Goal: Task Accomplishment & Management: Use online tool/utility

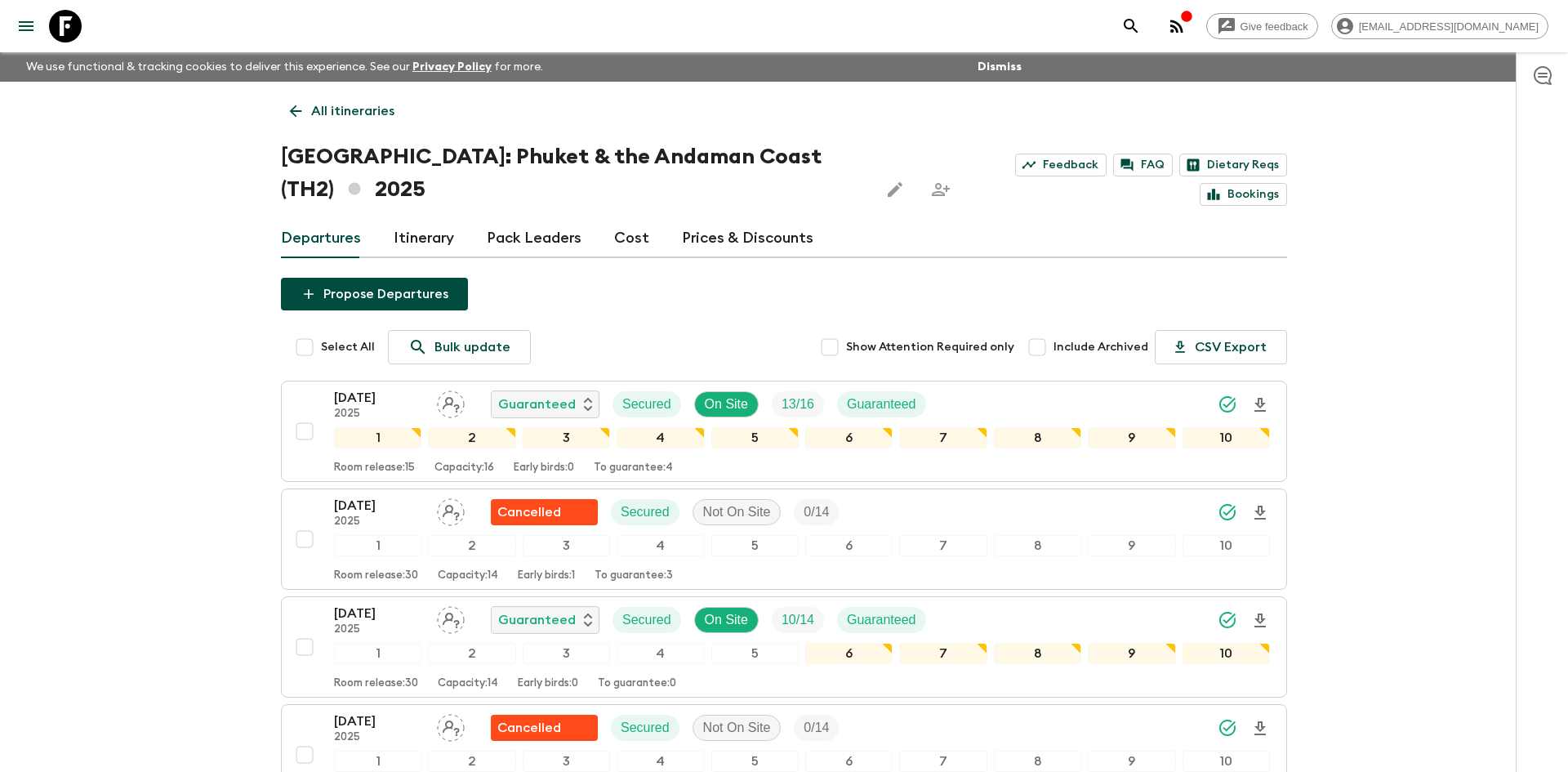
click at [340, 105] on p "All itineraries" at bounding box center [352, 111] width 83 height 20
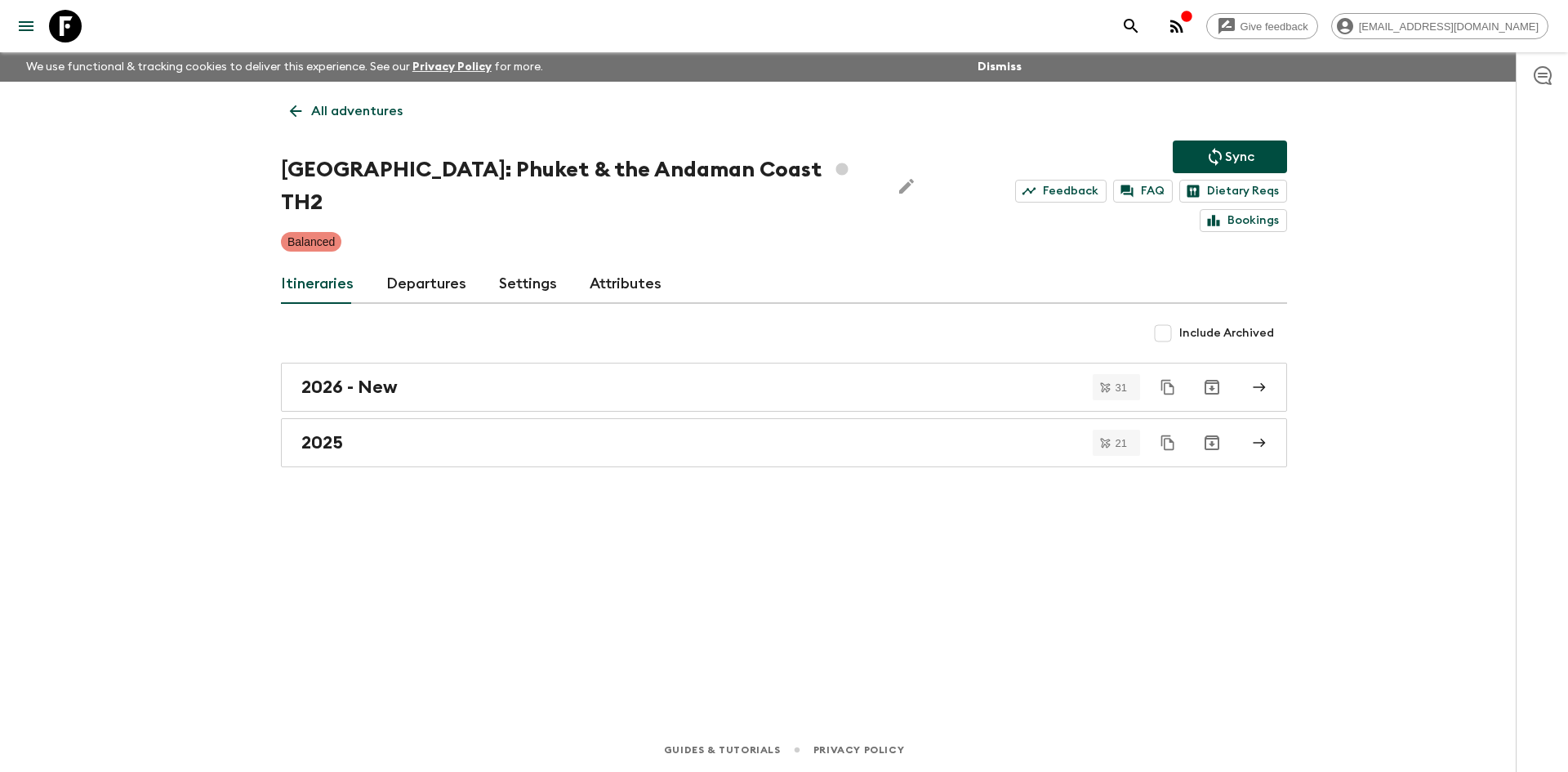
click at [340, 105] on p "All adventures" at bounding box center [357, 111] width 91 height 20
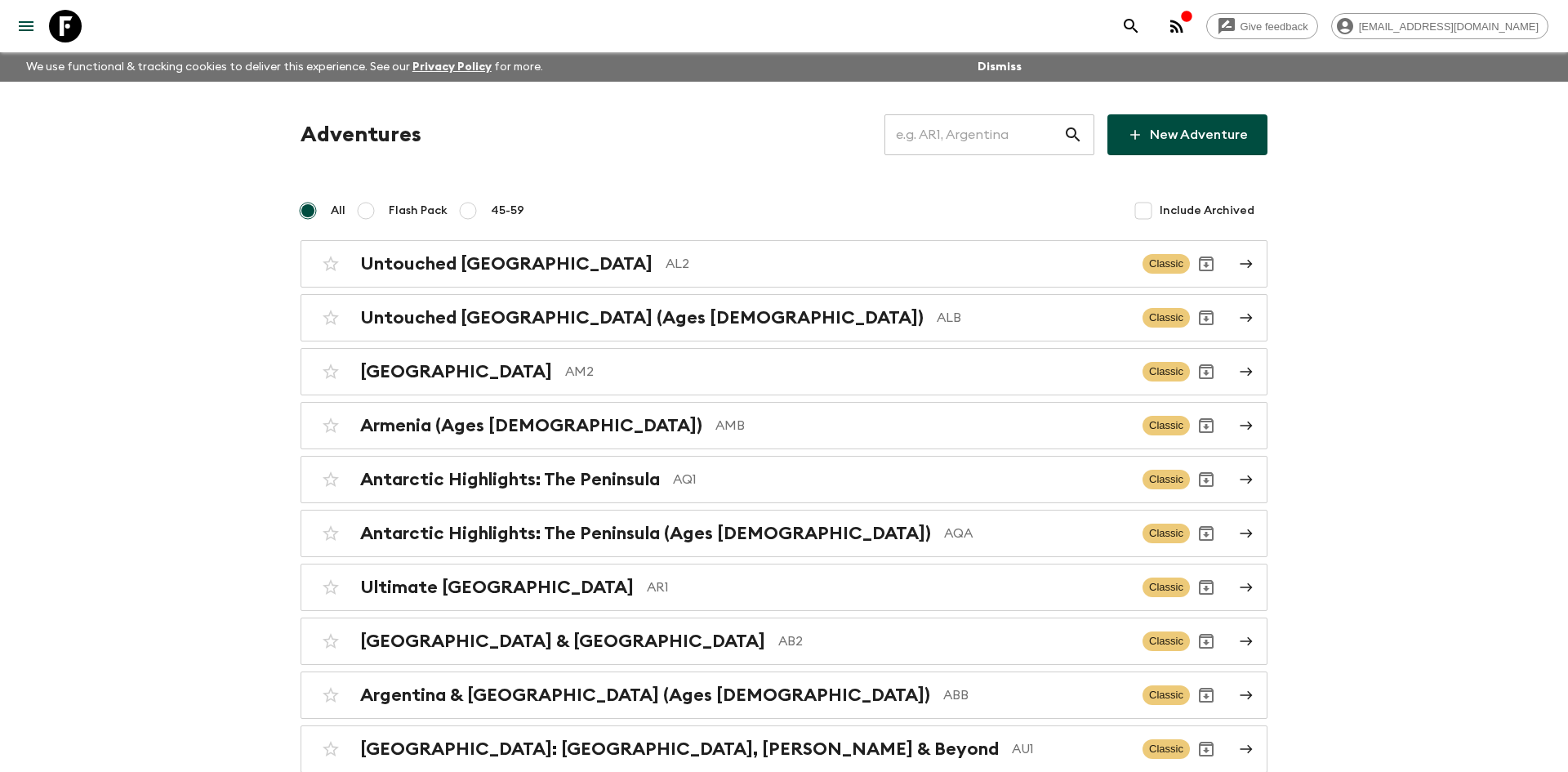
click at [915, 139] on input "text" at bounding box center [974, 134] width 179 height 46
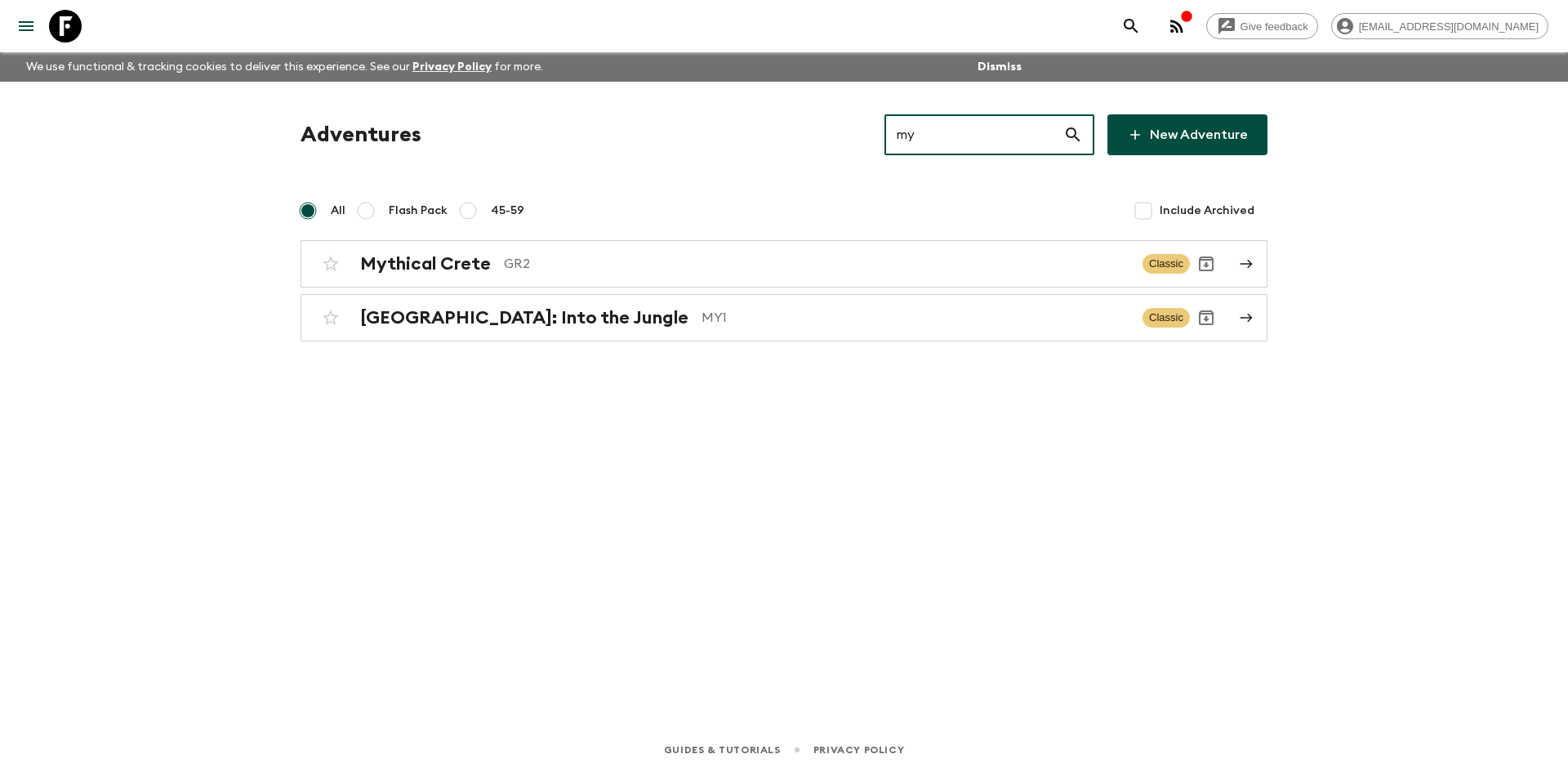
type input "my1"
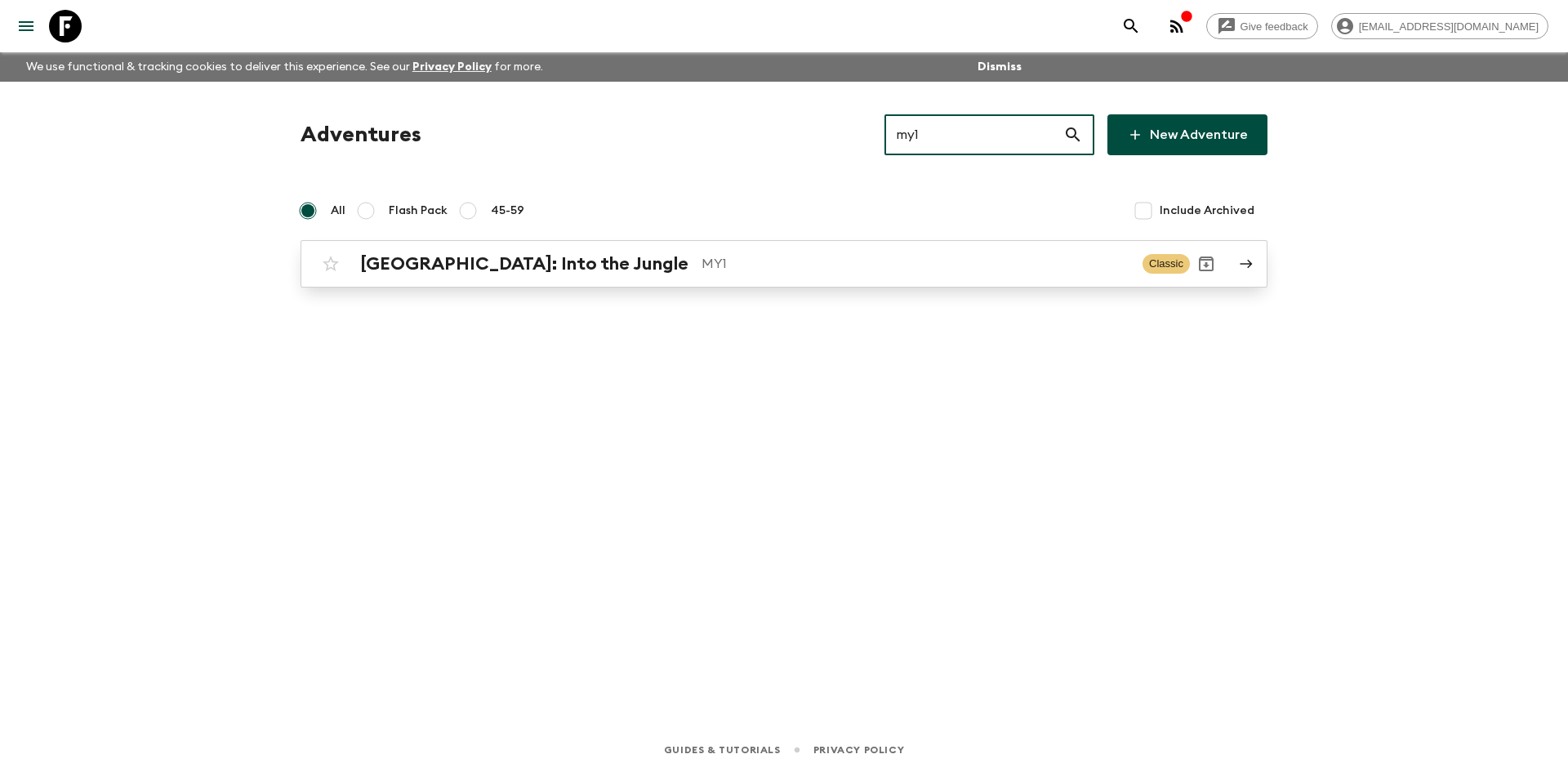
click at [623, 277] on div "[GEOGRAPHIC_DATA]: Into the Jungle MY1 Classic" at bounding box center [752, 264] width 875 height 33
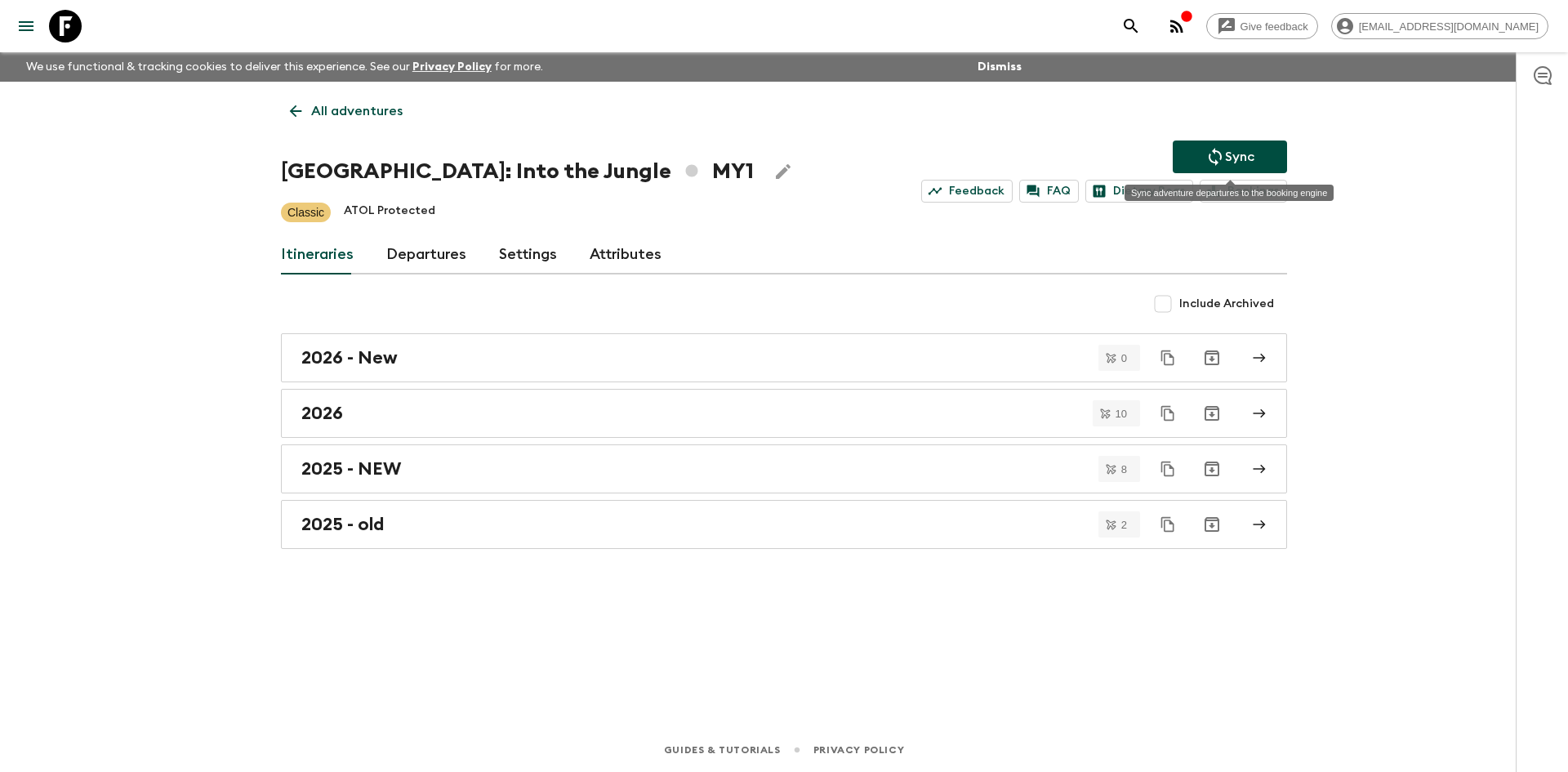
click at [1193, 162] on button "Sync" at bounding box center [1229, 156] width 114 height 33
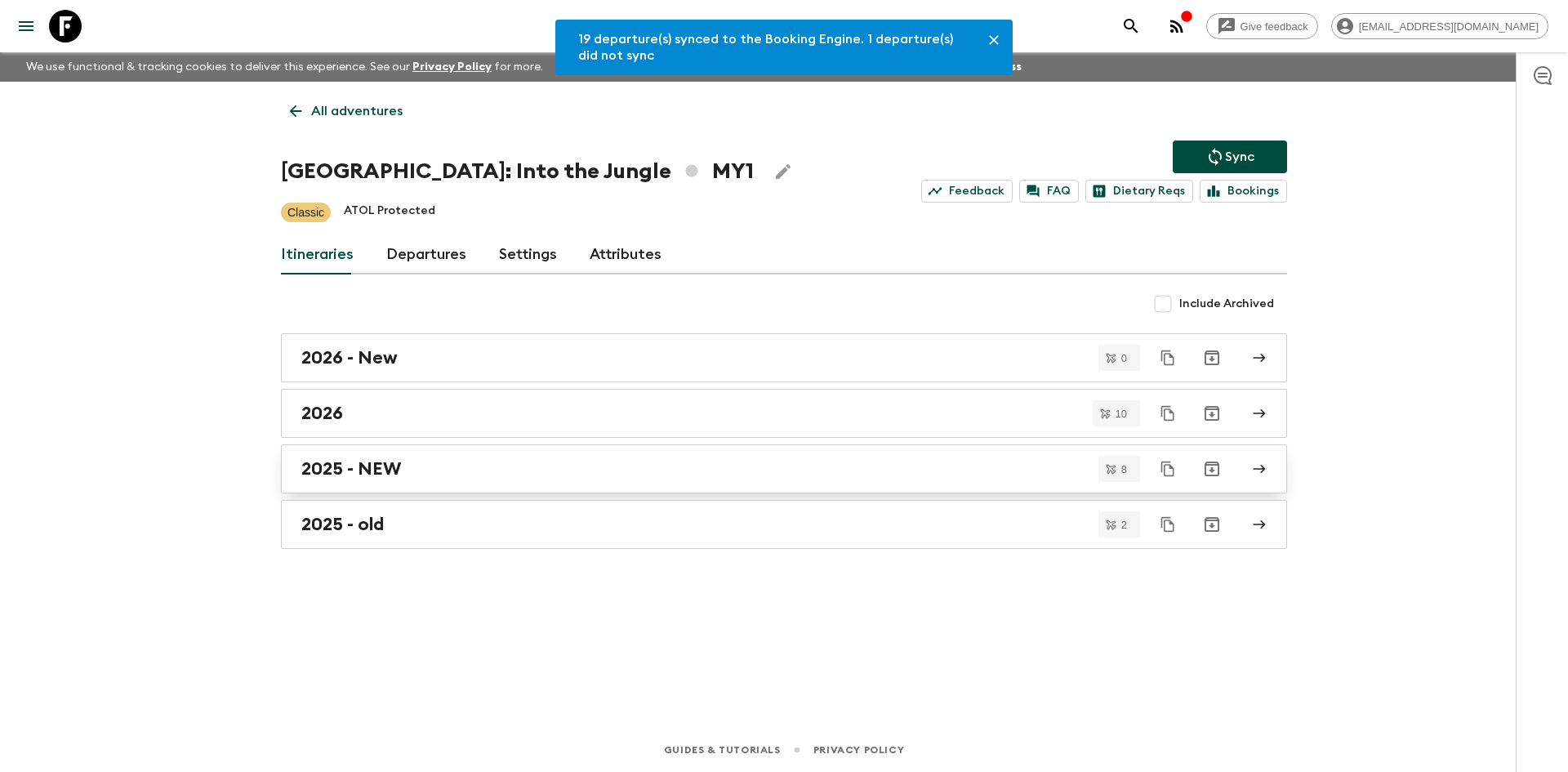
click at [383, 473] on h2 "2025 - NEW" at bounding box center [352, 469] width 100 height 21
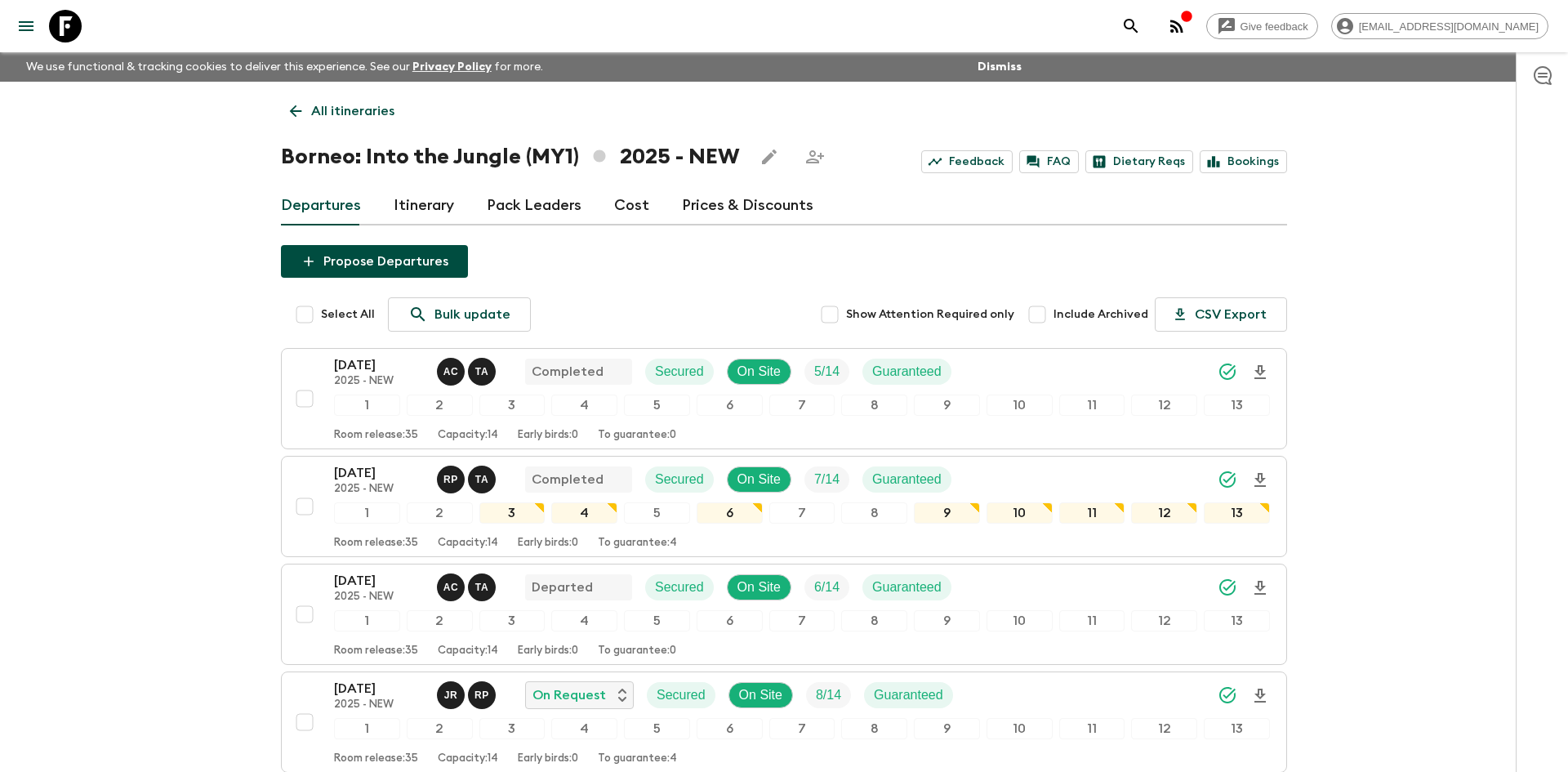
click at [373, 107] on p "All itineraries" at bounding box center [352, 111] width 83 height 20
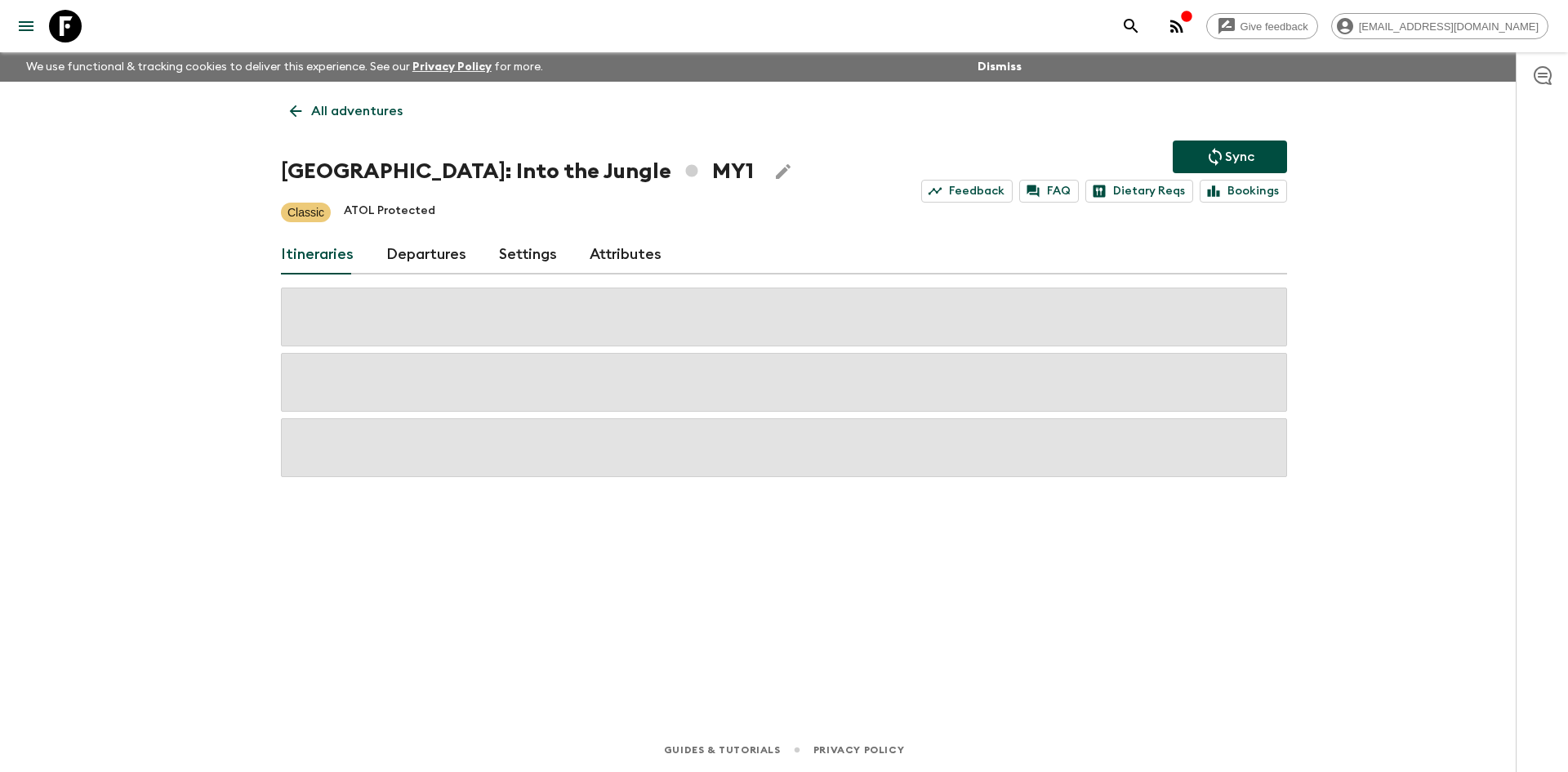
click at [373, 107] on p "All adventures" at bounding box center [357, 111] width 91 height 20
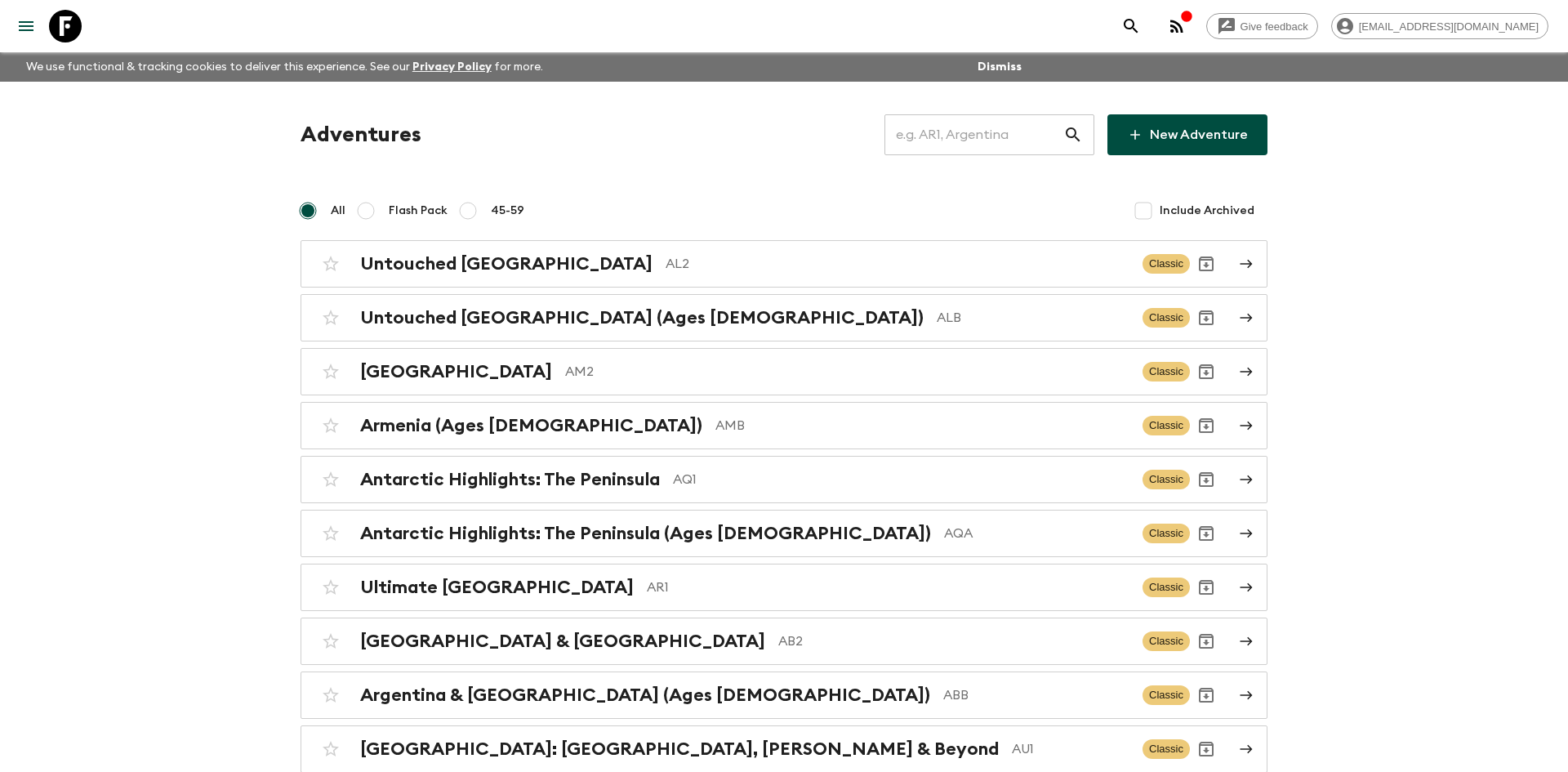
click at [994, 132] on input "text" at bounding box center [974, 134] width 179 height 46
type input "n"
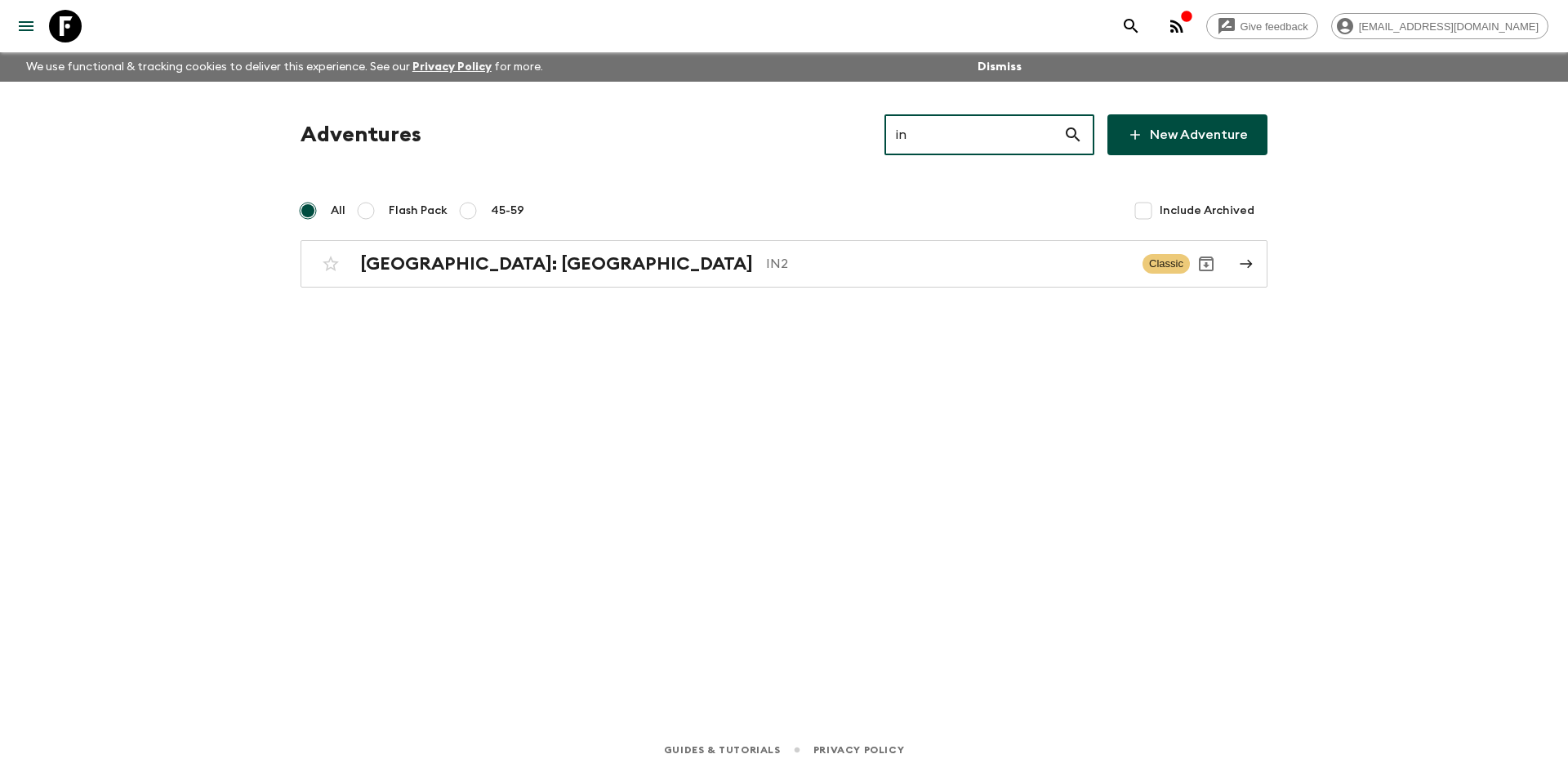
type input "in2"
click at [766, 267] on p "IN2" at bounding box center [947, 263] width 364 height 20
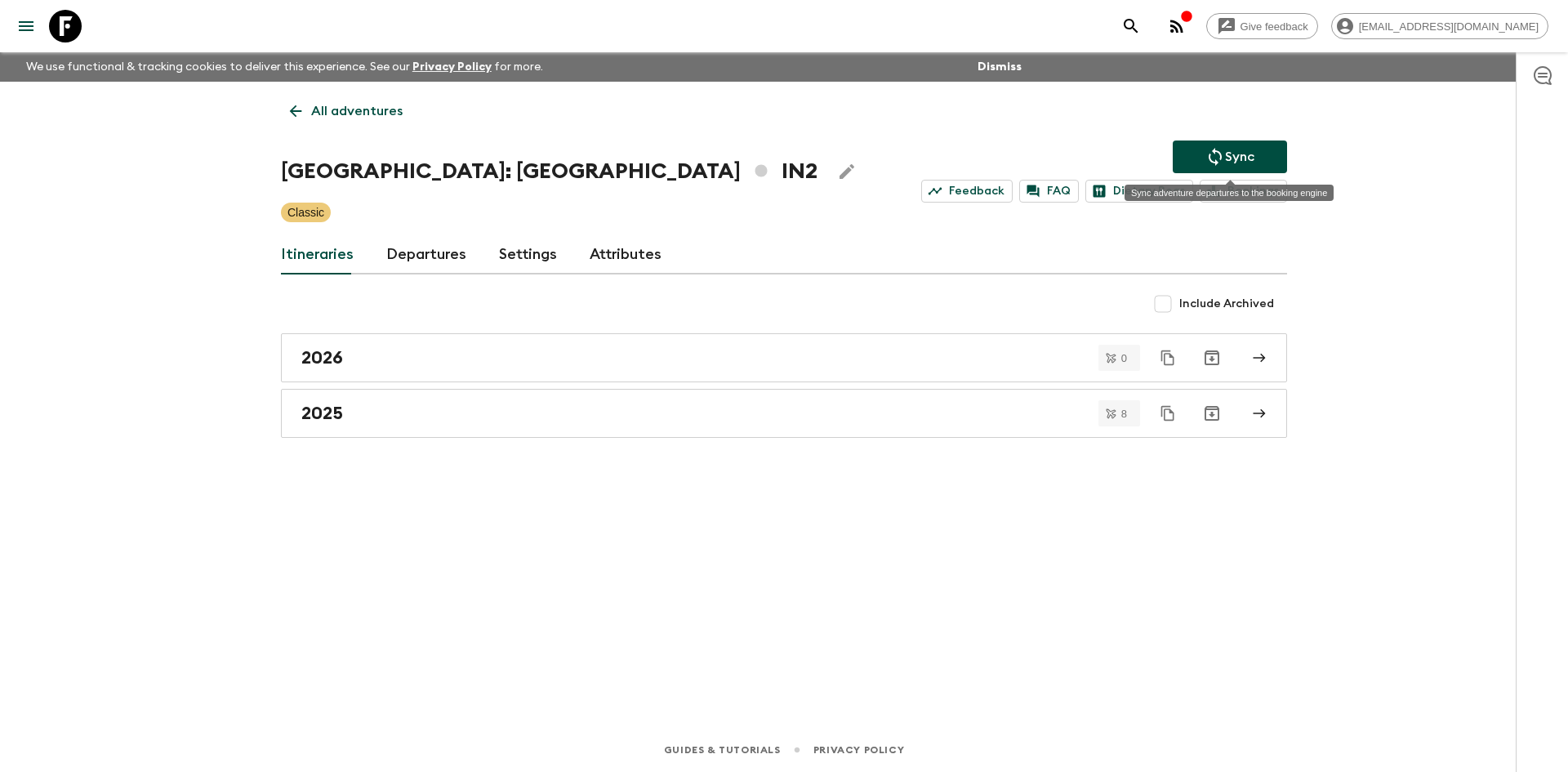
click at [1218, 152] on icon "Sync adventure departures to the booking engine" at bounding box center [1215, 156] width 13 height 18
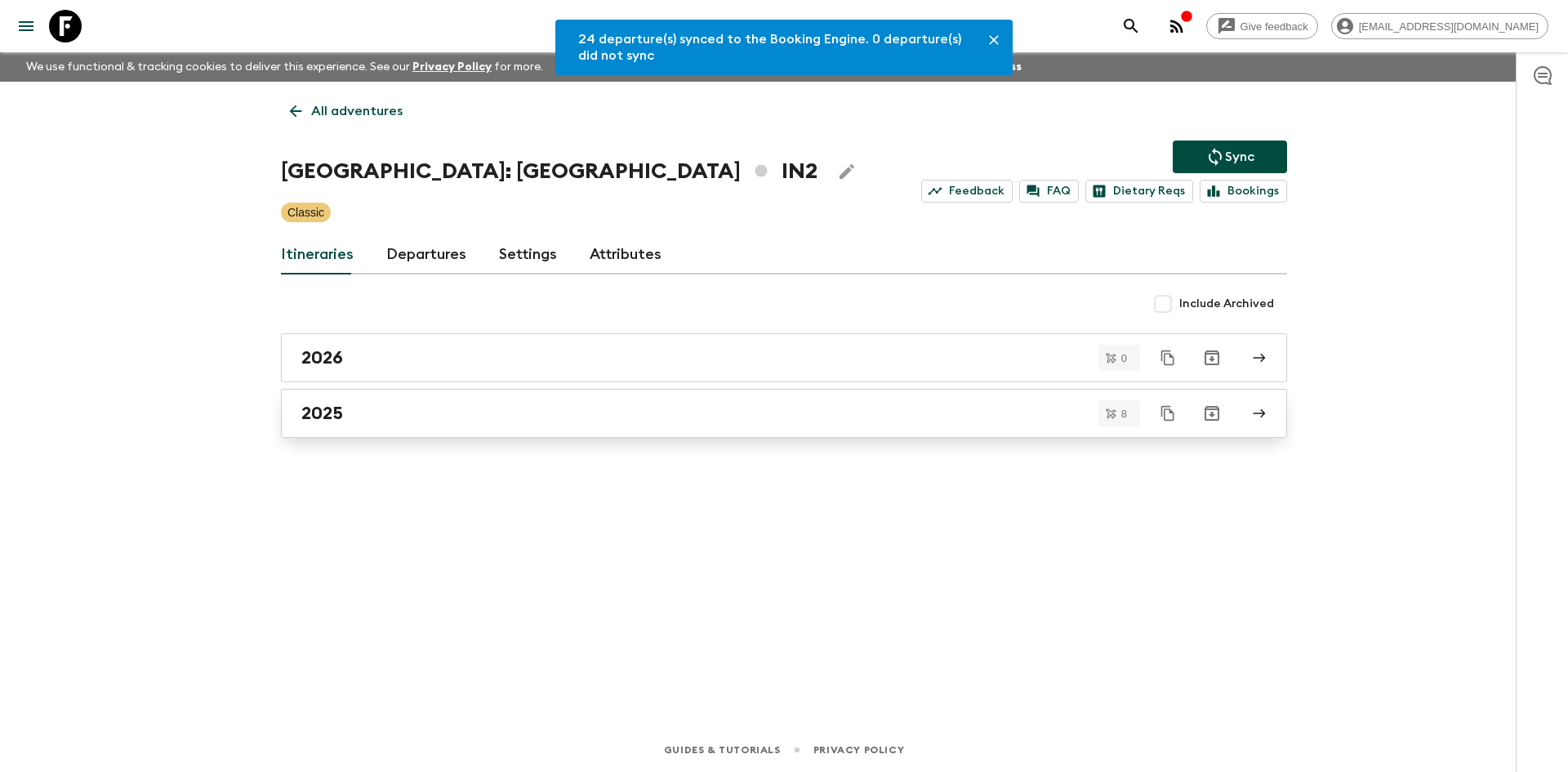
click at [383, 423] on div "2025" at bounding box center [769, 413] width 934 height 21
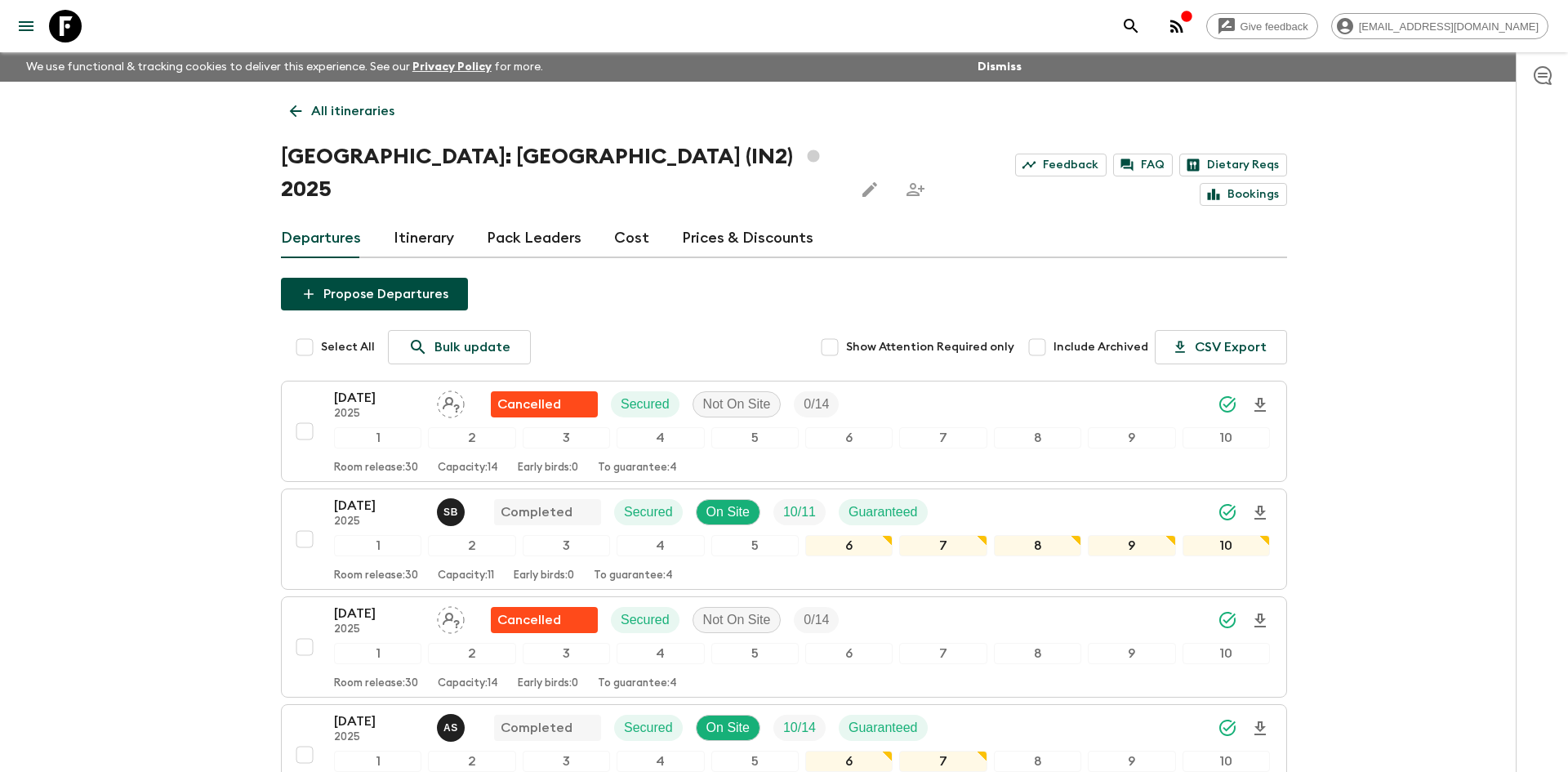
click at [363, 113] on p "All itineraries" at bounding box center [352, 111] width 83 height 20
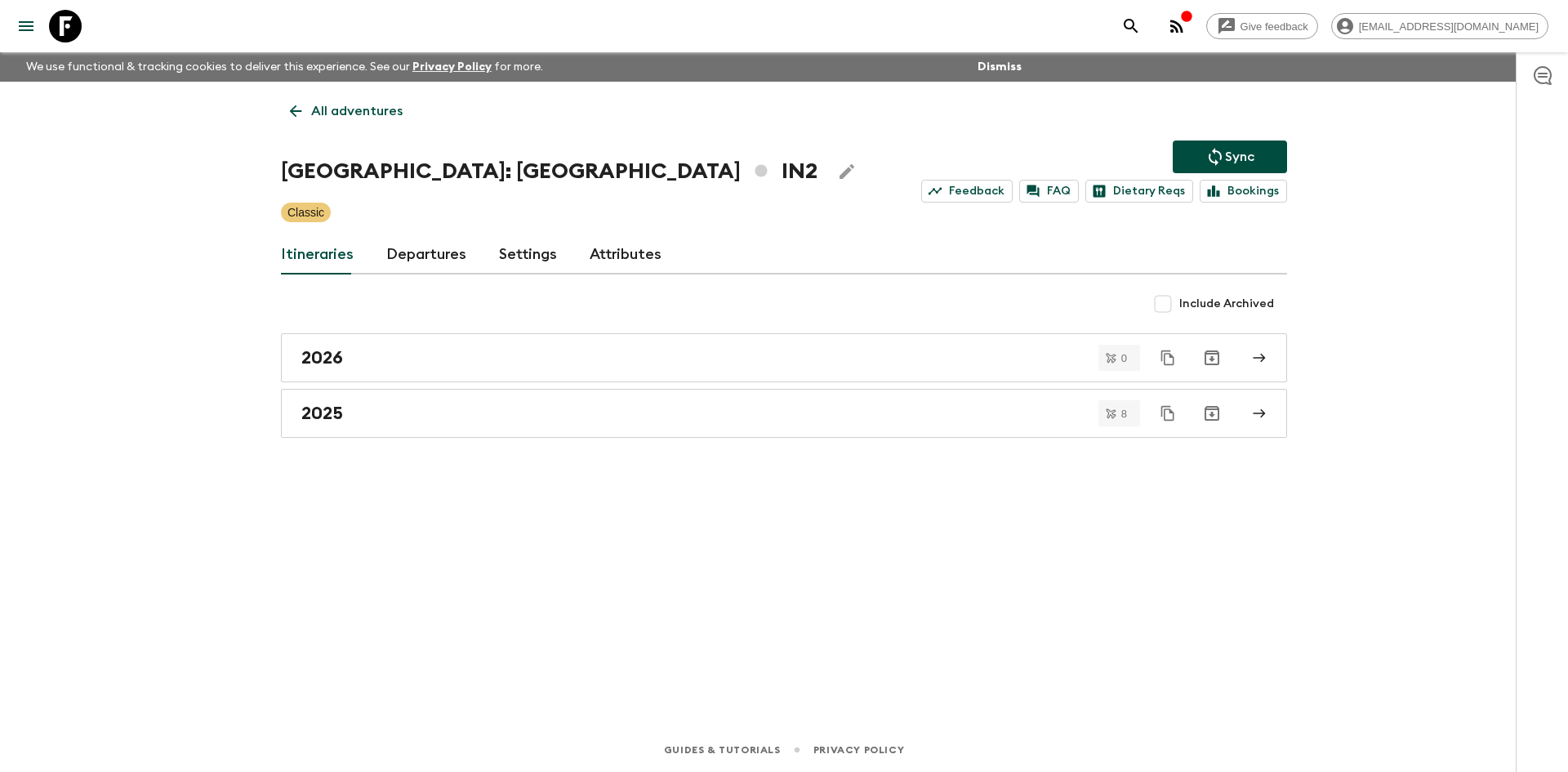
click at [363, 113] on p "All adventures" at bounding box center [357, 111] width 91 height 20
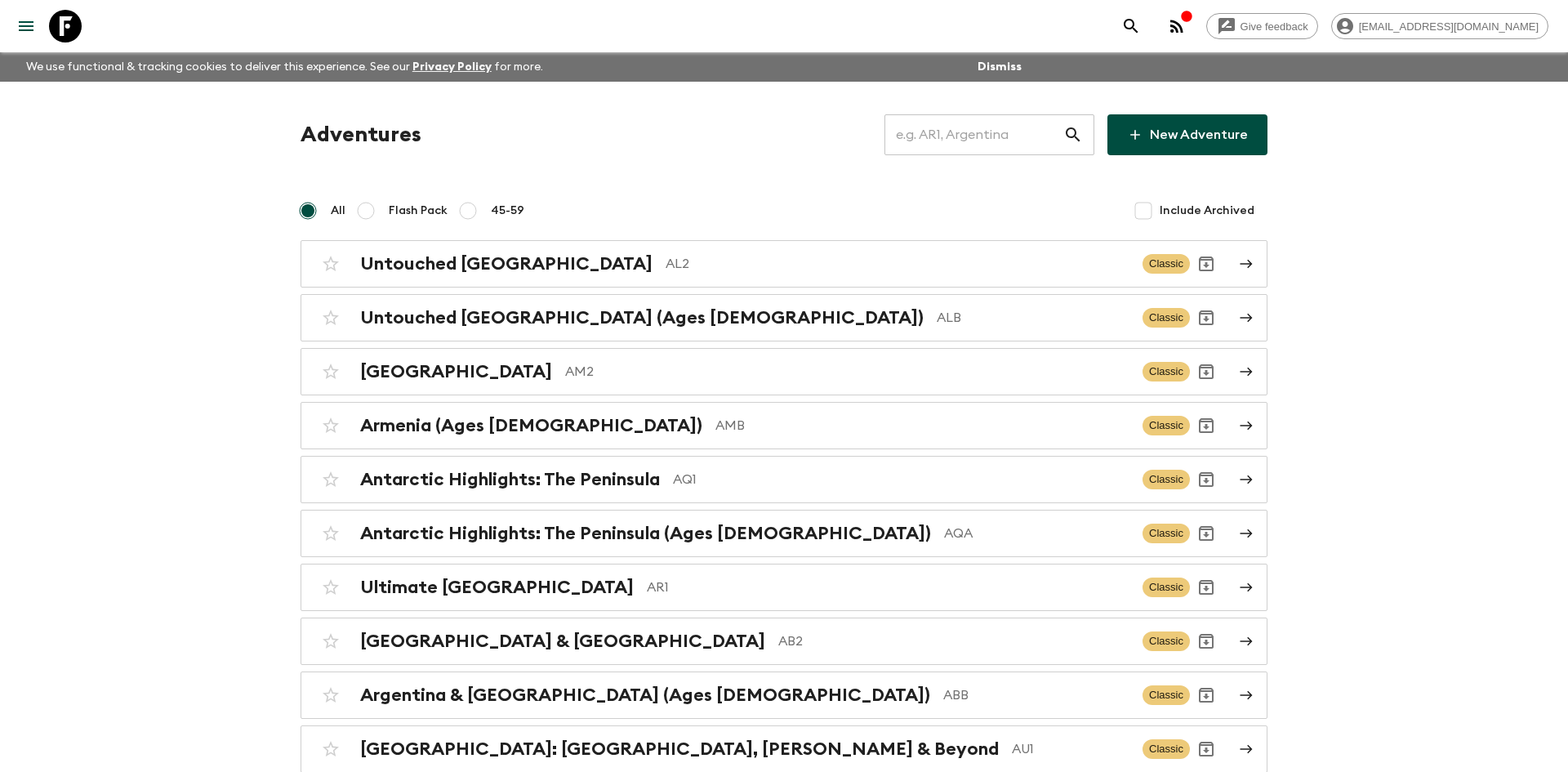
click at [985, 132] on input "text" at bounding box center [974, 134] width 179 height 46
click at [497, 267] on h2 "Untouched [GEOGRAPHIC_DATA]" at bounding box center [506, 264] width 292 height 21
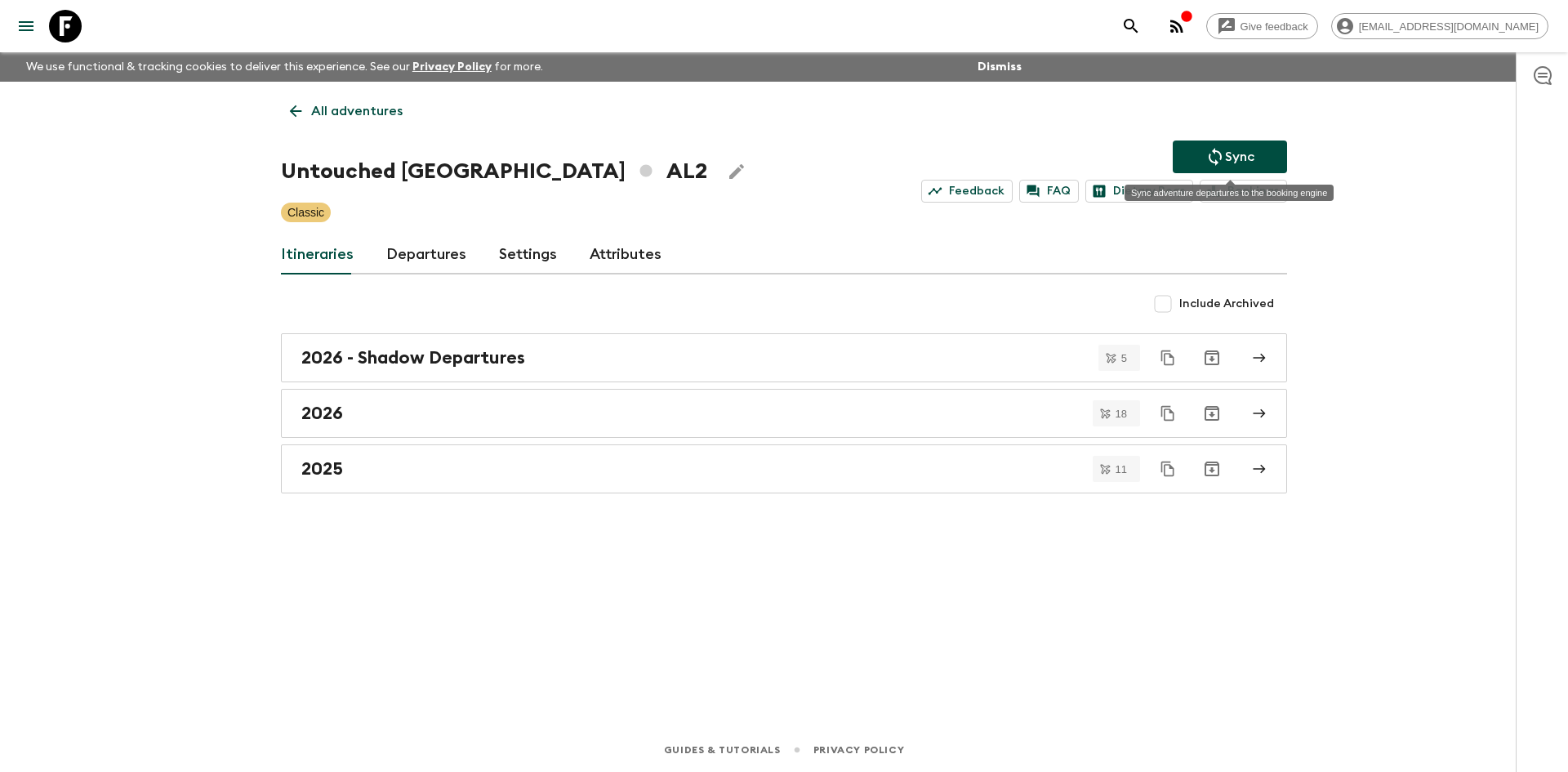
click at [1201, 162] on button "Sync" at bounding box center [1229, 156] width 114 height 33
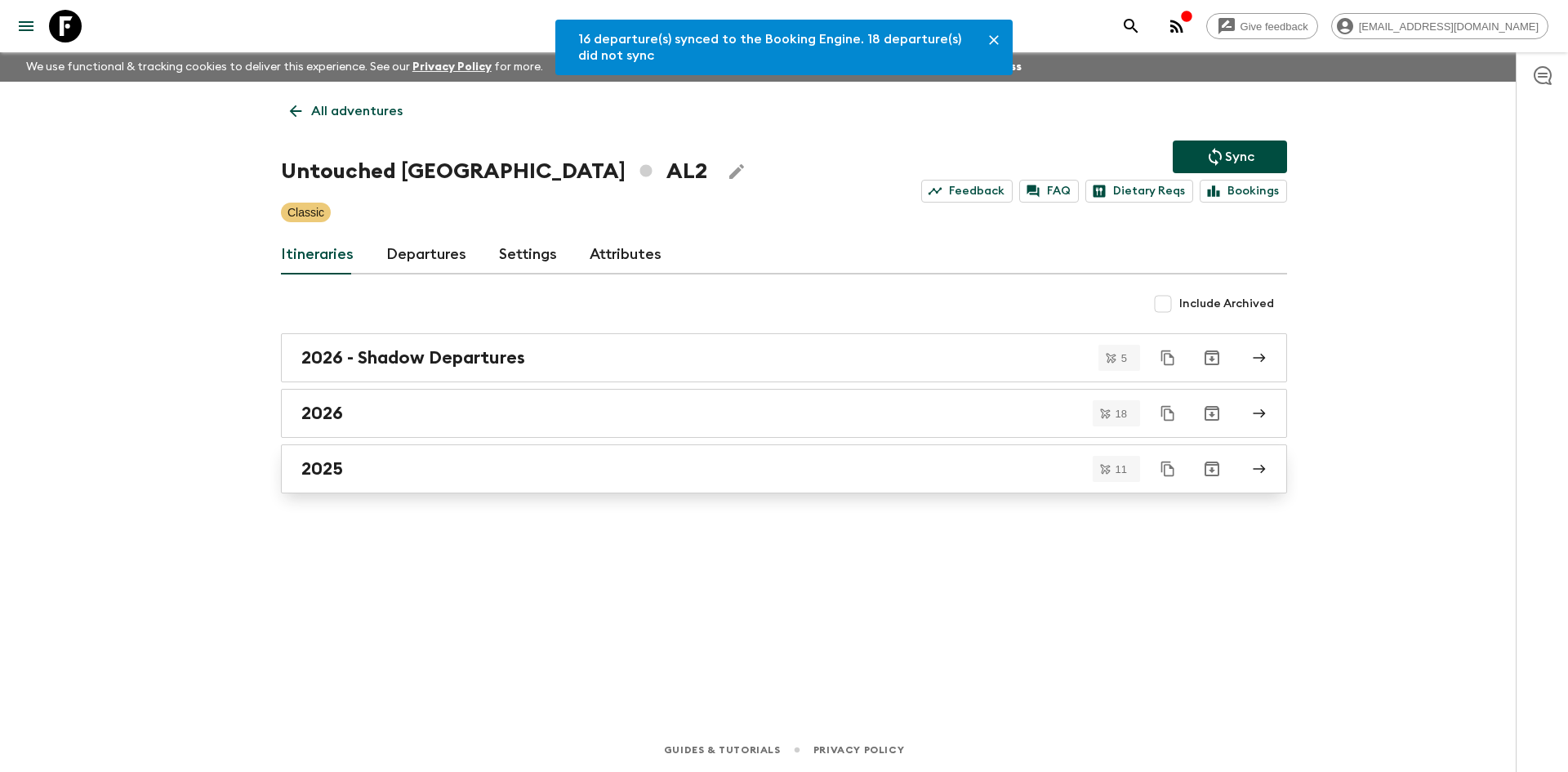
click at [382, 448] on link "2025" at bounding box center [784, 469] width 1006 height 49
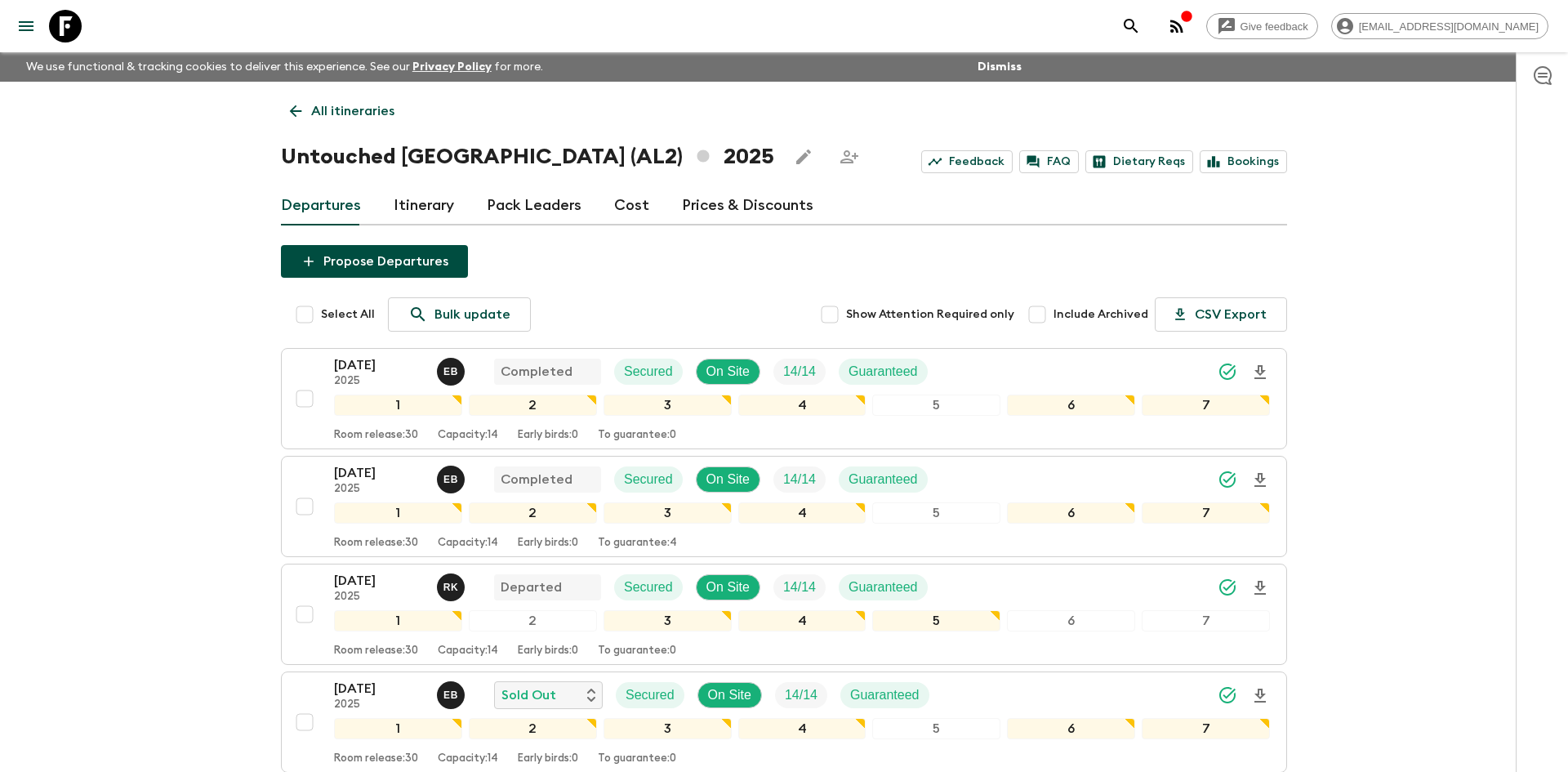
click at [360, 113] on p "All itineraries" at bounding box center [352, 111] width 83 height 20
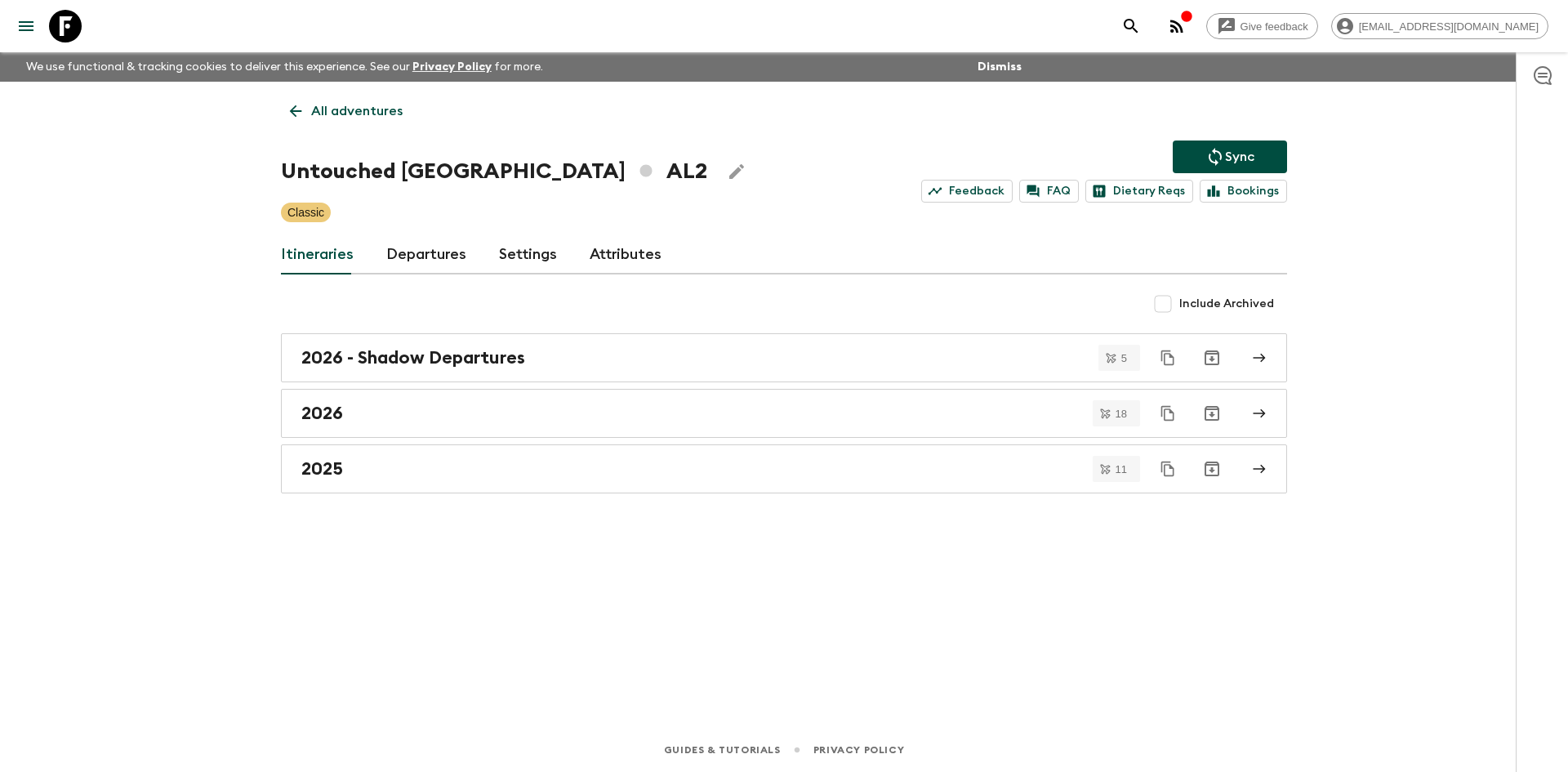
click at [360, 113] on p "All adventures" at bounding box center [357, 111] width 91 height 20
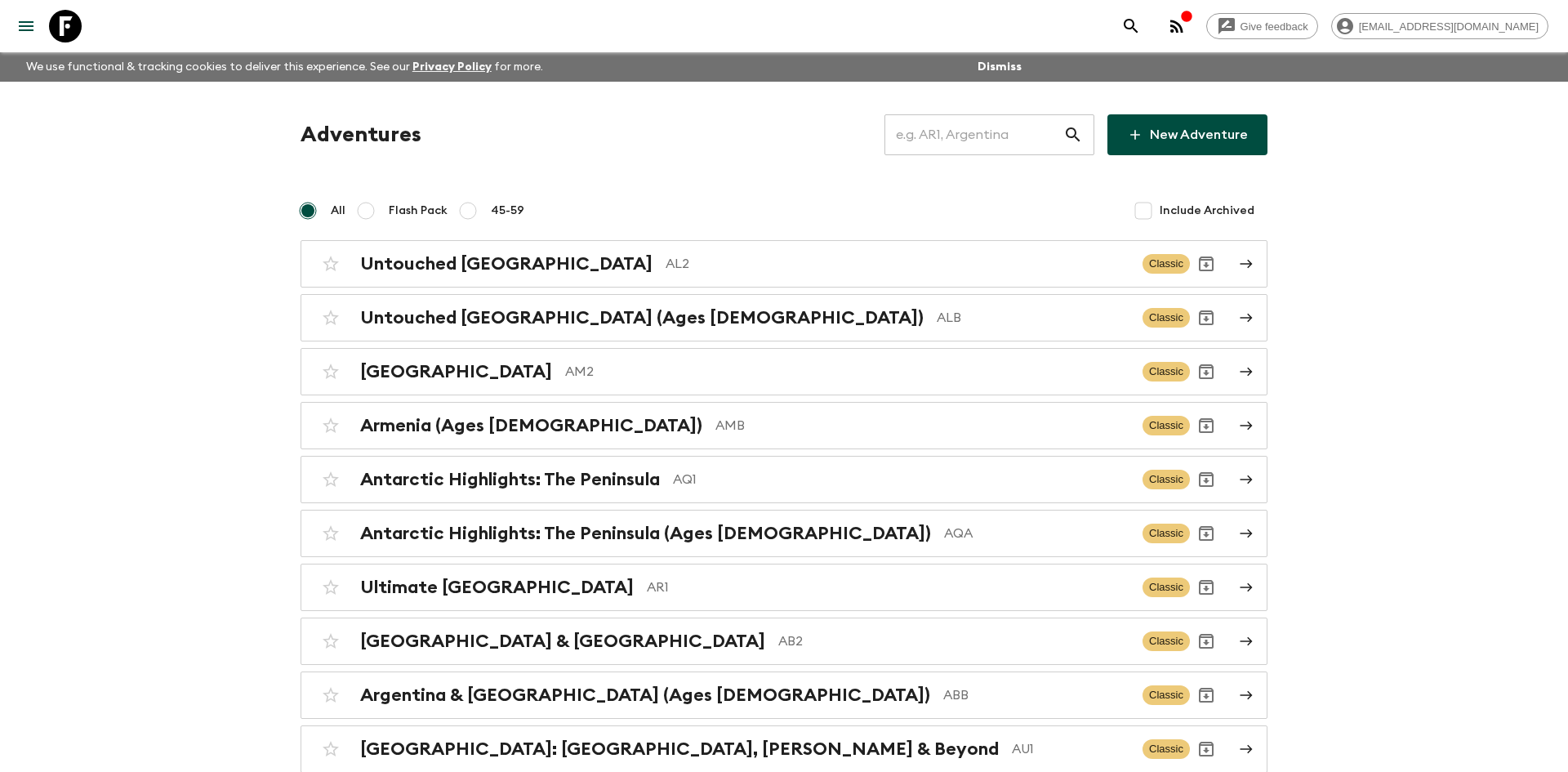
click at [904, 129] on input "text" at bounding box center [974, 134] width 179 height 46
type input "ega"
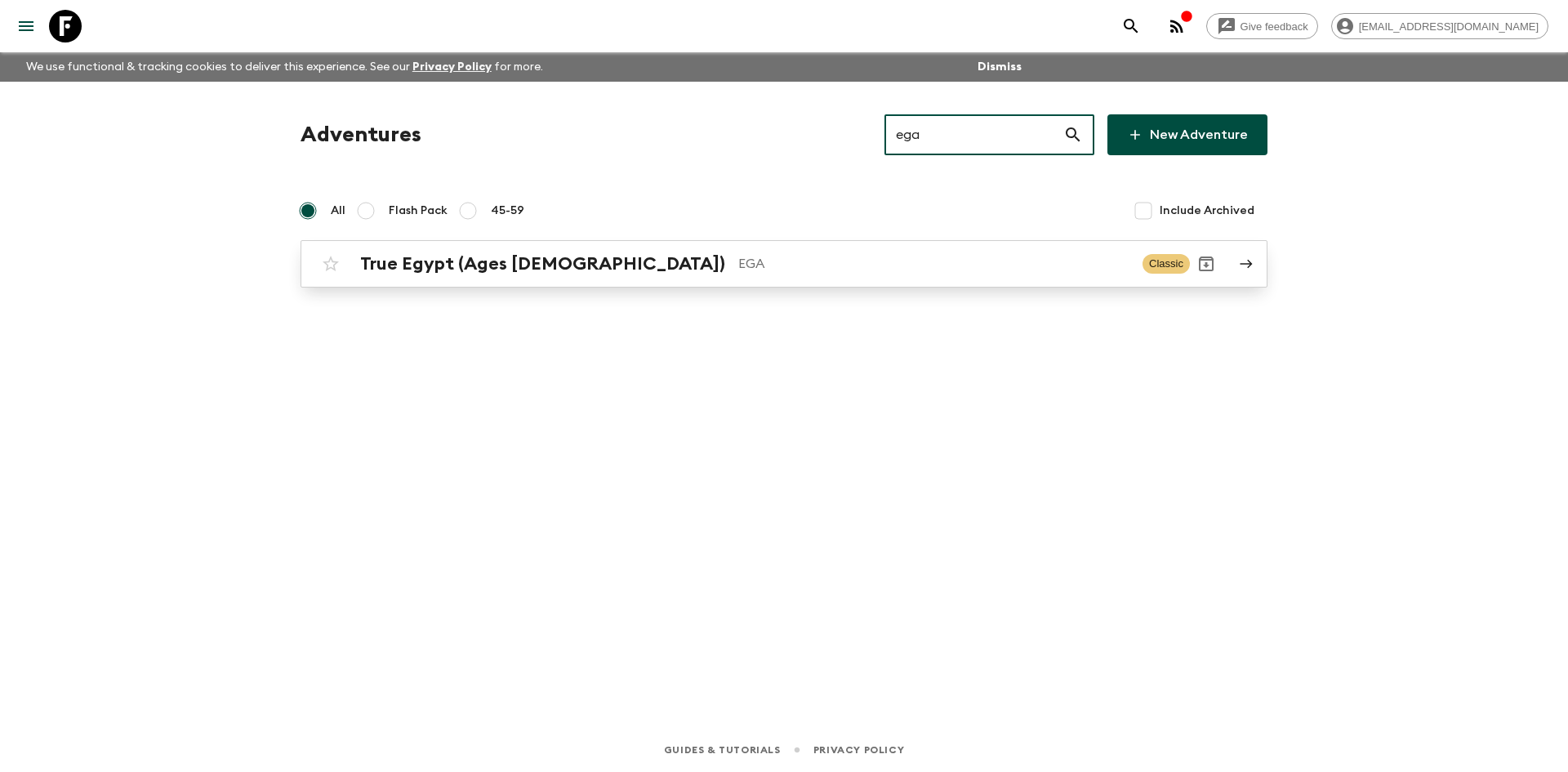
click at [647, 254] on div "True Egypt (Ages [DEMOGRAPHIC_DATA]) EGA" at bounding box center [744, 264] width 769 height 21
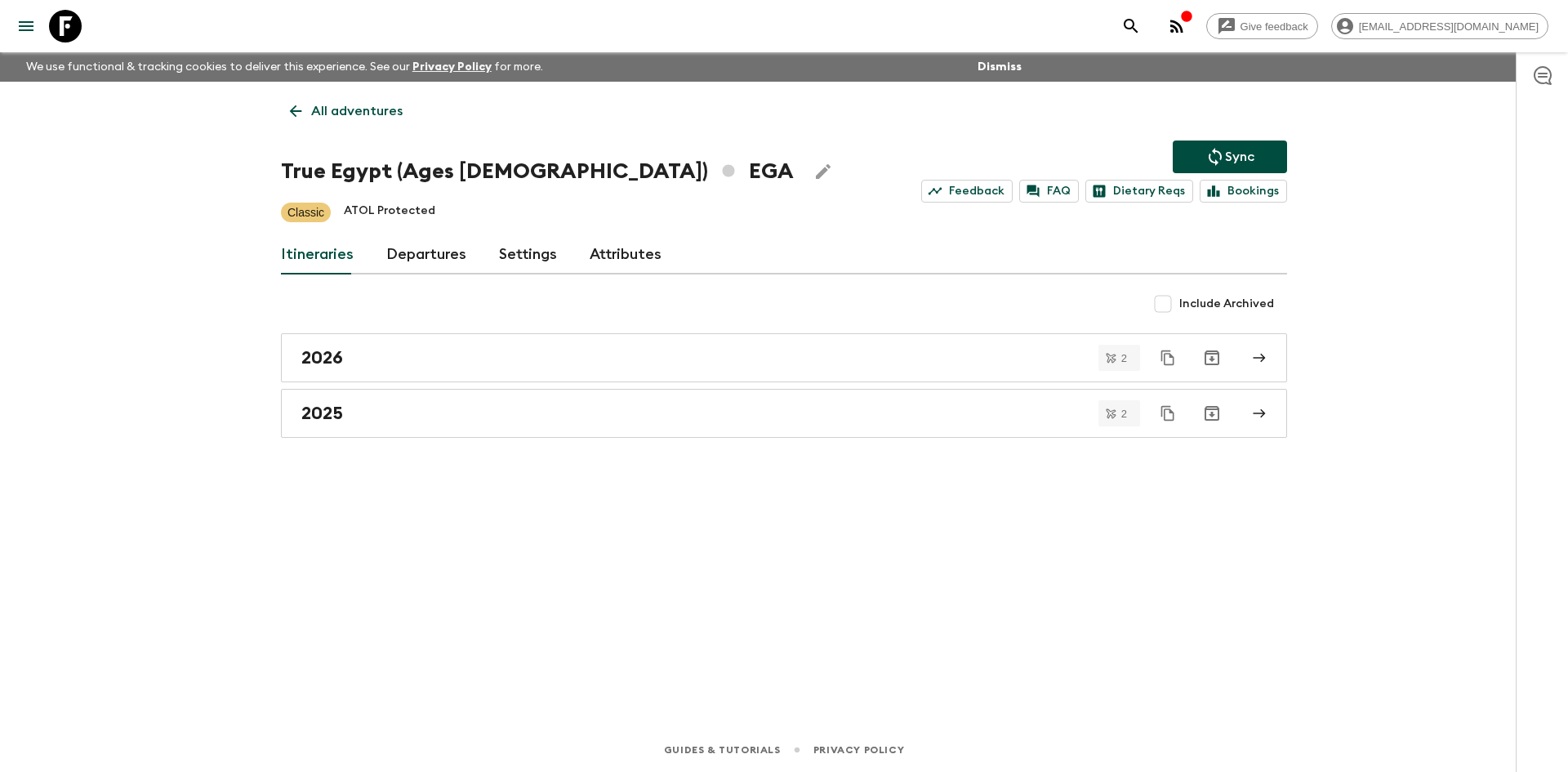
click at [1217, 152] on icon "Sync adventure departures to the booking engine" at bounding box center [1215, 156] width 20 height 20
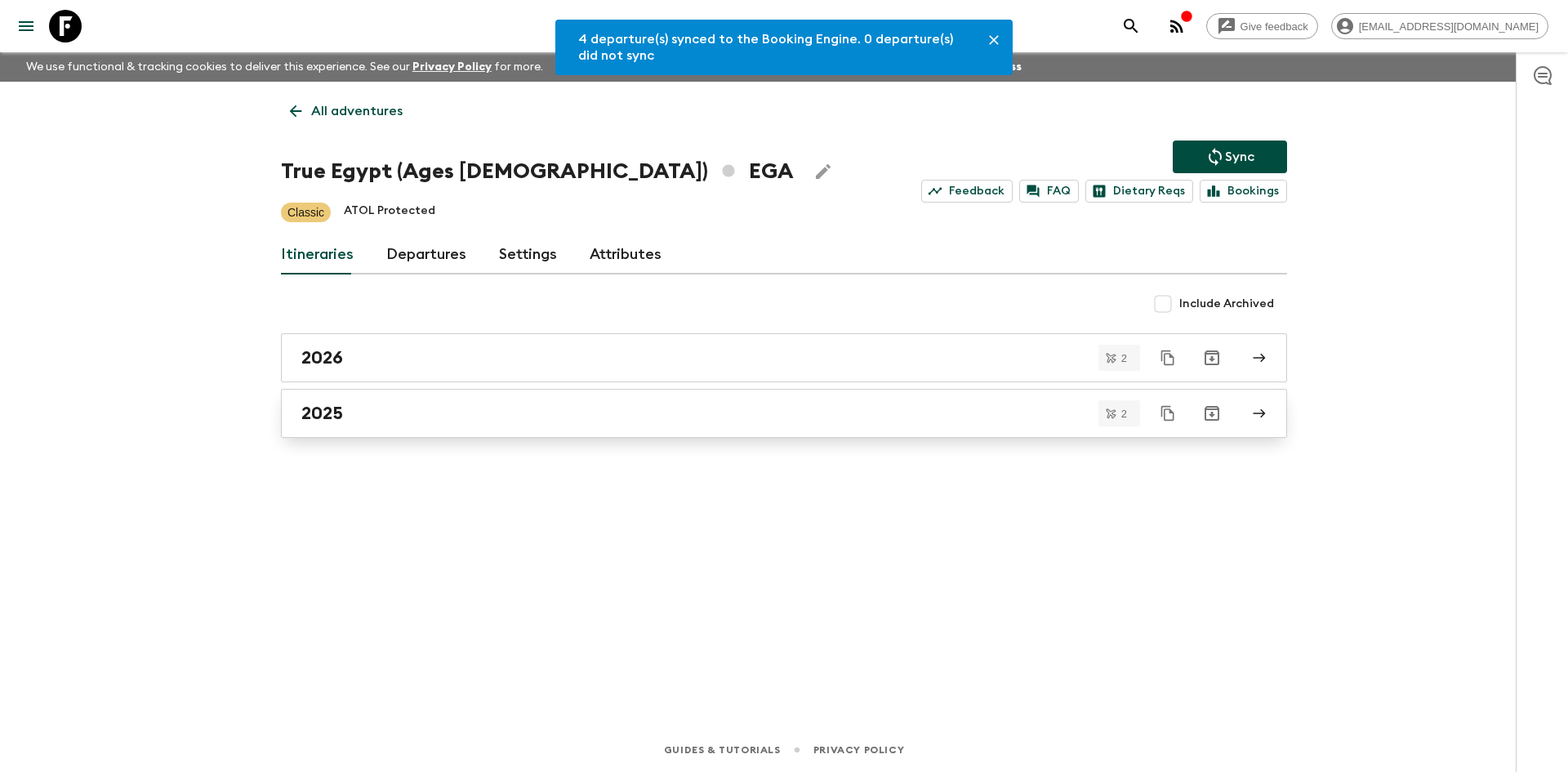
click at [412, 406] on div "2025" at bounding box center [769, 413] width 934 height 21
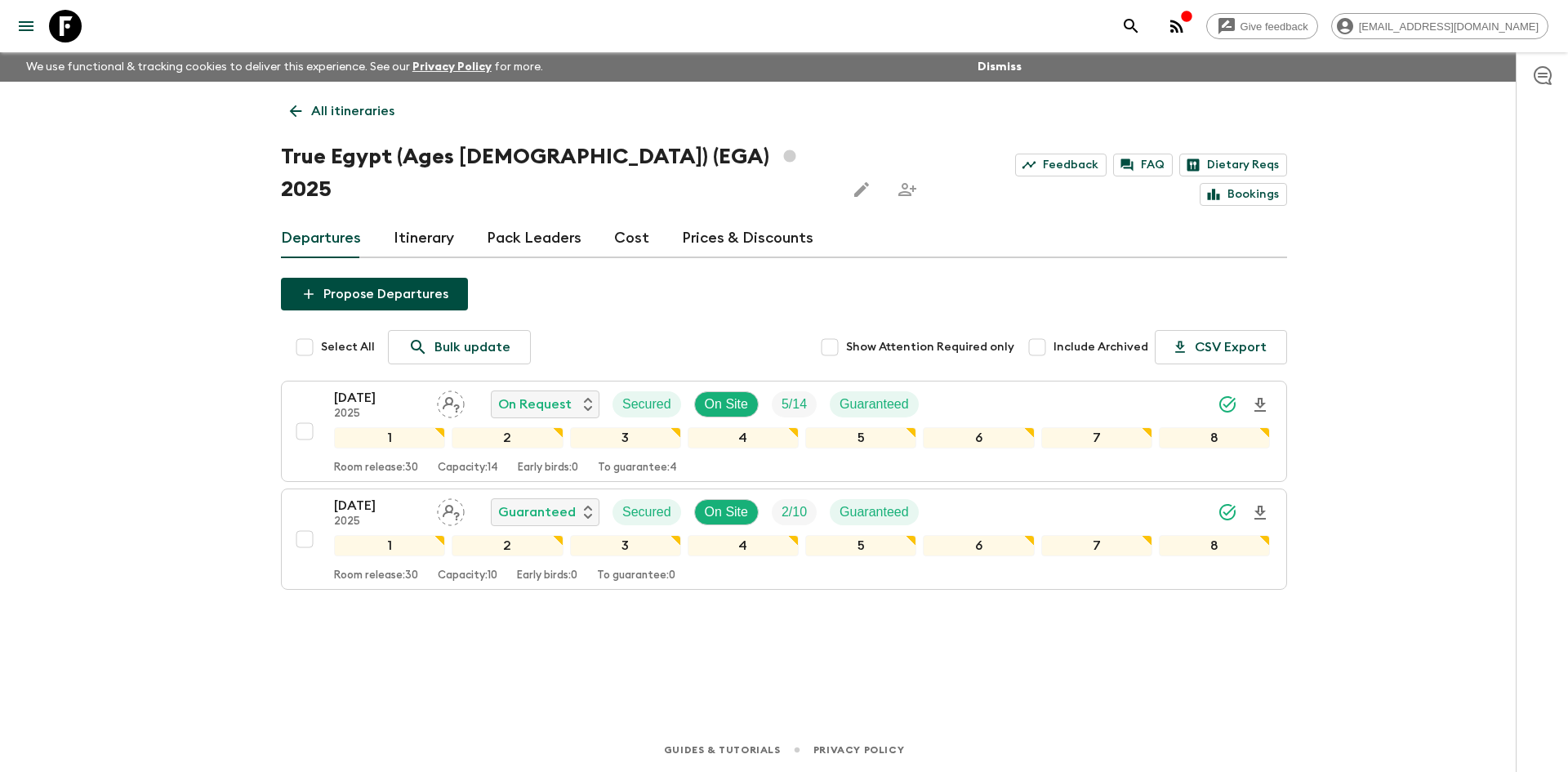
click at [383, 107] on p "All itineraries" at bounding box center [352, 111] width 83 height 20
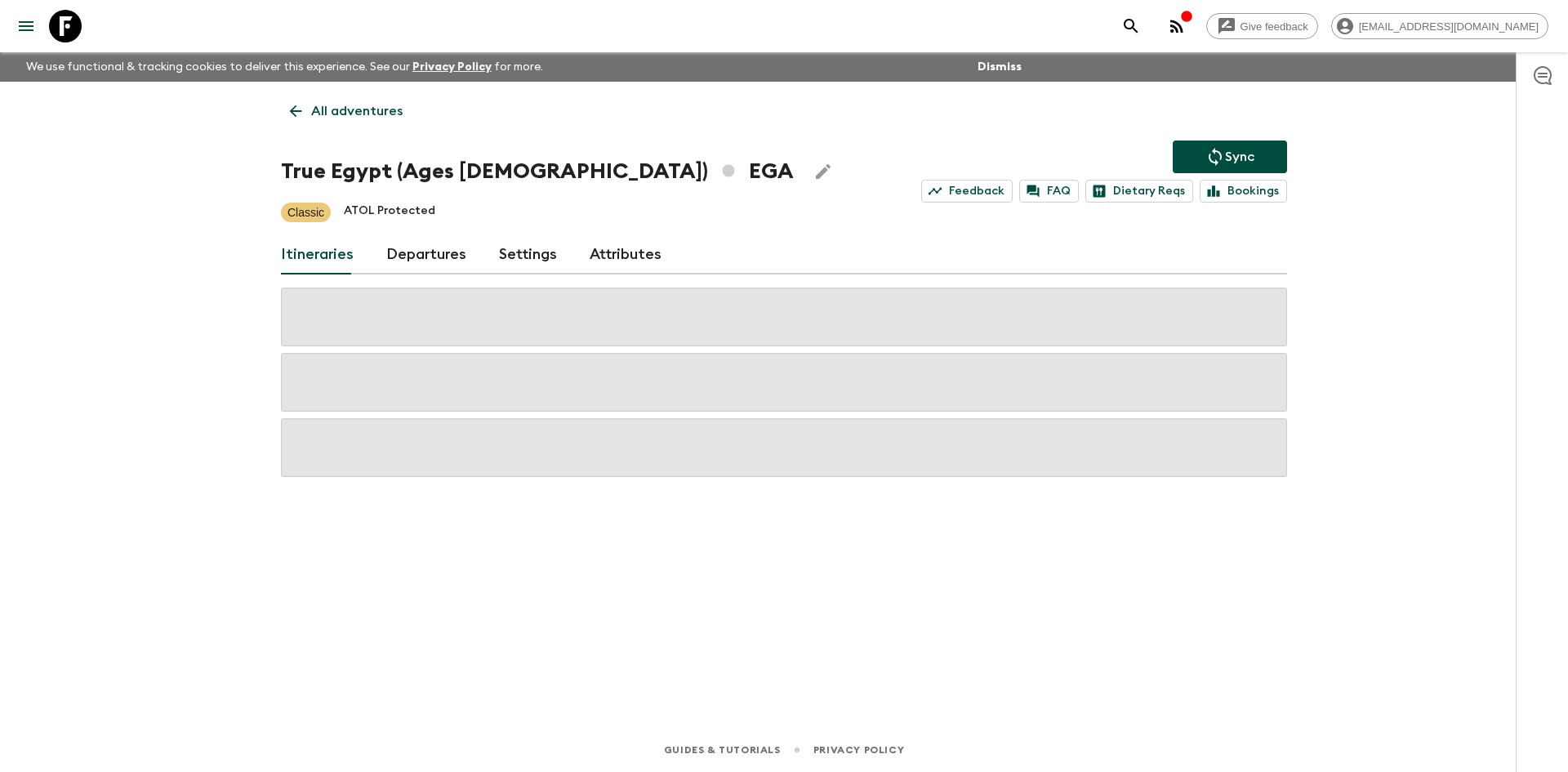
click at [383, 107] on p "All adventures" at bounding box center [357, 111] width 91 height 20
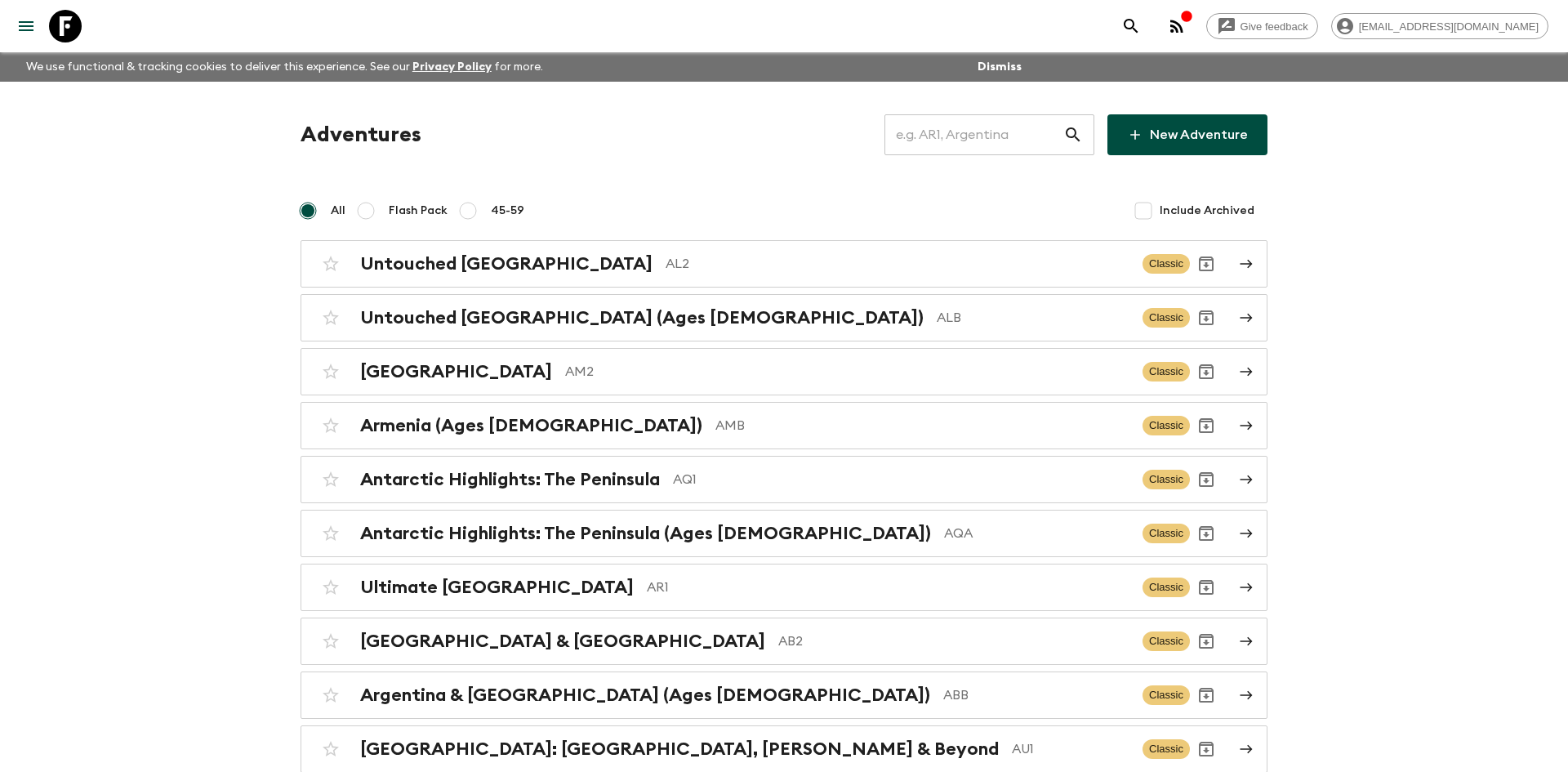
click at [934, 127] on input "text" at bounding box center [974, 134] width 179 height 46
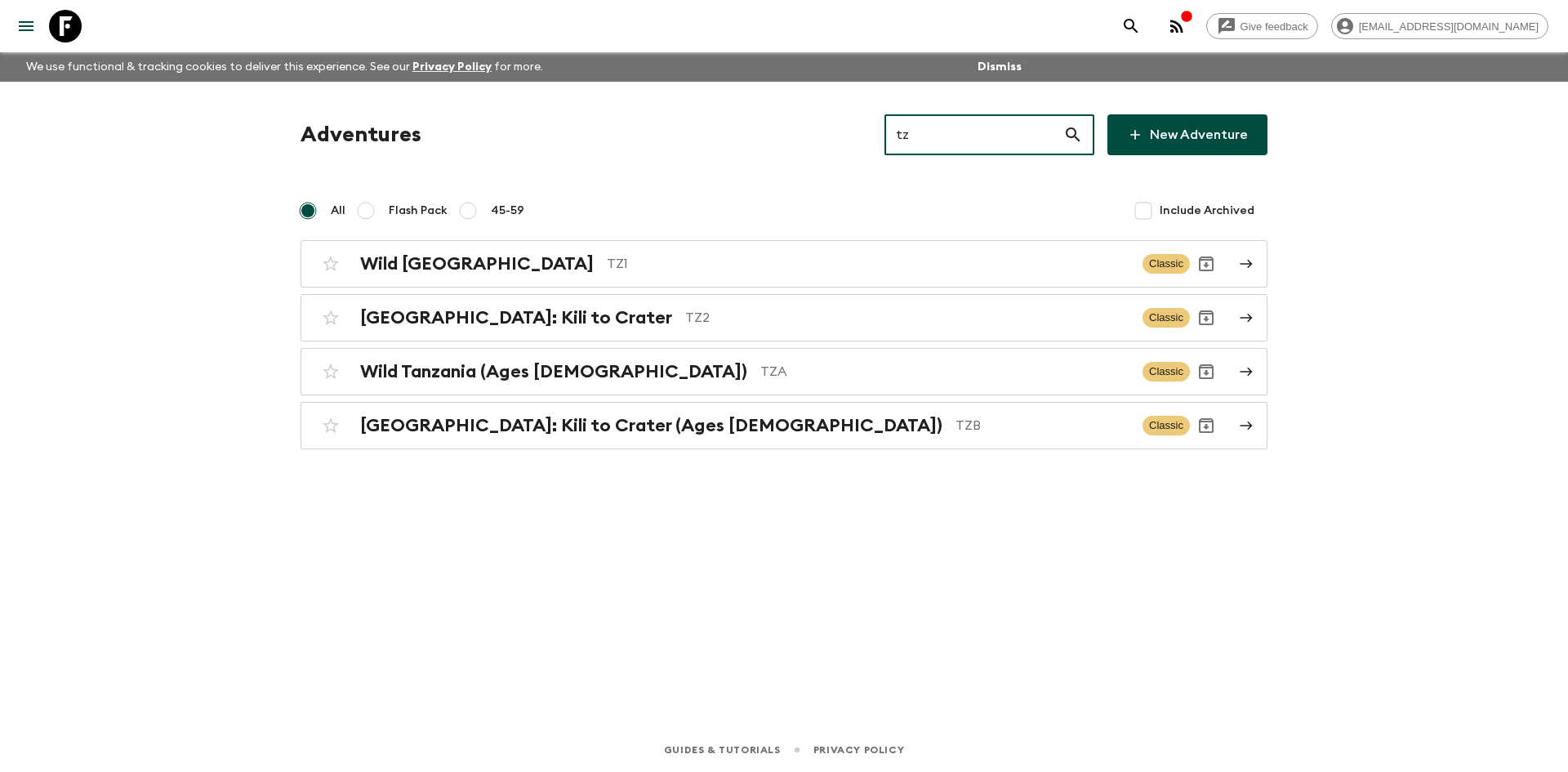
type input "tz1"
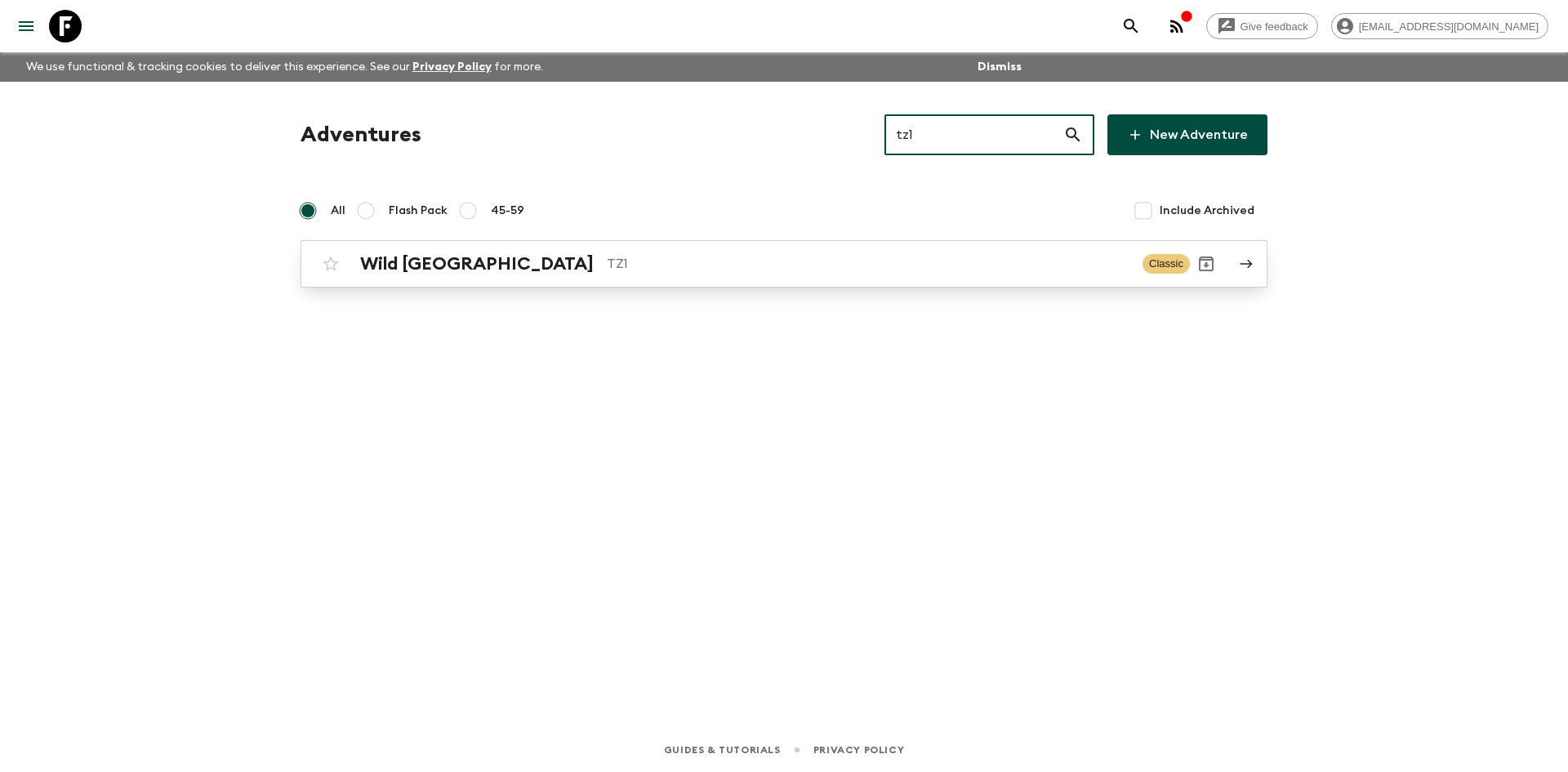
click at [607, 254] on p "TZ1" at bounding box center [868, 263] width 523 height 20
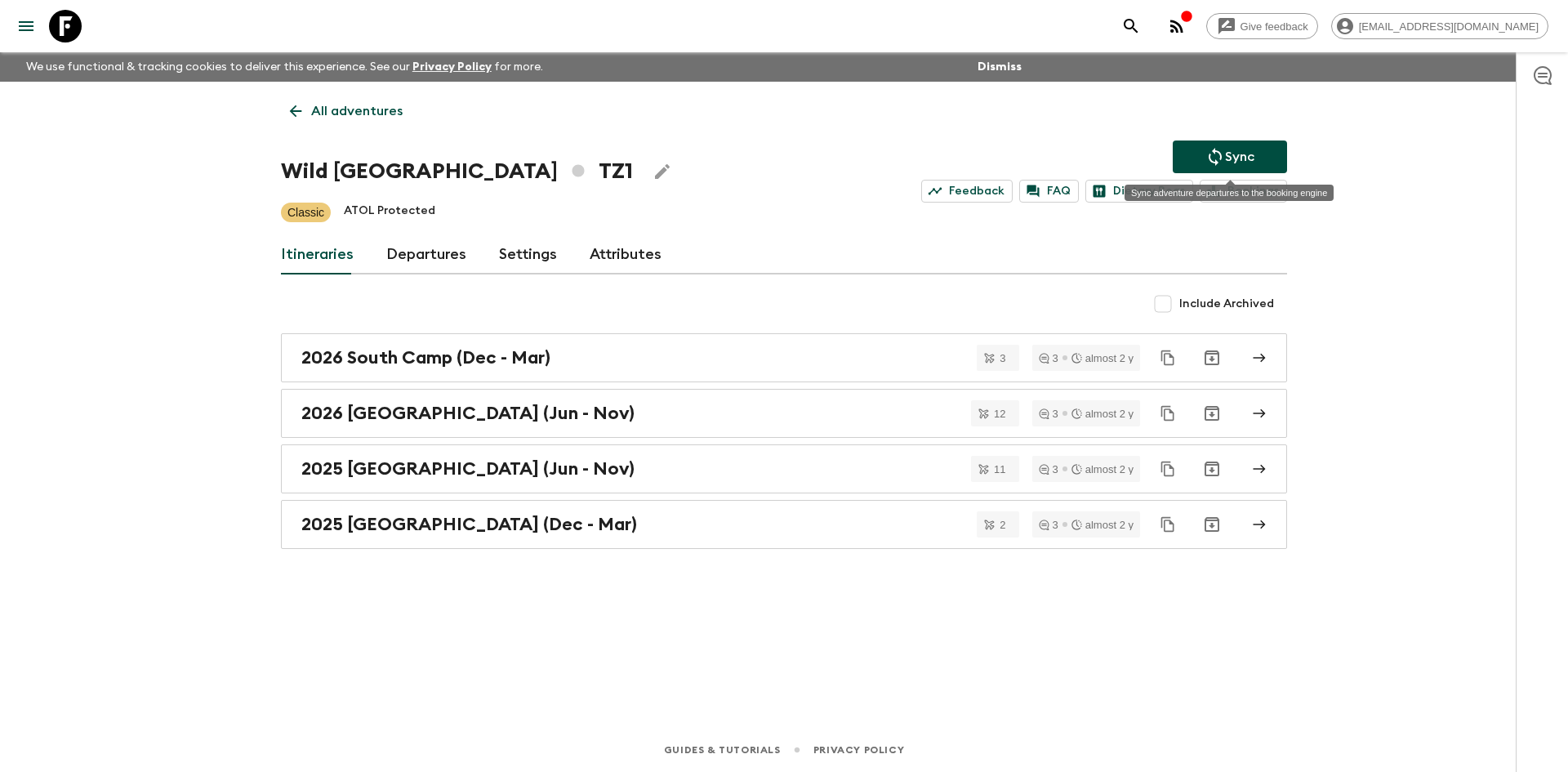
click at [1234, 156] on p "Sync" at bounding box center [1240, 156] width 29 height 20
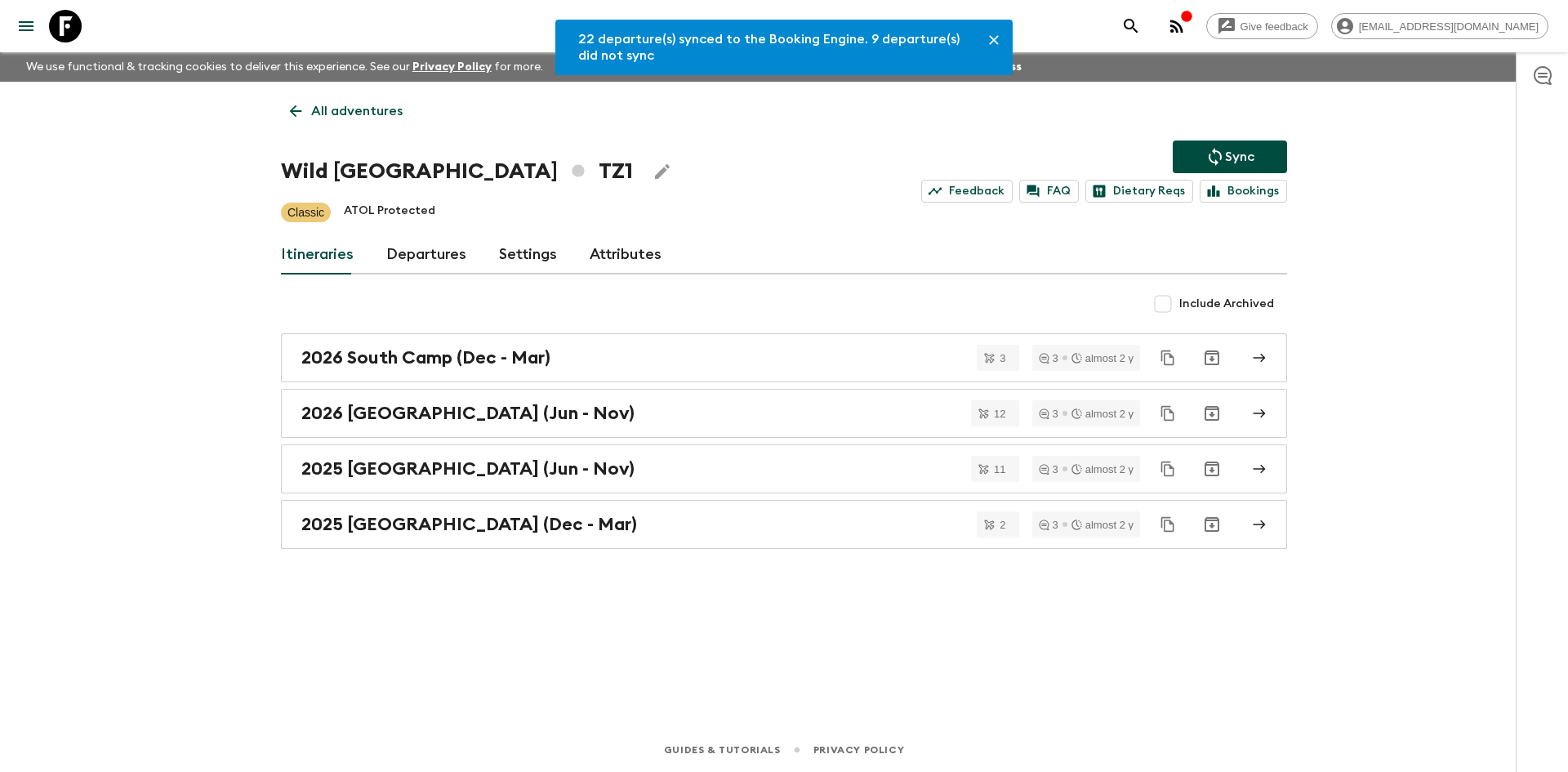
click at [432, 254] on link "Departures" at bounding box center [426, 255] width 80 height 40
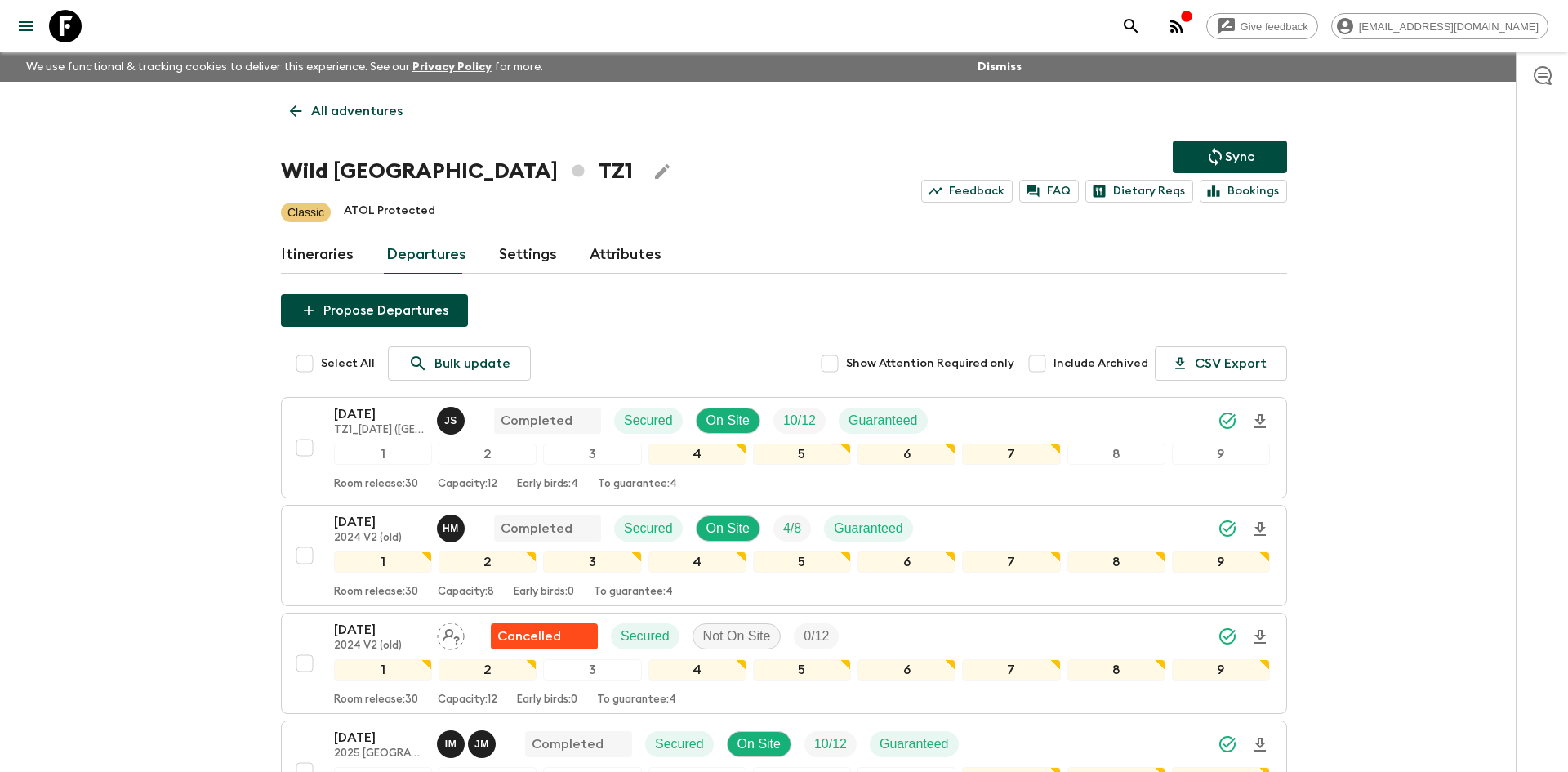
click at [377, 108] on p "All adventures" at bounding box center [357, 111] width 91 height 20
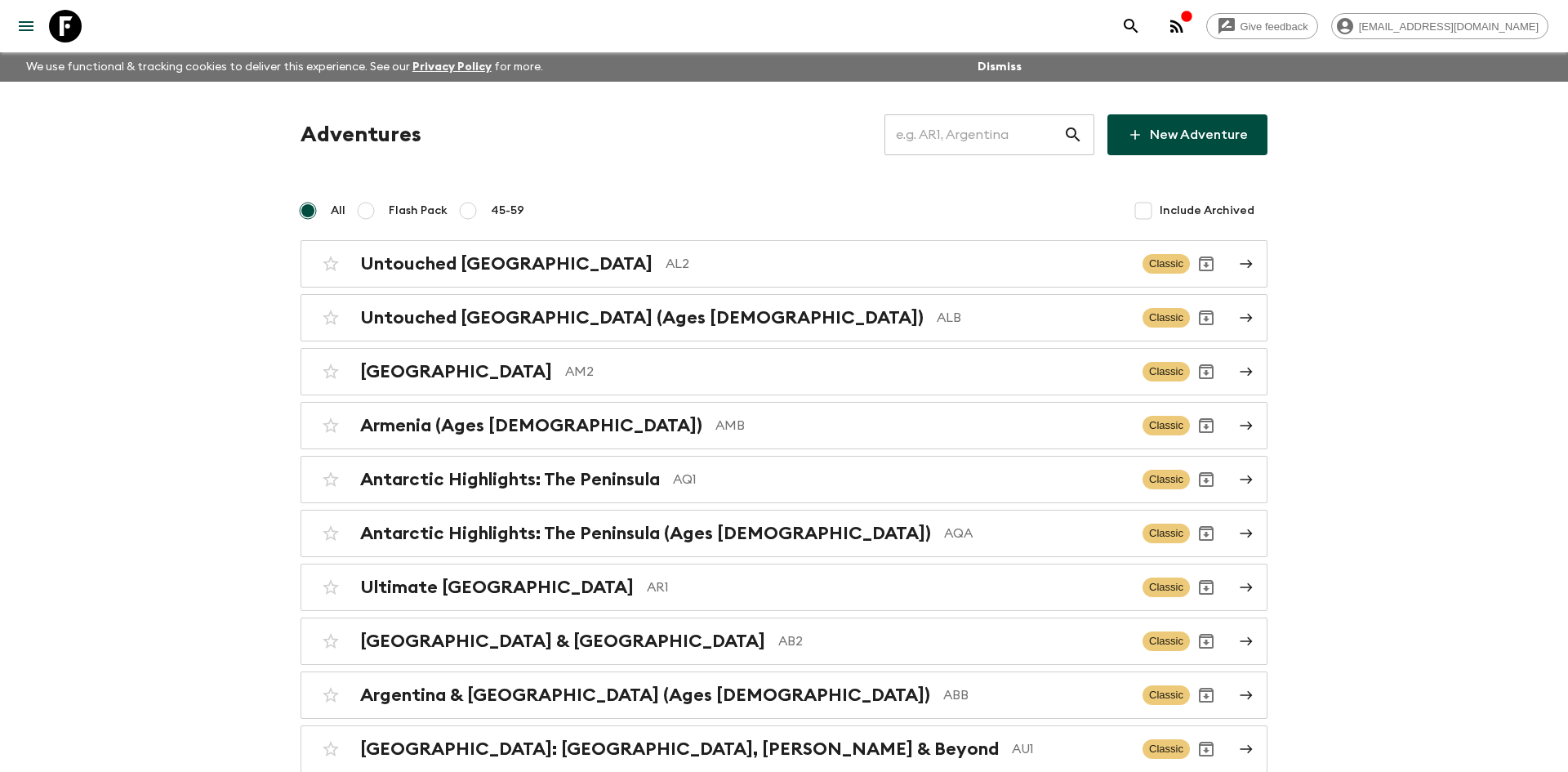
click at [946, 134] on input "text" at bounding box center [974, 134] width 179 height 46
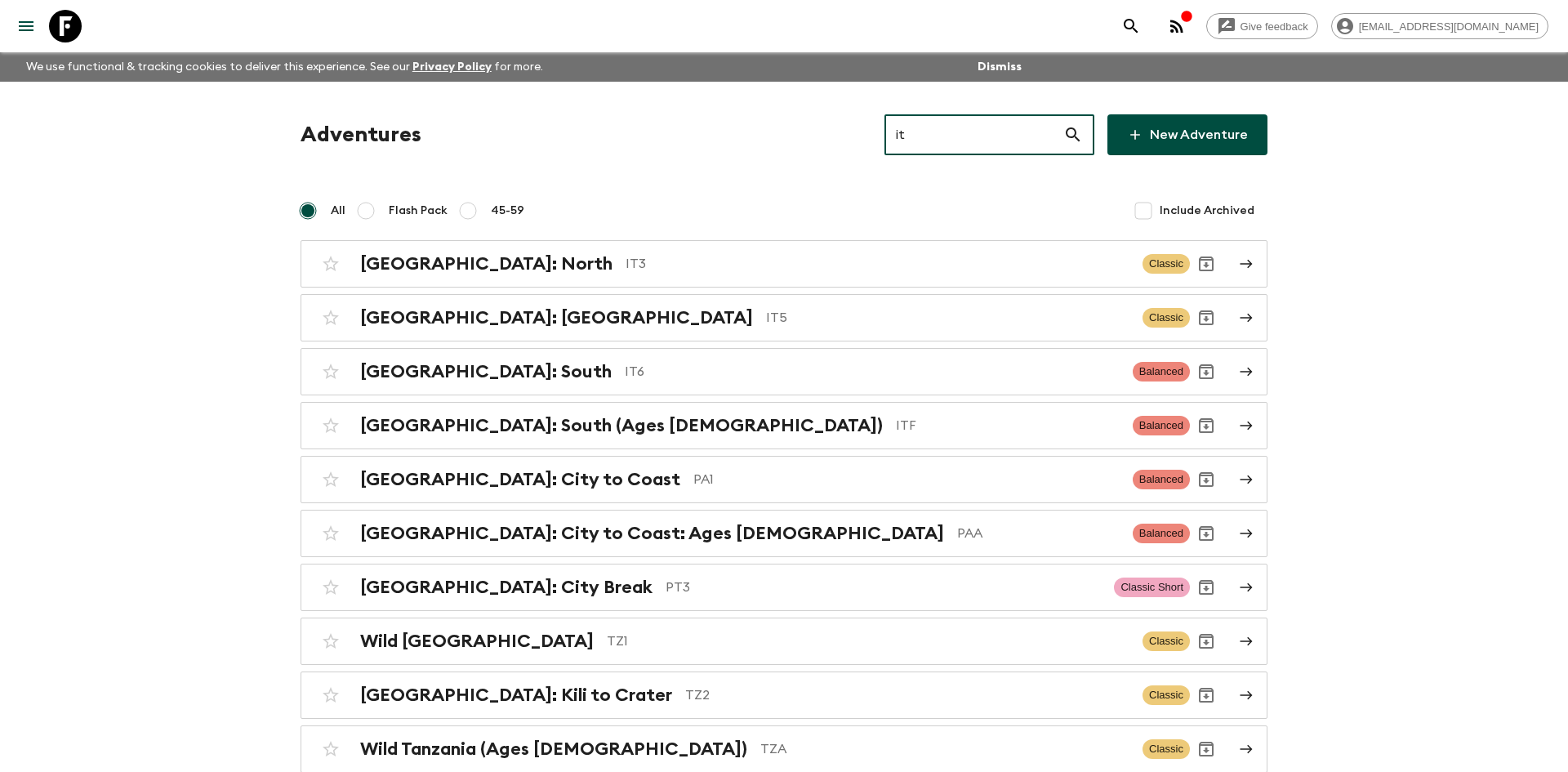
type input "it5"
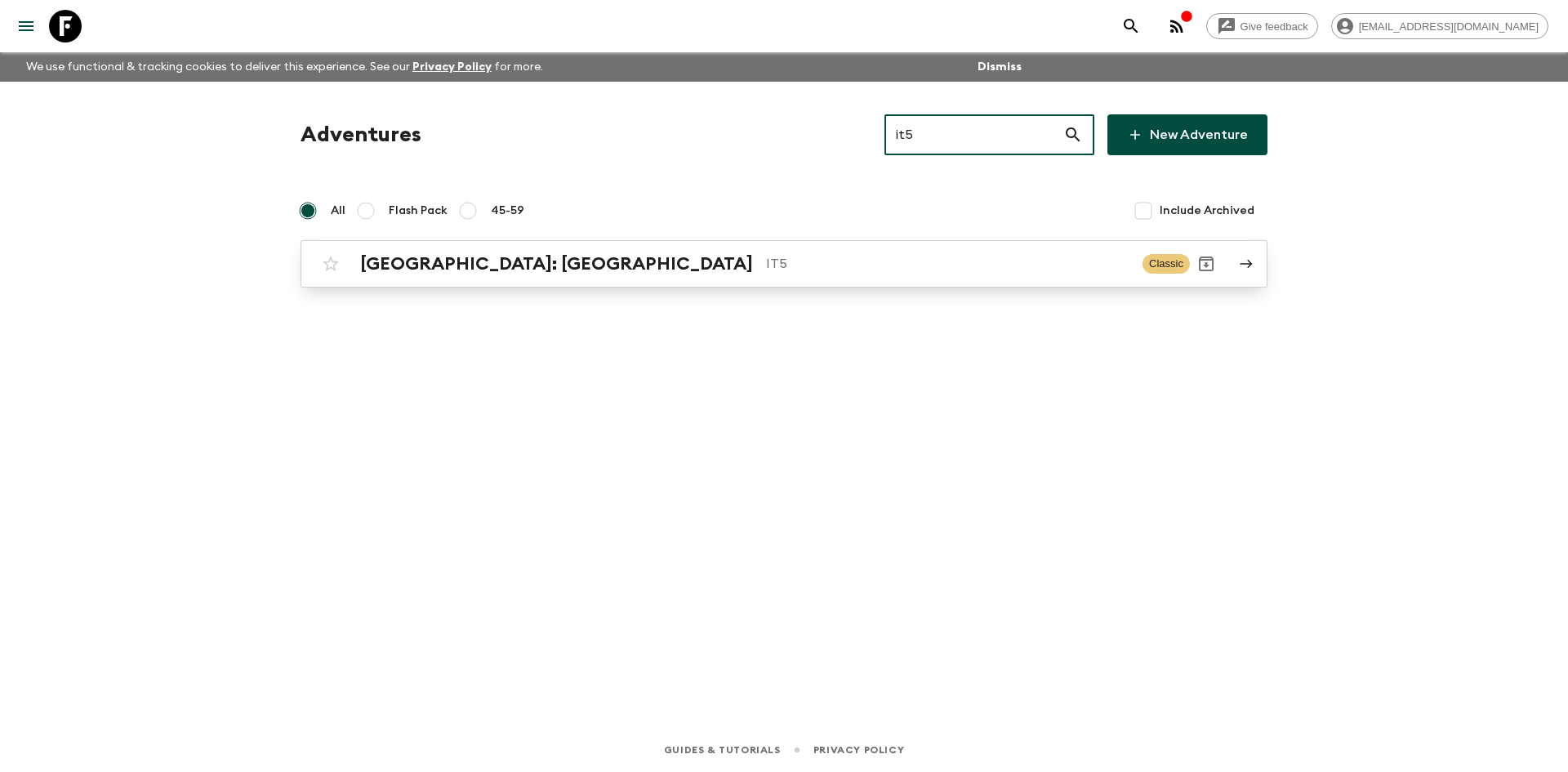
click at [496, 275] on div "[GEOGRAPHIC_DATA]: [GEOGRAPHIC_DATA] IT5 Classic" at bounding box center [752, 264] width 875 height 33
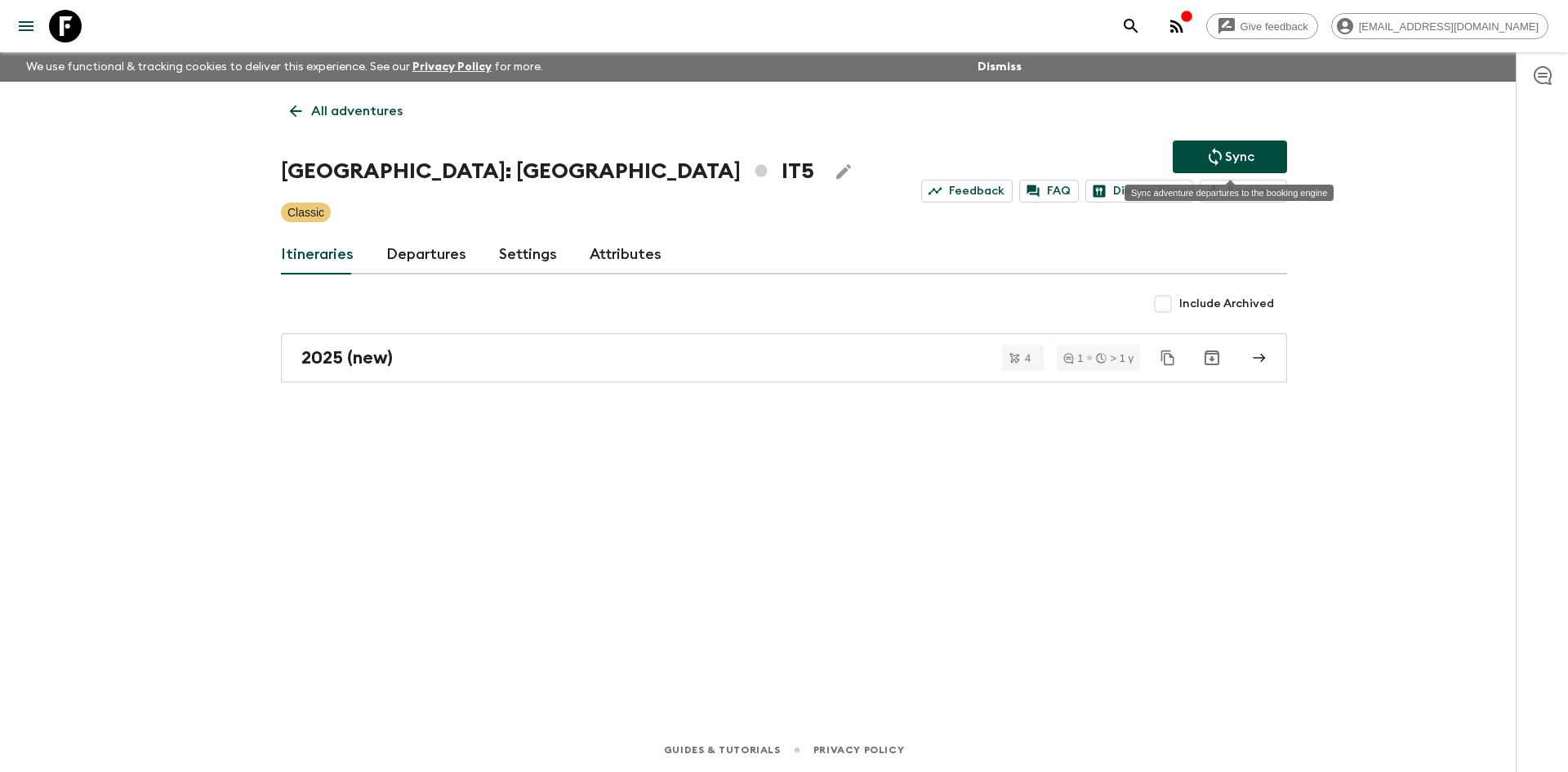
click at [1223, 147] on icon "Sync adventure departures to the booking engine" at bounding box center [1215, 156] width 20 height 20
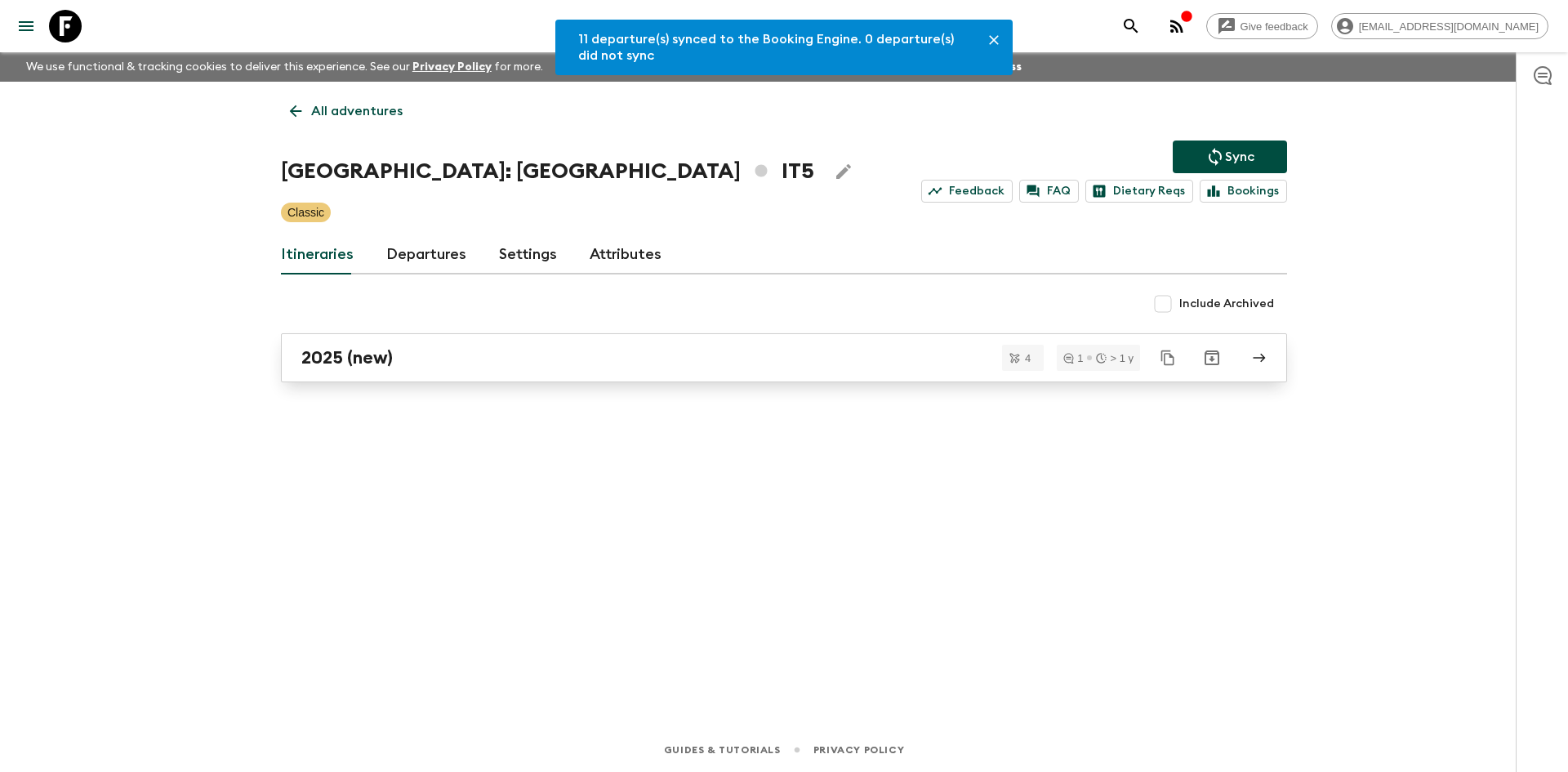
click at [297, 370] on link "2025 (new)" at bounding box center [784, 358] width 1006 height 49
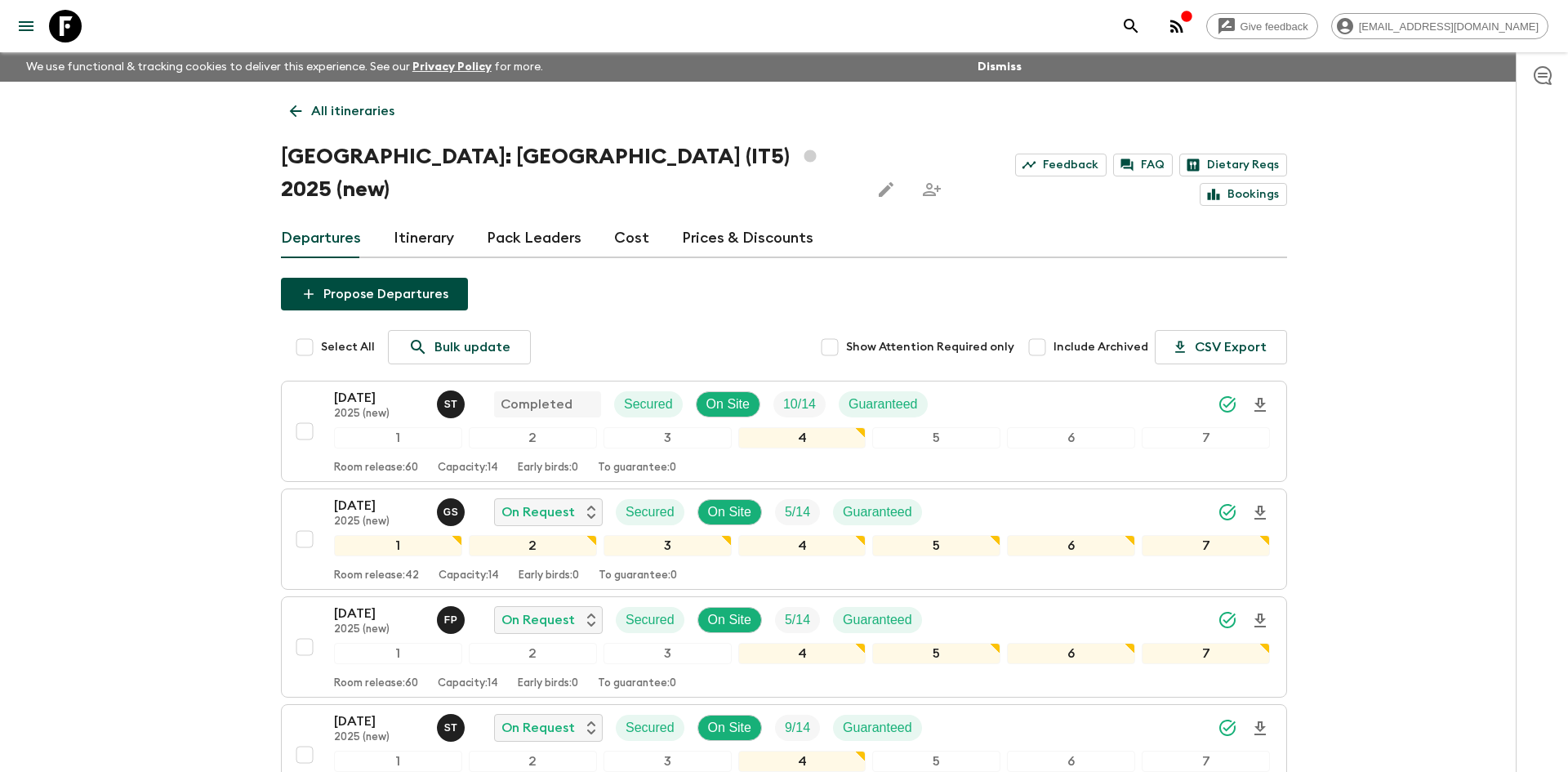
click at [379, 113] on p "All itineraries" at bounding box center [352, 111] width 83 height 20
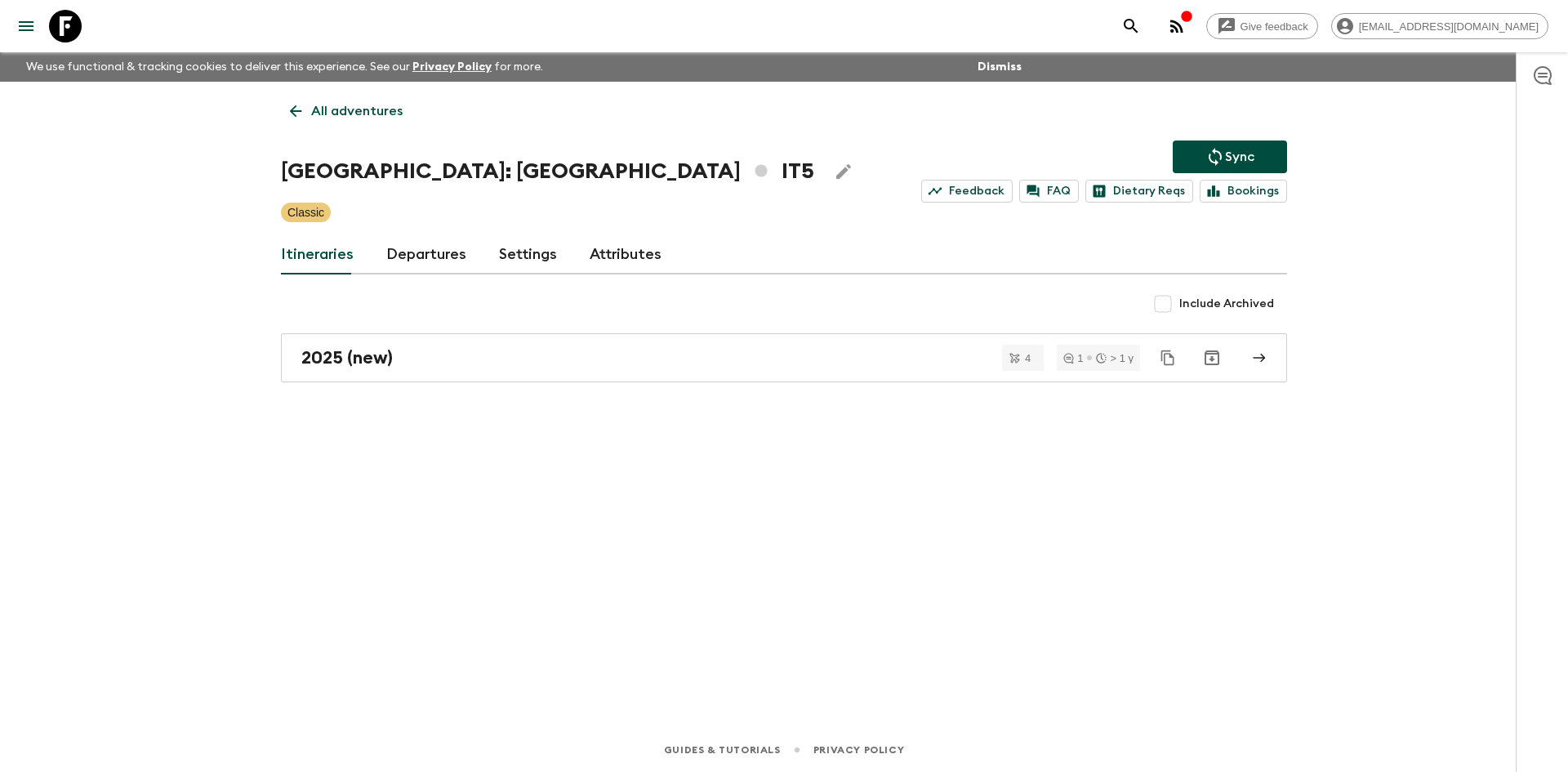
click at [379, 113] on p "All adventures" at bounding box center [357, 111] width 91 height 20
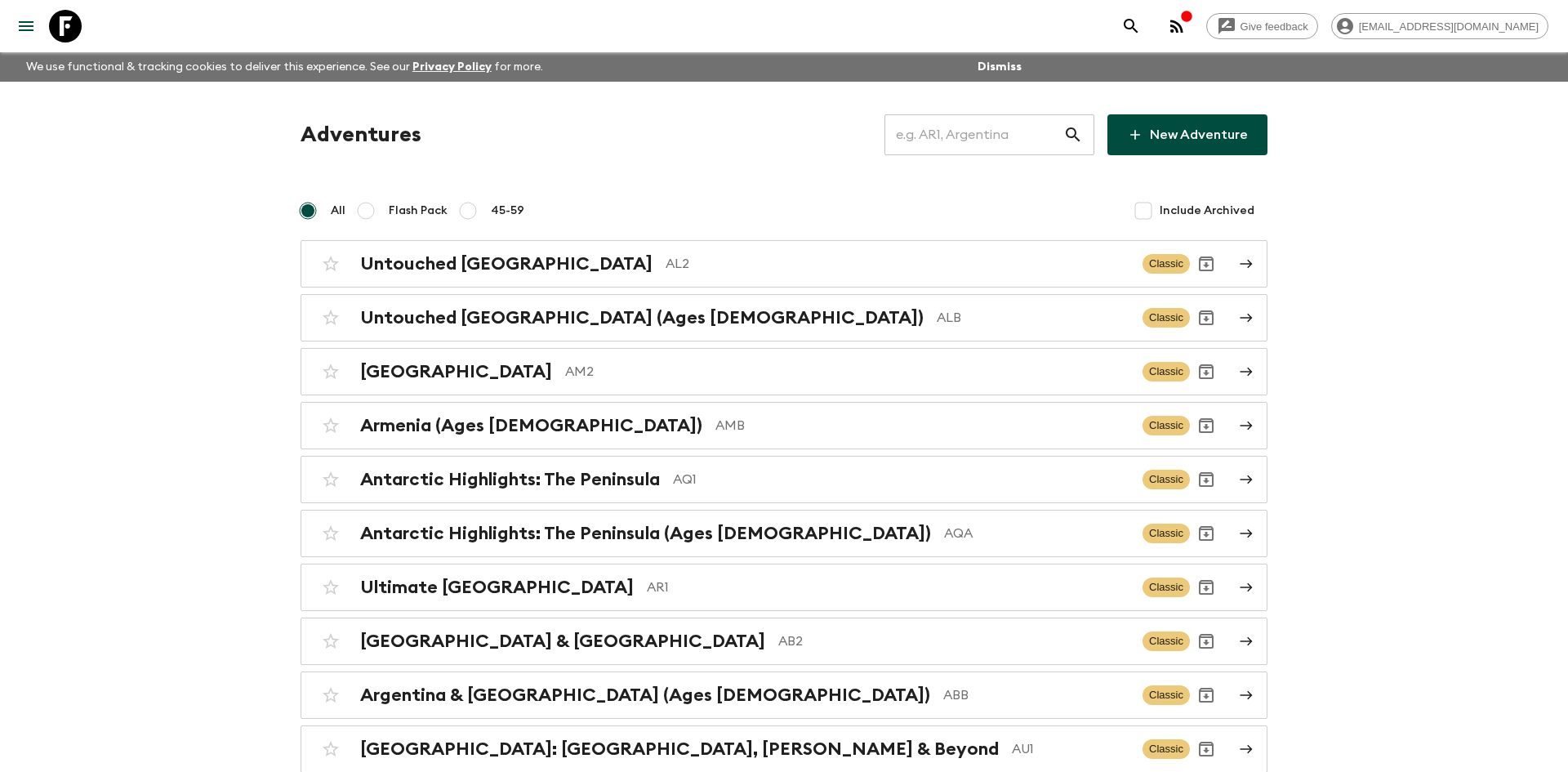
click at [928, 137] on input "text" at bounding box center [974, 134] width 179 height 46
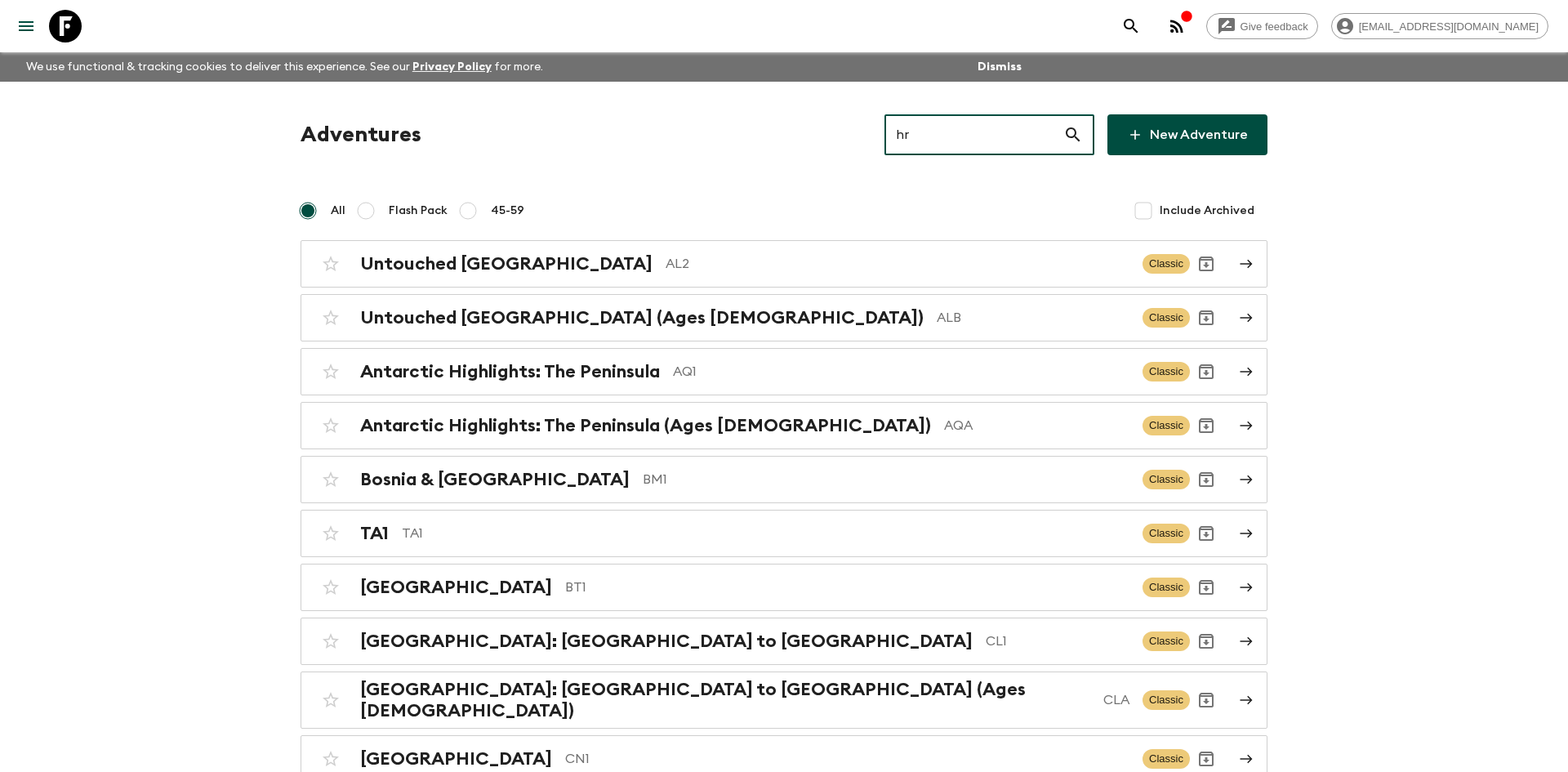
type input "hr1"
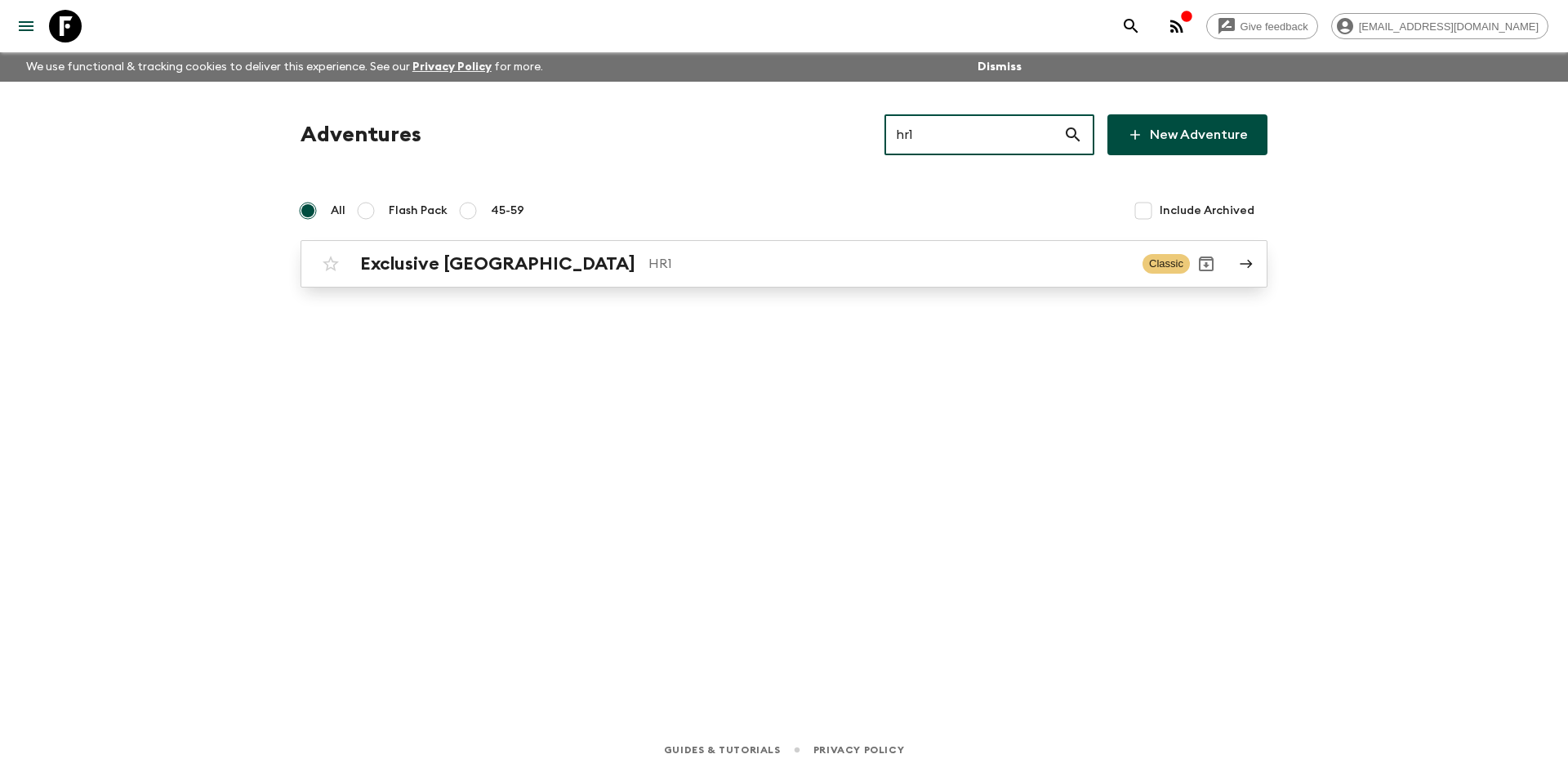
click at [568, 279] on div "Exclusive Croatia HR1 Classic" at bounding box center [752, 264] width 875 height 33
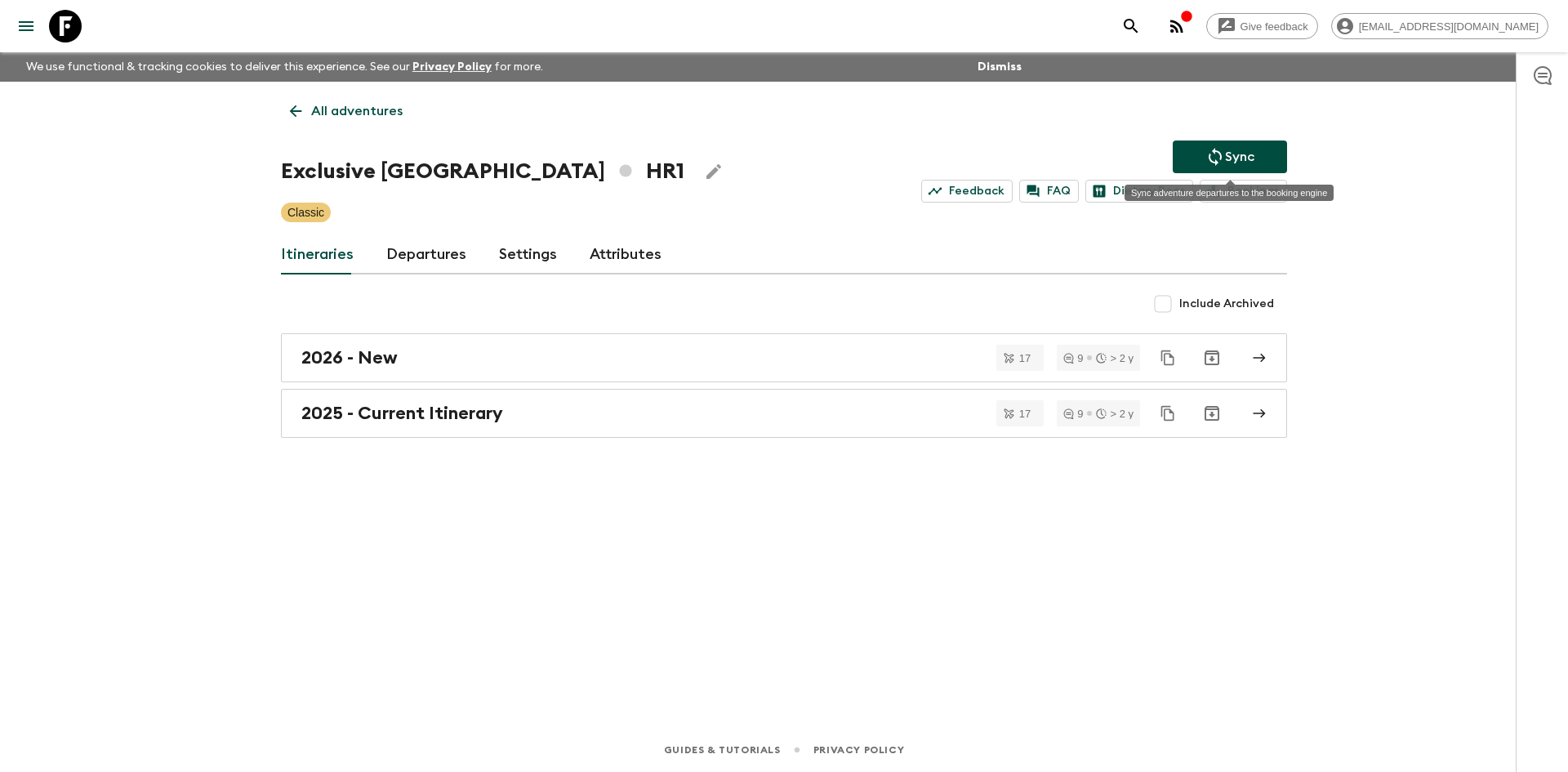
click at [1216, 158] on icon "Sync adventure departures to the booking engine" at bounding box center [1215, 156] width 20 height 20
click at [517, 426] on link "2025 - Current Itinerary" at bounding box center [784, 413] width 1006 height 49
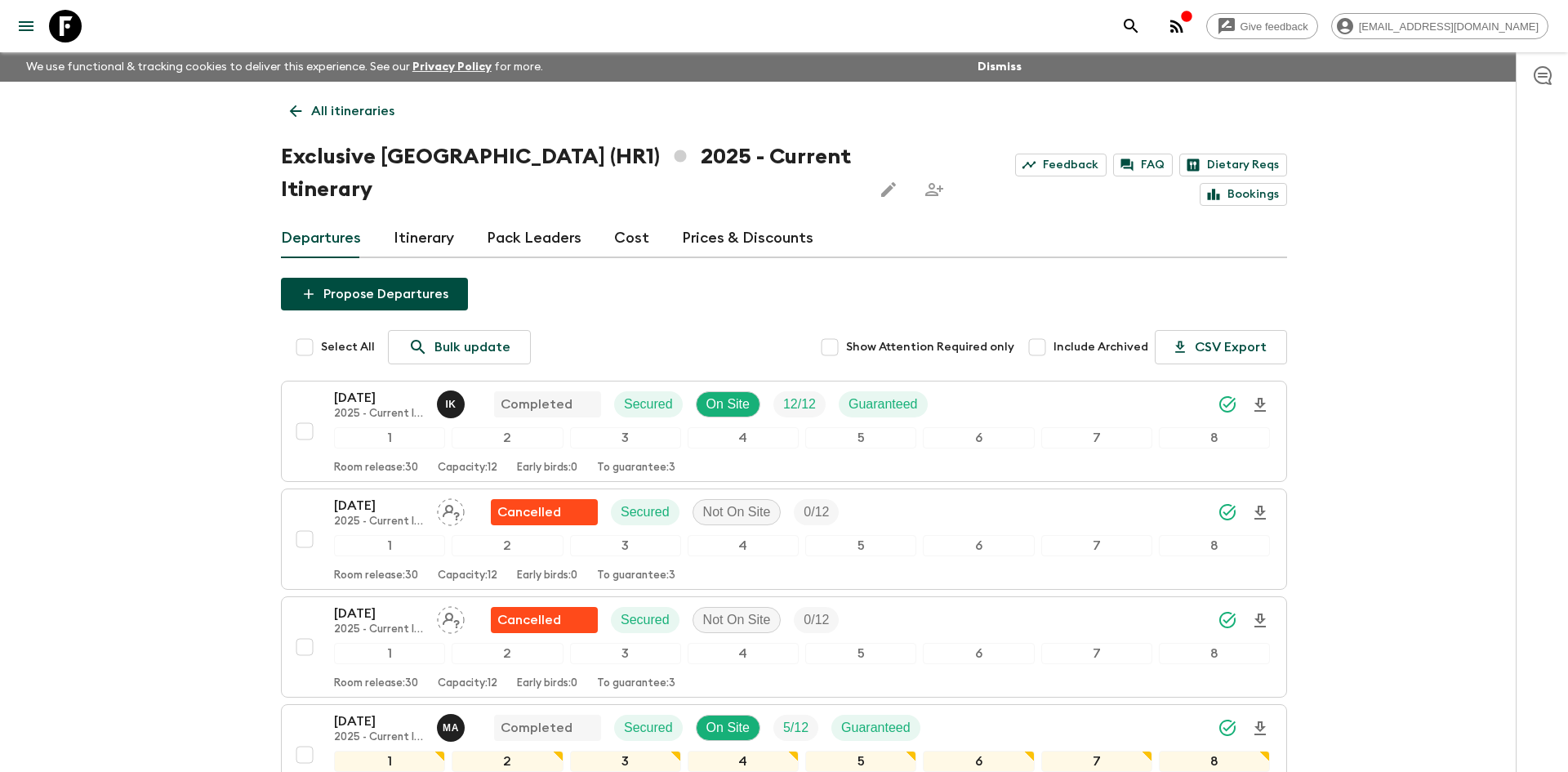
click at [376, 111] on p "All itineraries" at bounding box center [352, 111] width 83 height 20
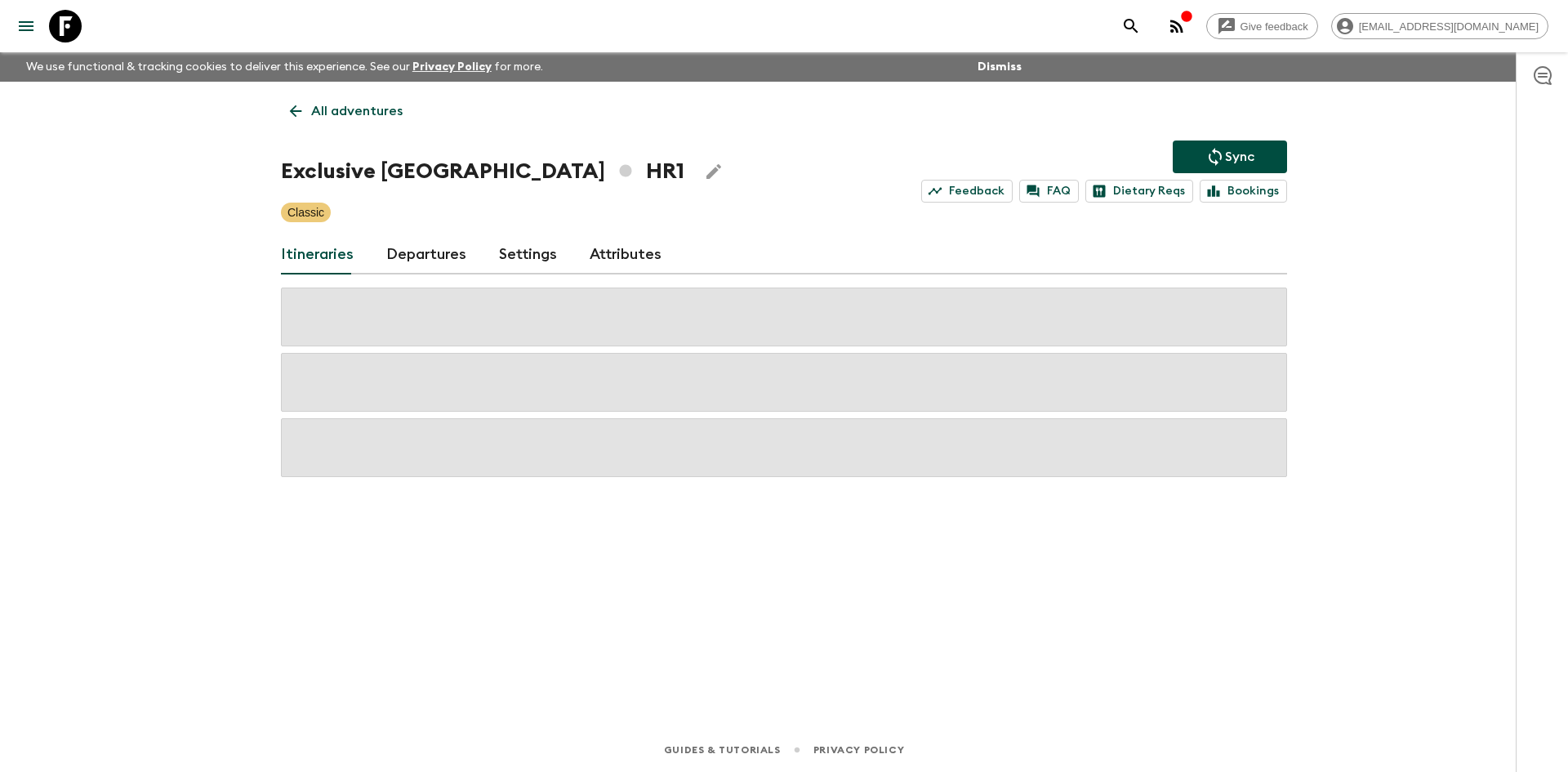
click at [376, 111] on p "All adventures" at bounding box center [357, 111] width 91 height 20
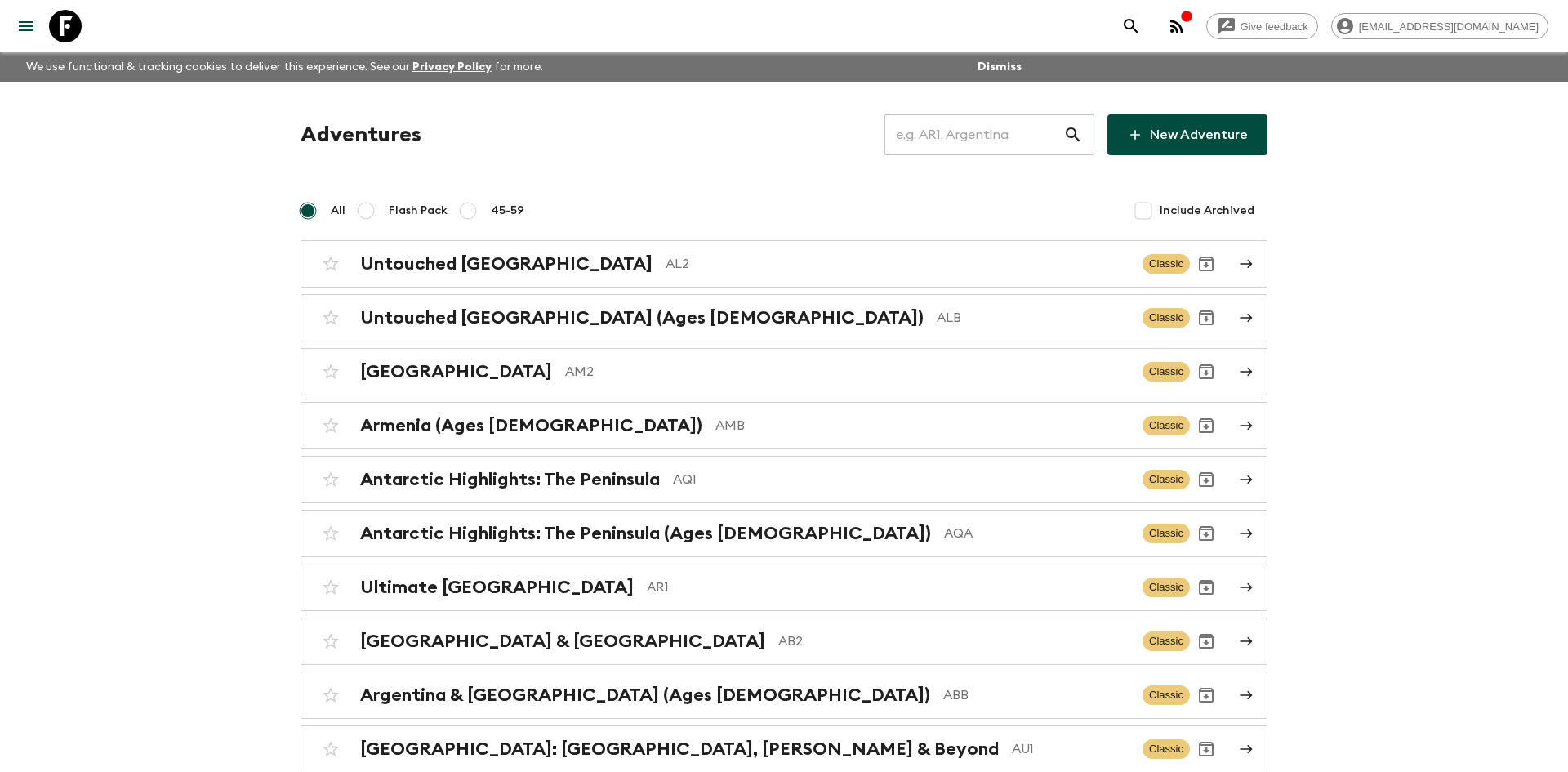
click at [977, 134] on input "text" at bounding box center [974, 134] width 179 height 46
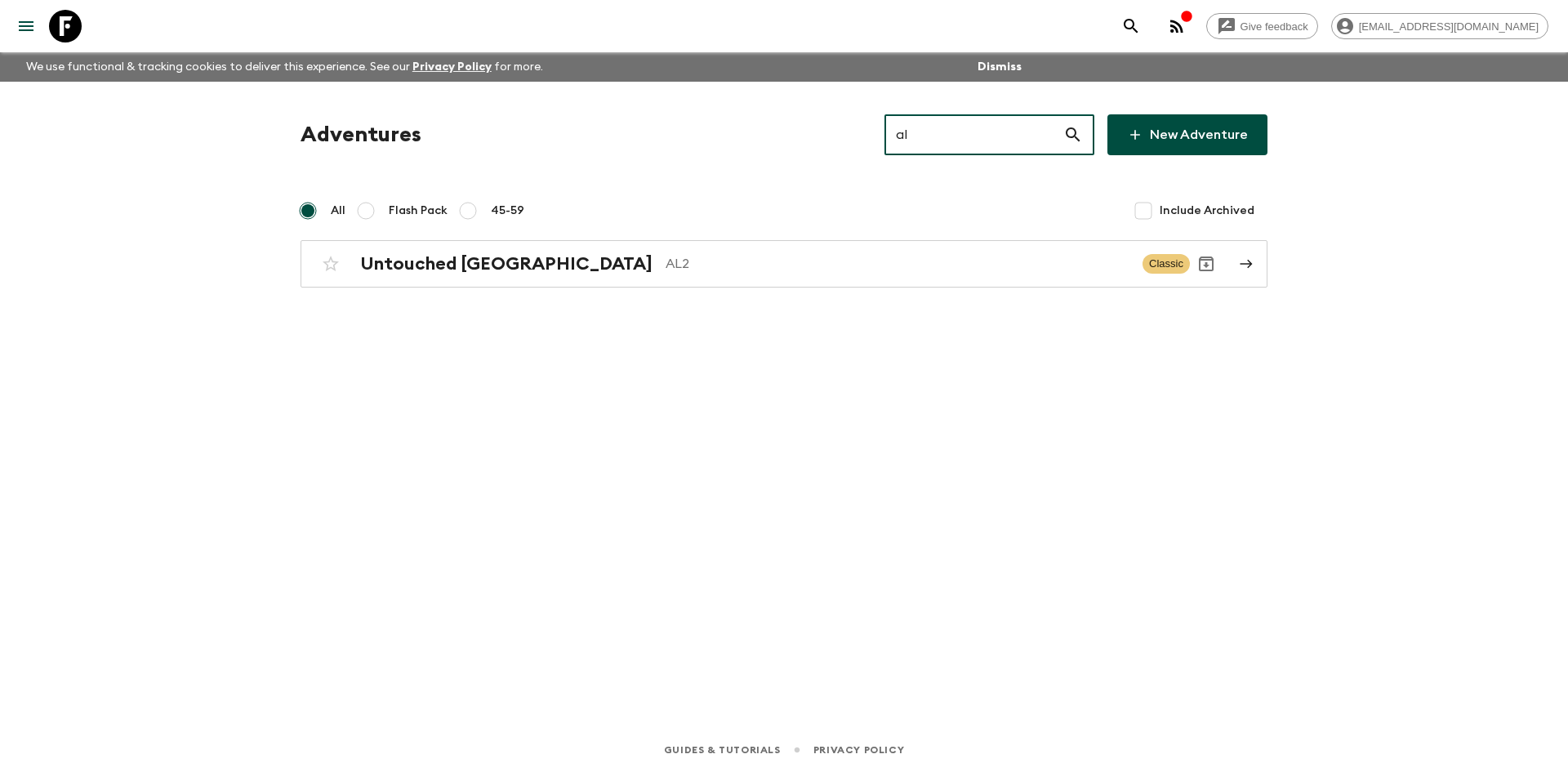
type input "al2"
click at [678, 254] on p "AL2" at bounding box center [897, 263] width 464 height 20
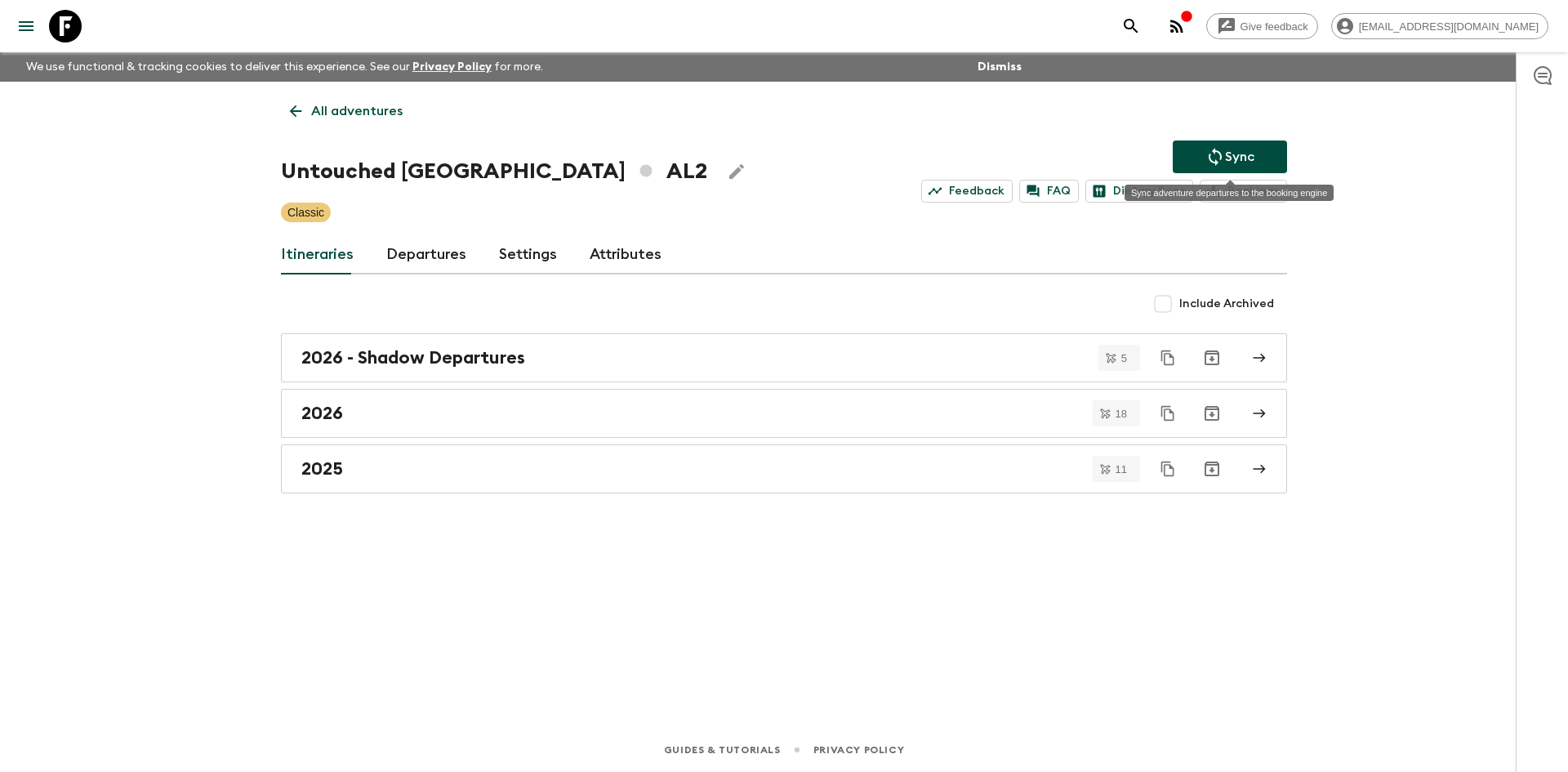
click at [1205, 159] on icon "Sync adventure departures to the booking engine" at bounding box center [1215, 156] width 20 height 20
click at [1234, 153] on p "Sync" at bounding box center [1240, 156] width 29 height 20
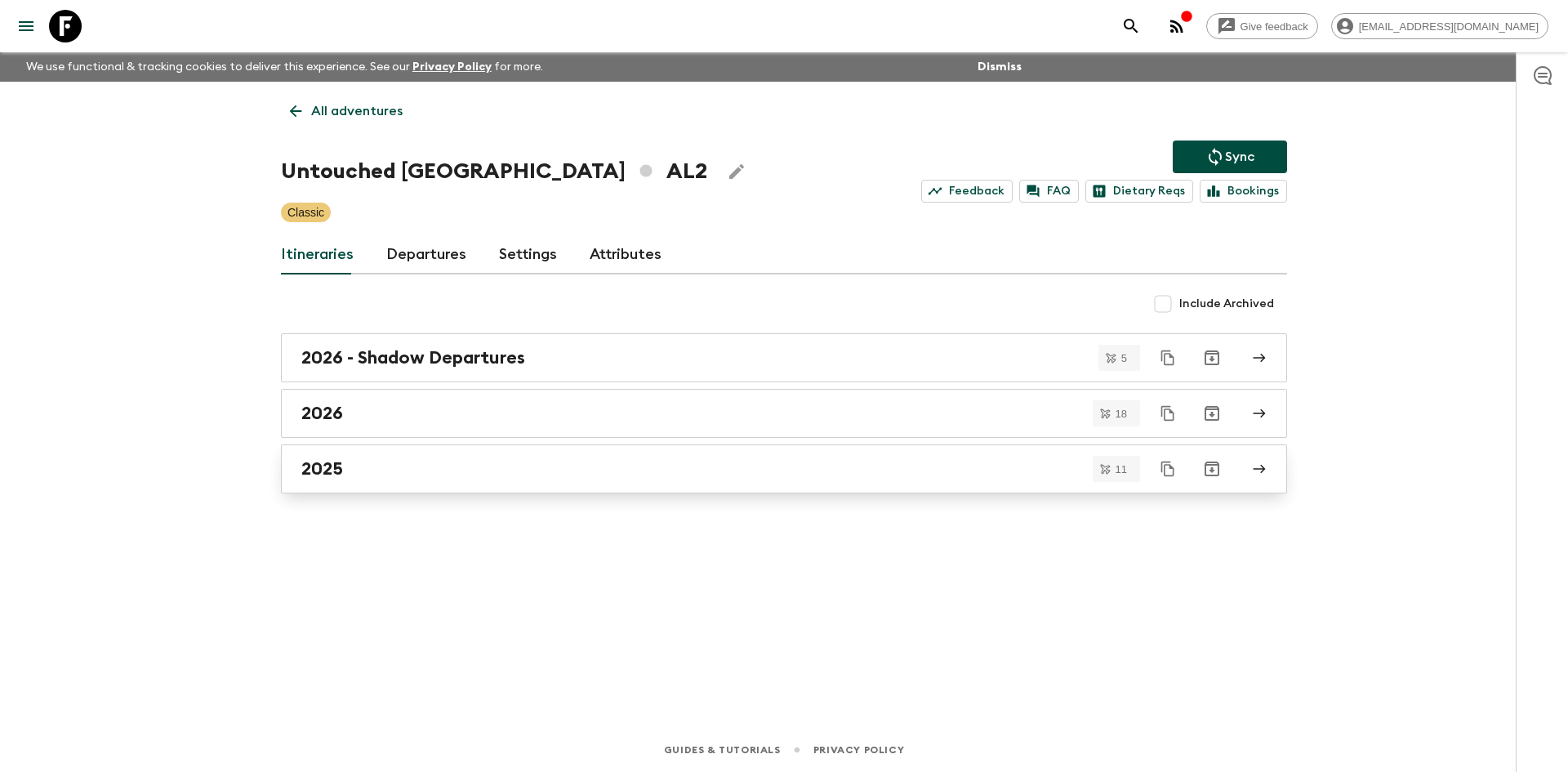
click at [341, 461] on h2 "2025" at bounding box center [322, 469] width 41 height 21
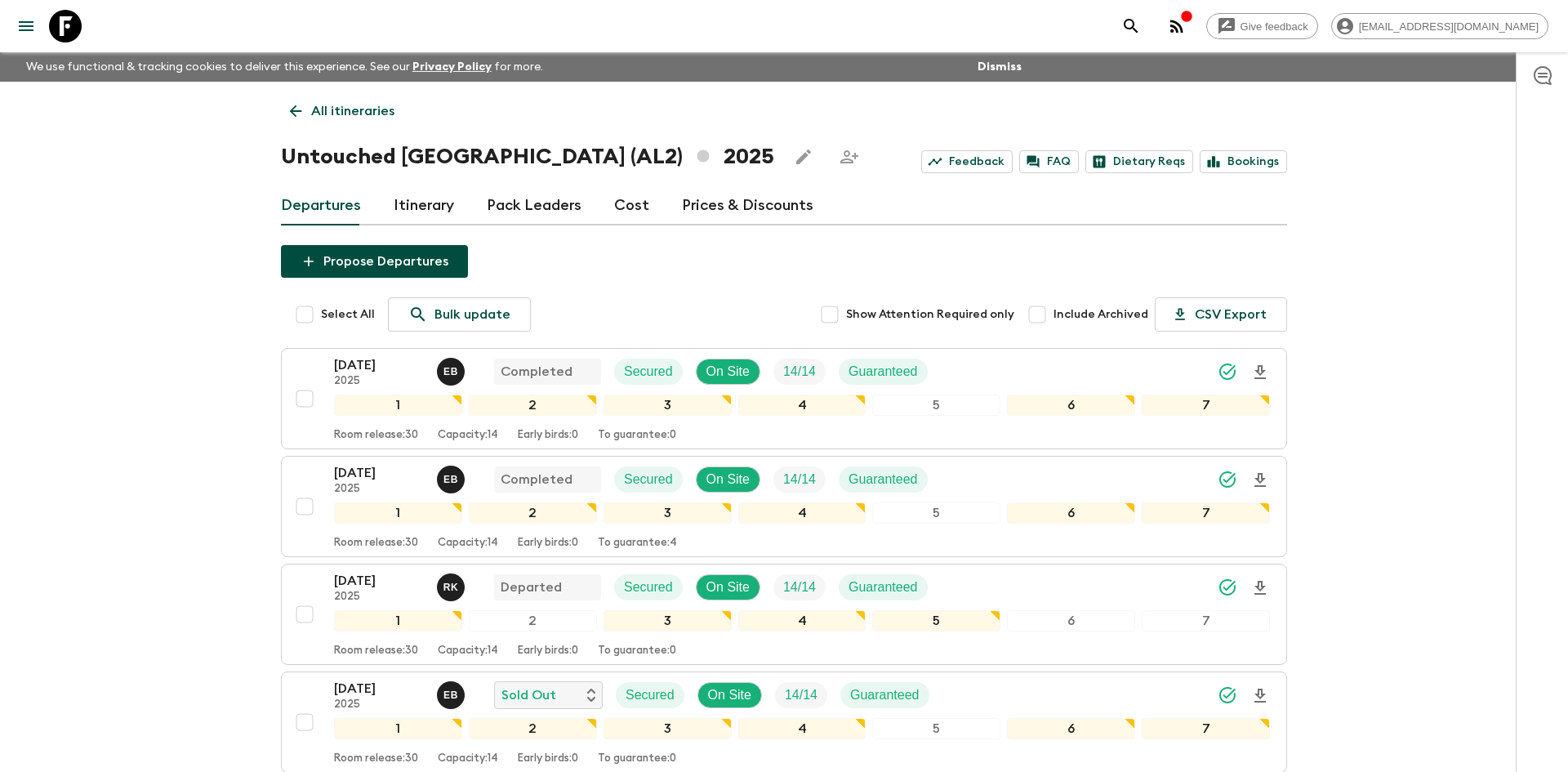
click at [353, 108] on p "All itineraries" at bounding box center [352, 111] width 83 height 20
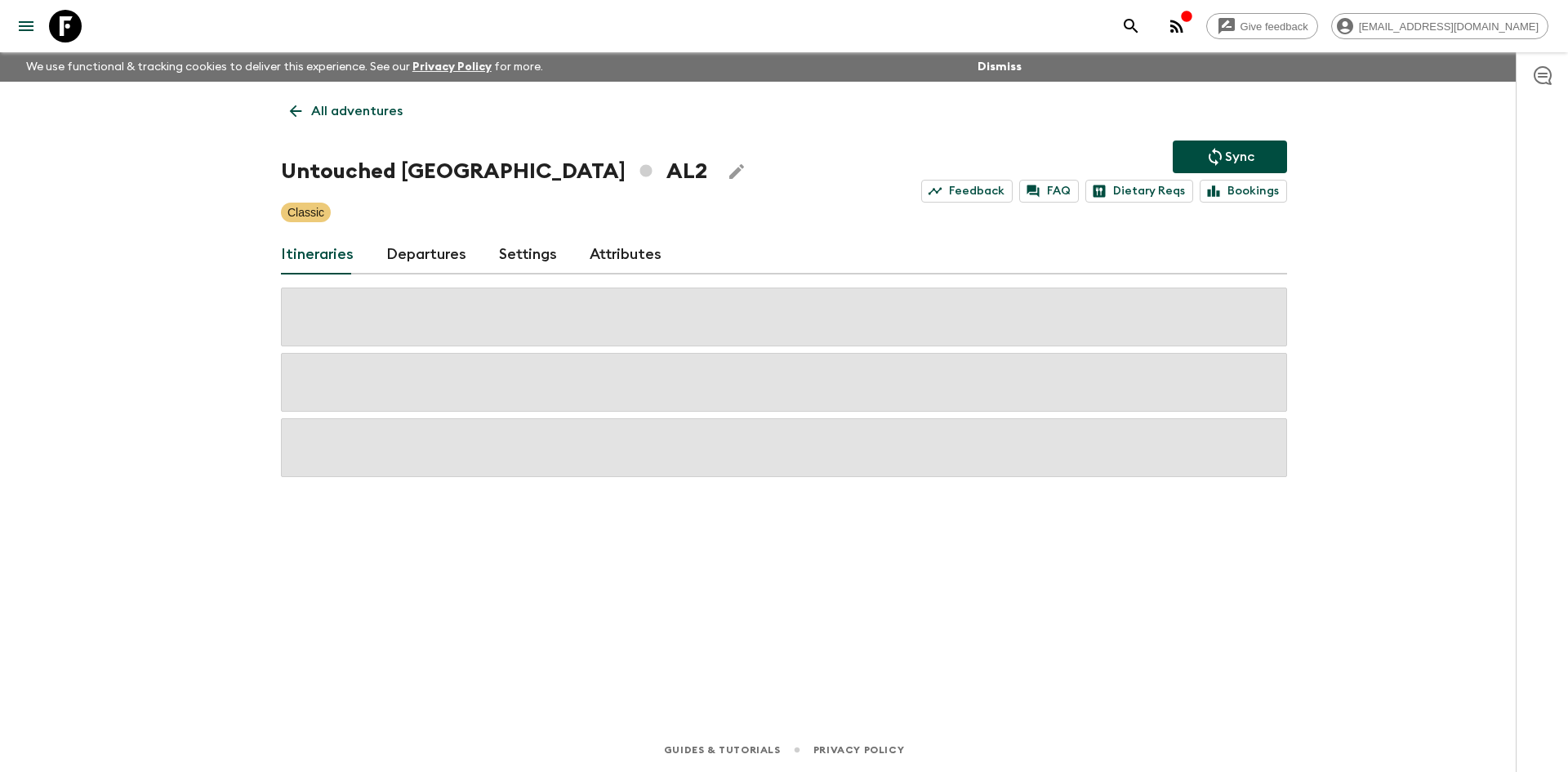
click at [353, 108] on p "All adventures" at bounding box center [357, 111] width 91 height 20
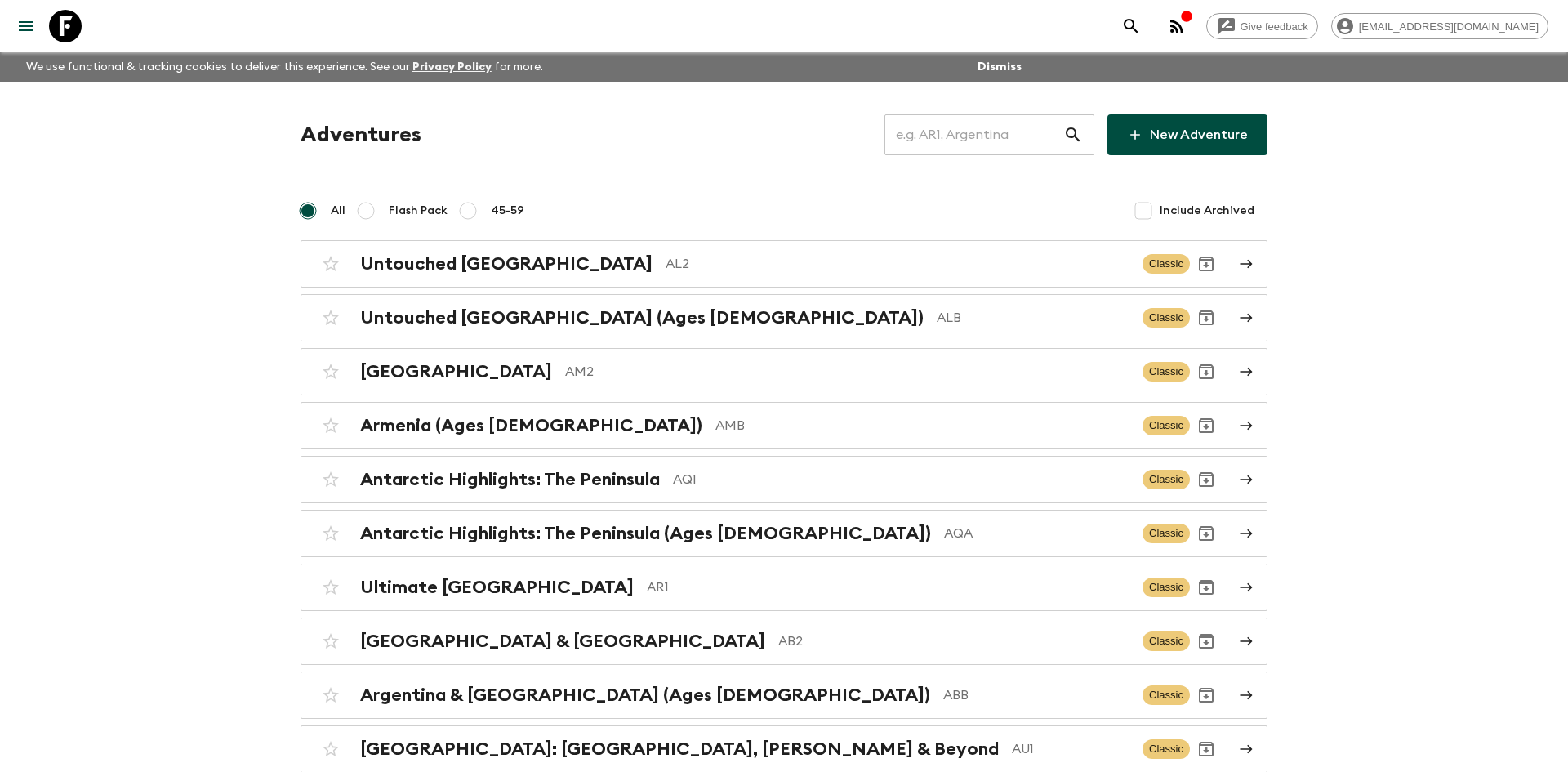
click at [932, 132] on input "text" at bounding box center [974, 134] width 179 height 46
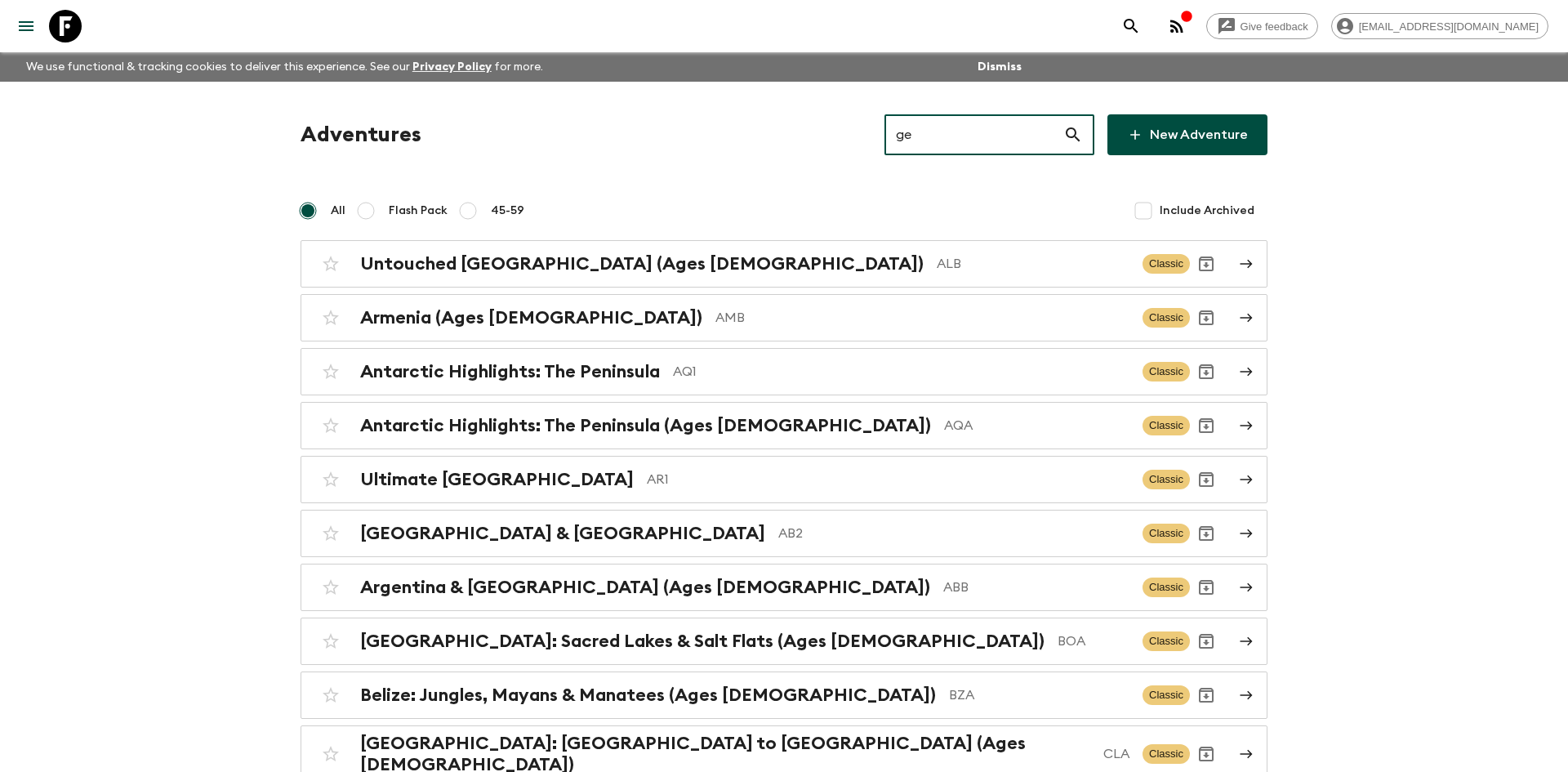
type input "ge1"
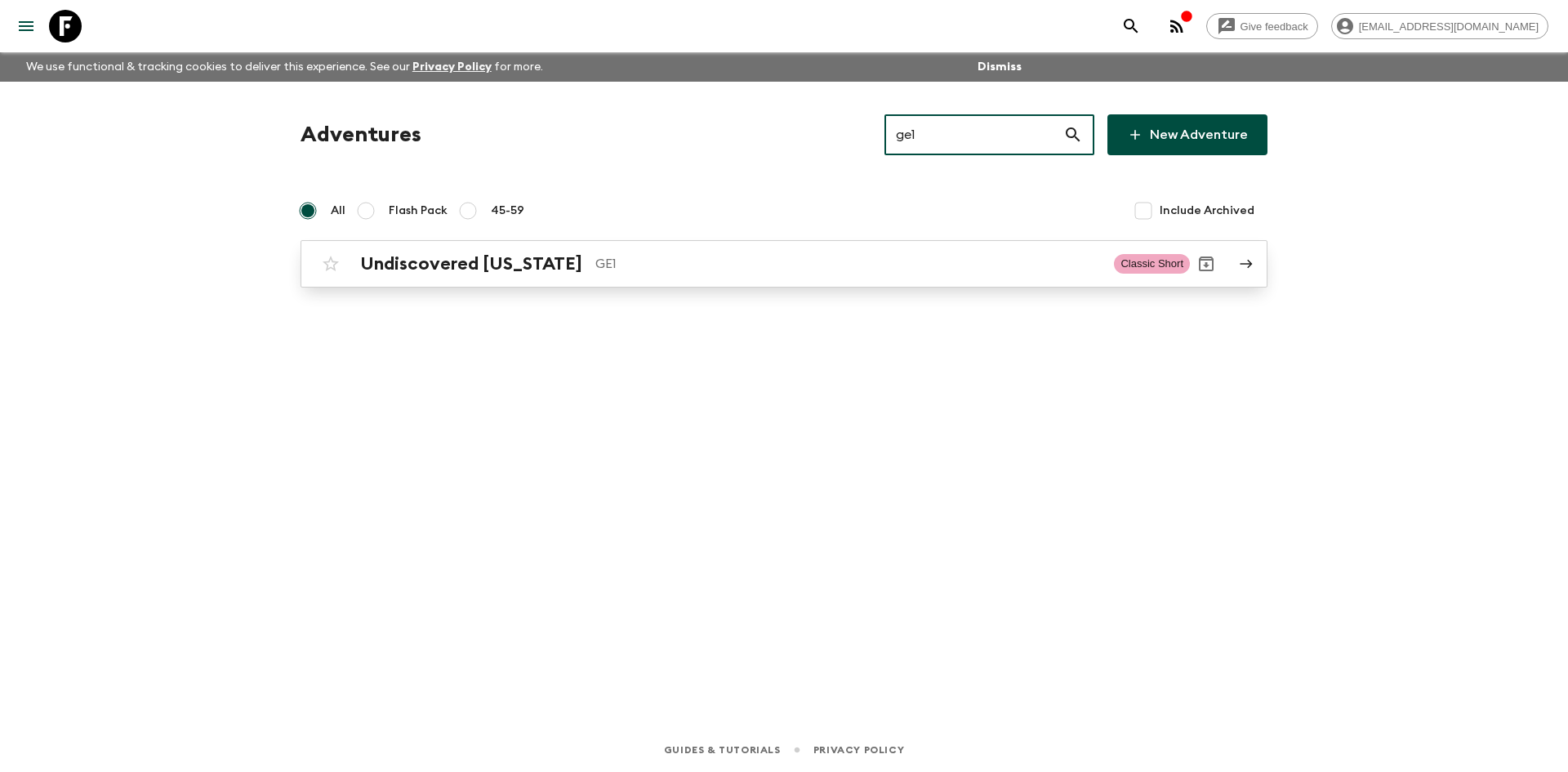
click at [613, 260] on p "GE1" at bounding box center [848, 263] width 505 height 20
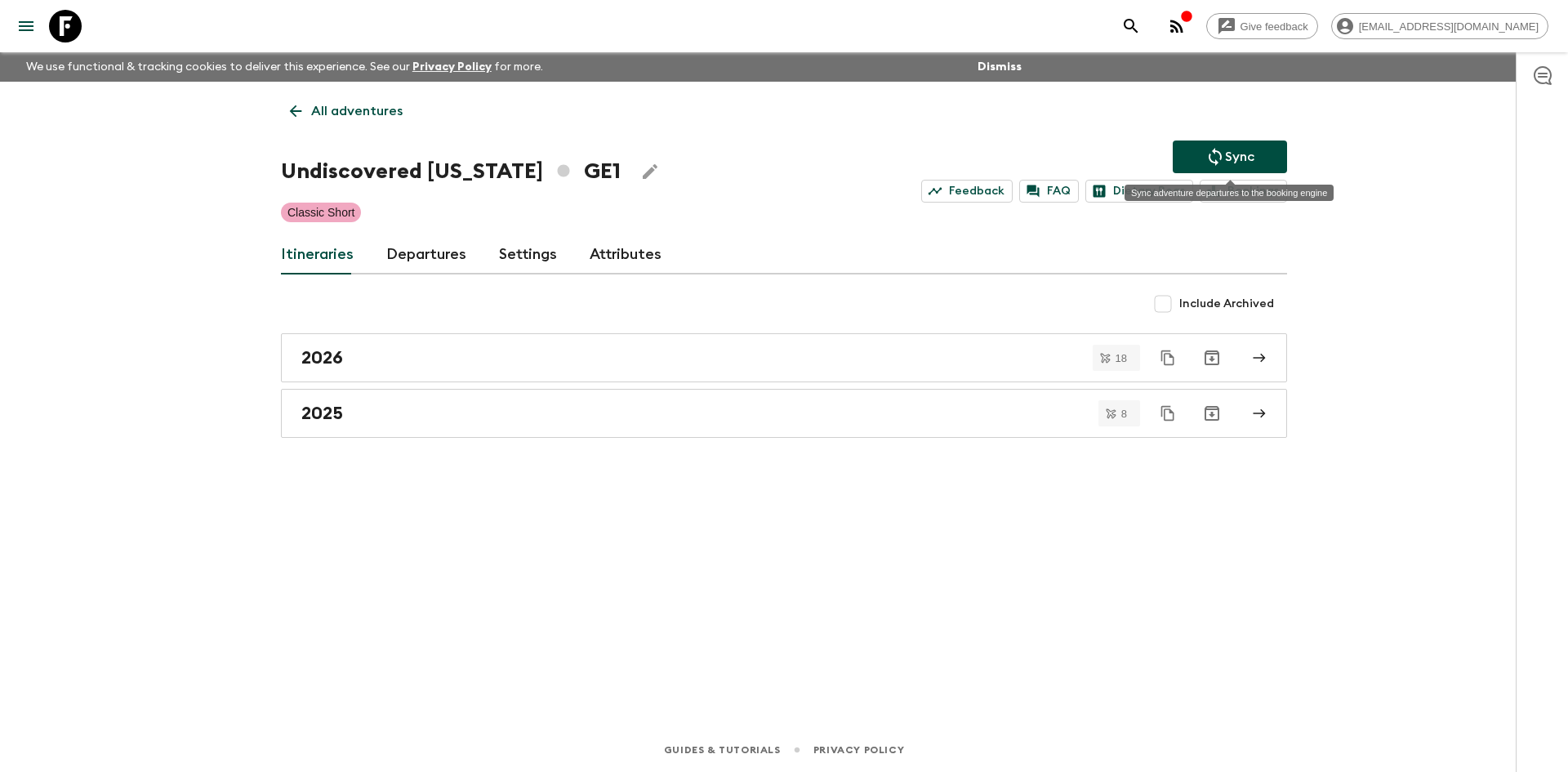
click at [1251, 154] on p "Sync" at bounding box center [1240, 156] width 29 height 20
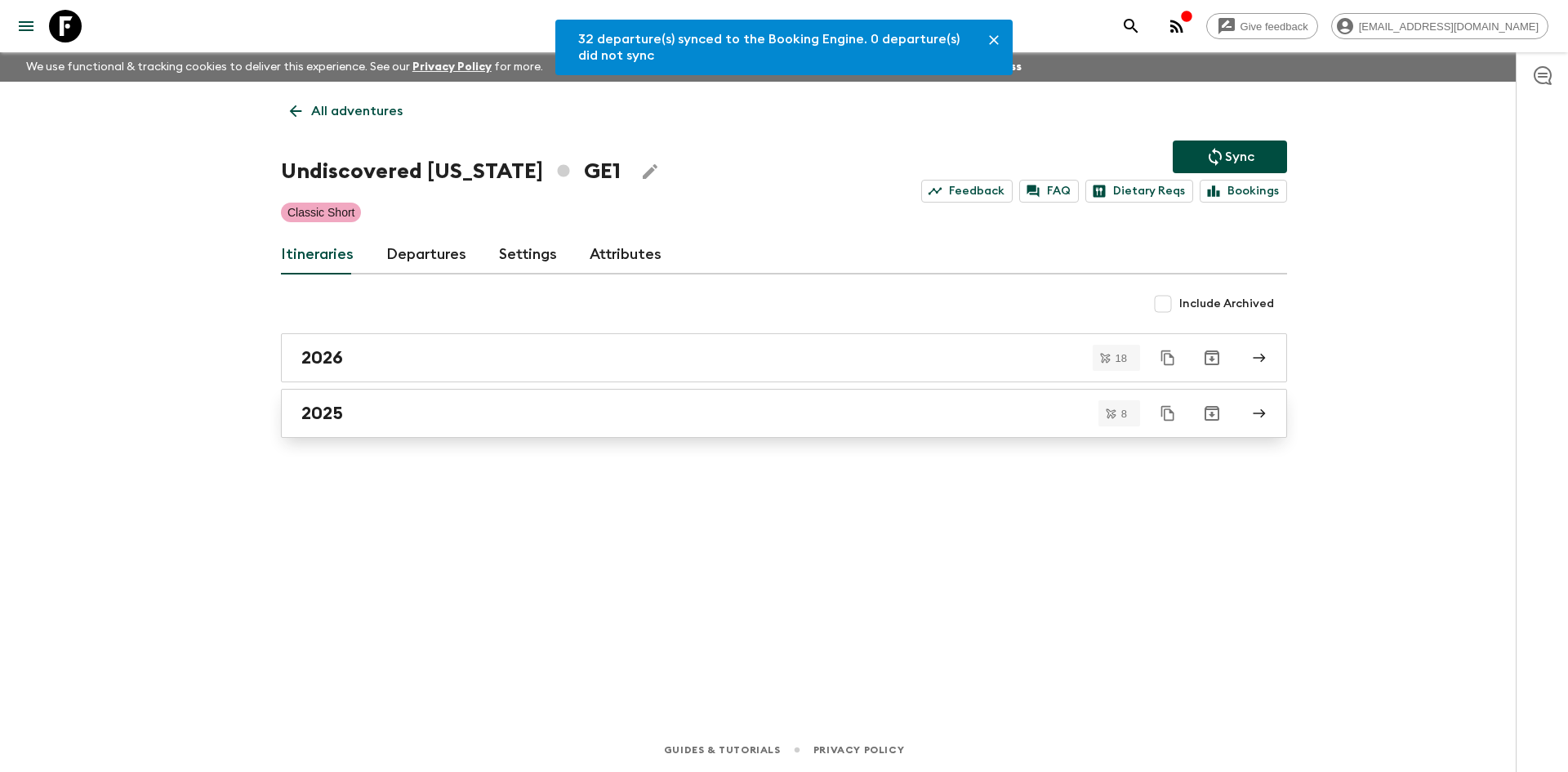
click at [469, 395] on link "2025" at bounding box center [784, 413] width 1006 height 49
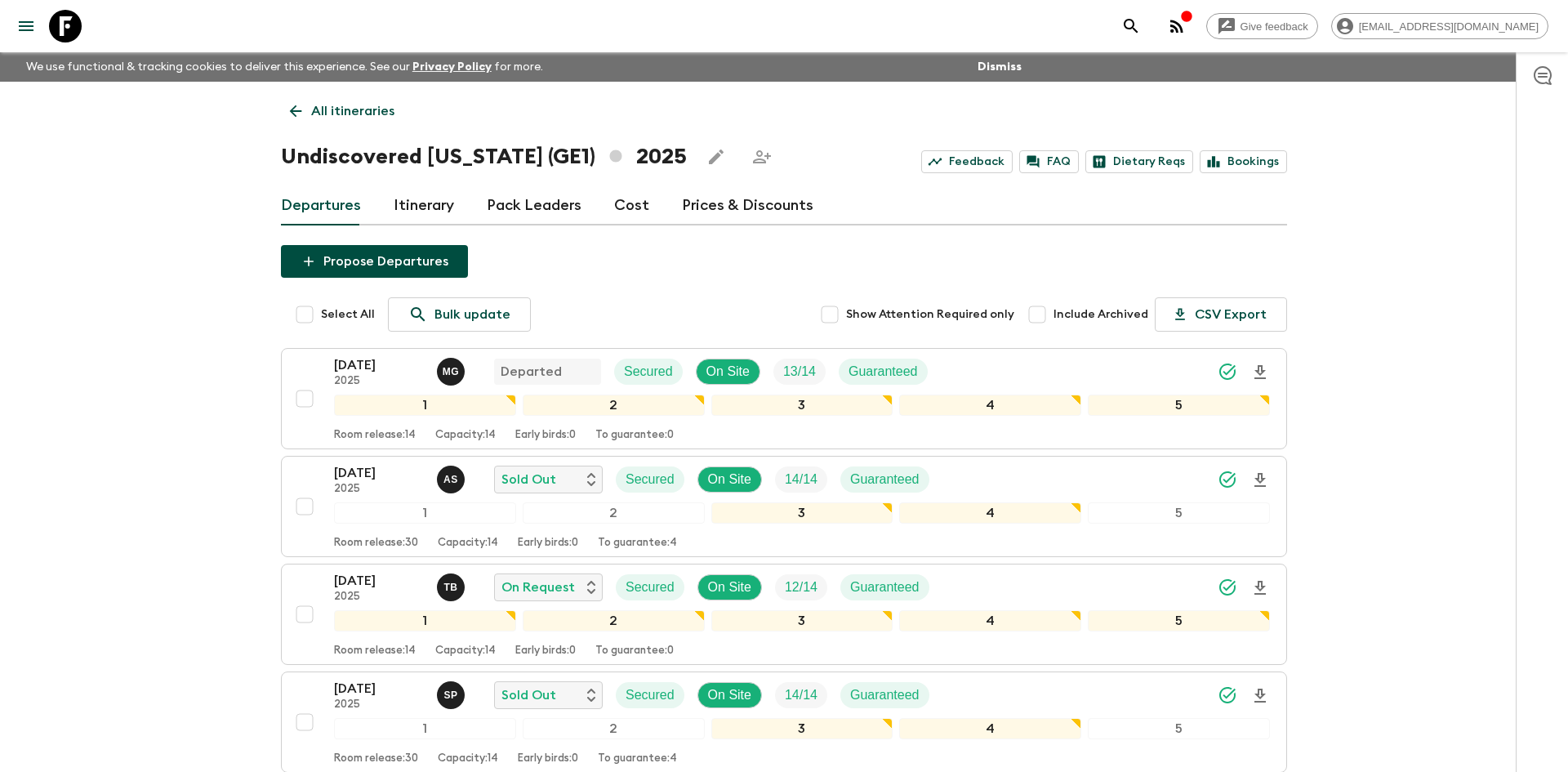
click at [336, 113] on p "All itineraries" at bounding box center [352, 111] width 83 height 20
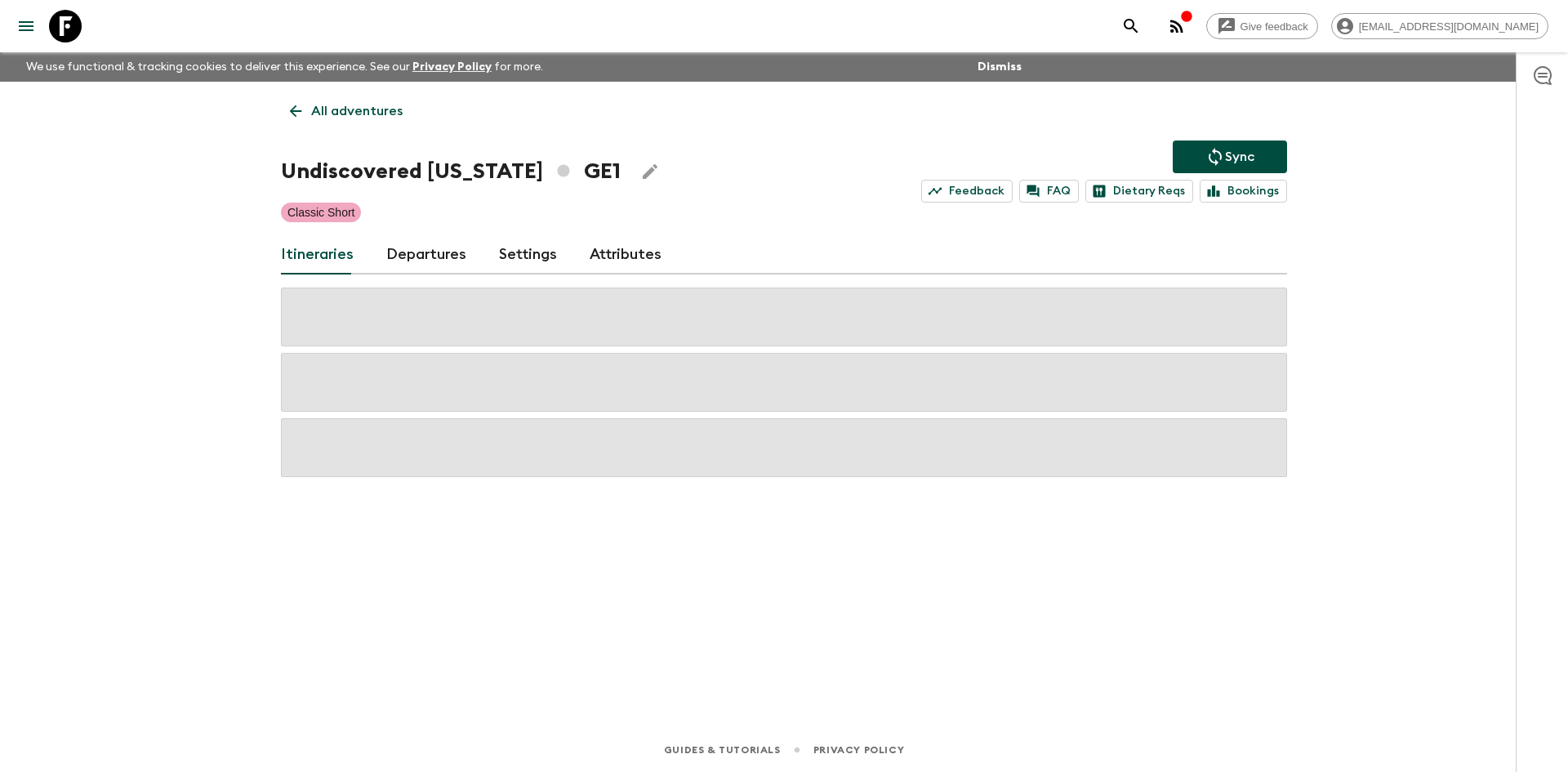
click at [336, 113] on p "All adventures" at bounding box center [357, 111] width 91 height 20
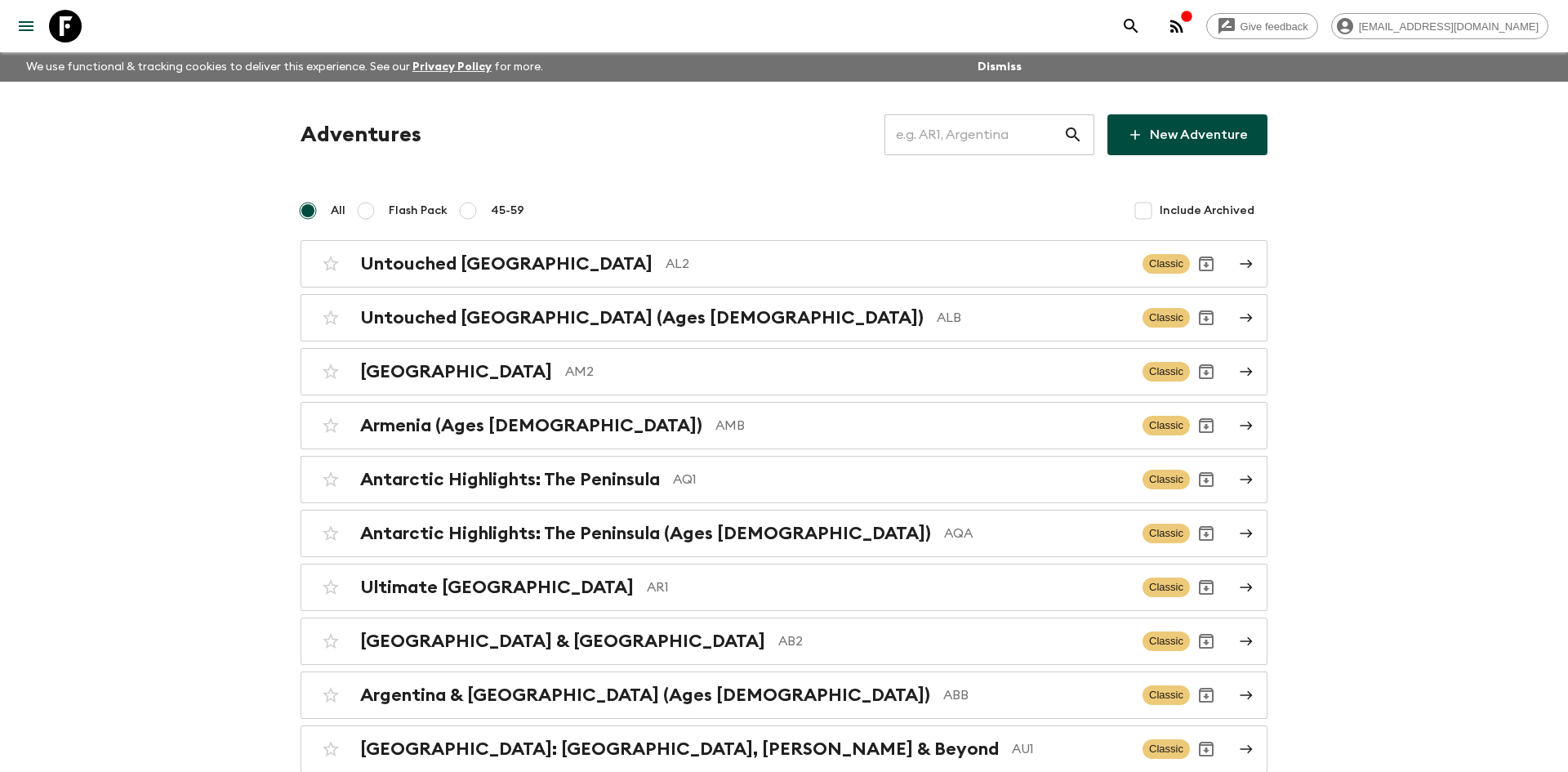
click at [942, 142] on input "text" at bounding box center [974, 134] width 179 height 46
type input "gea"
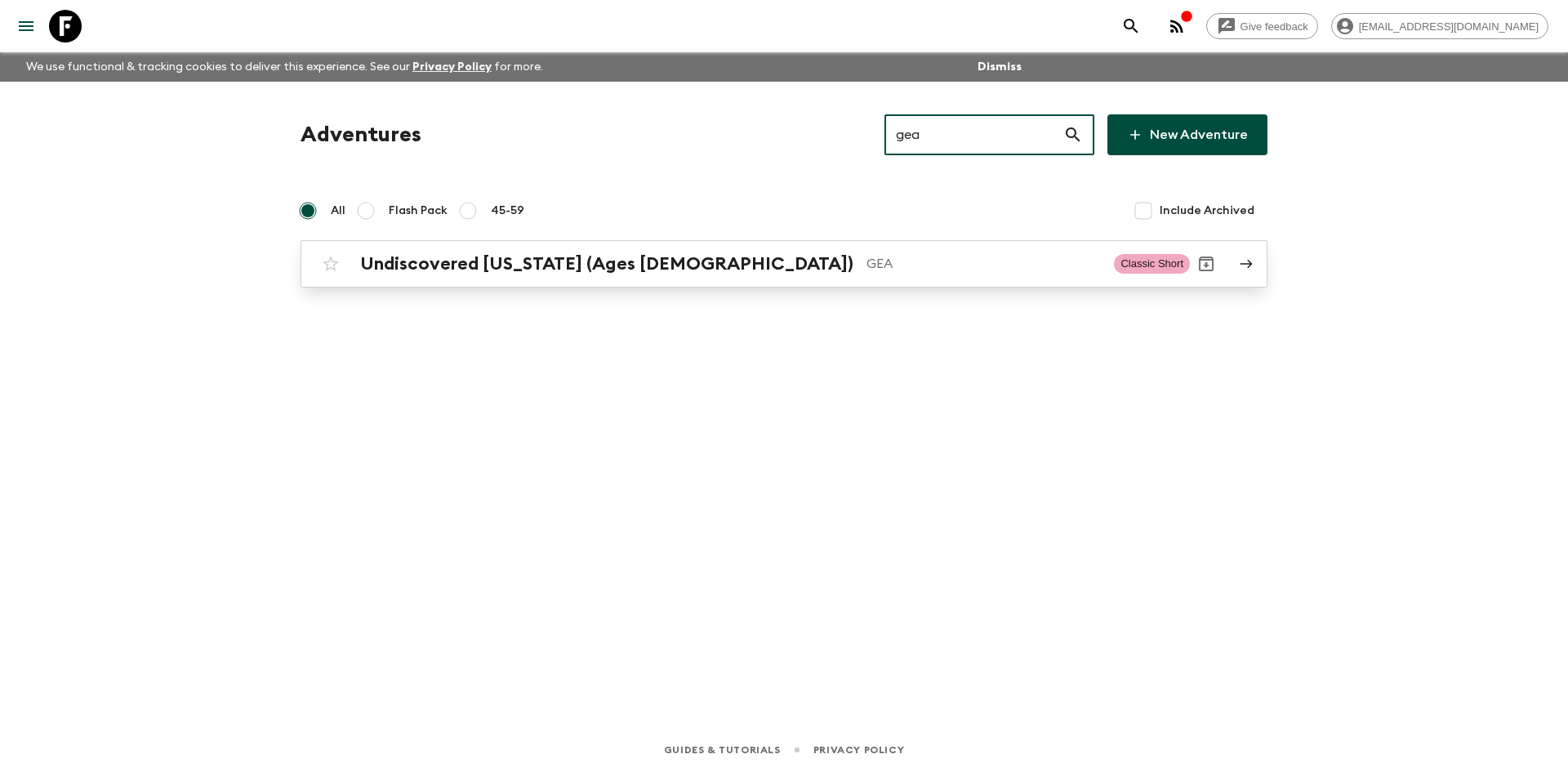
click at [620, 249] on div "Undiscovered [US_STATE] (Ages [DEMOGRAPHIC_DATA]) GEA Classic Short" at bounding box center [752, 264] width 875 height 33
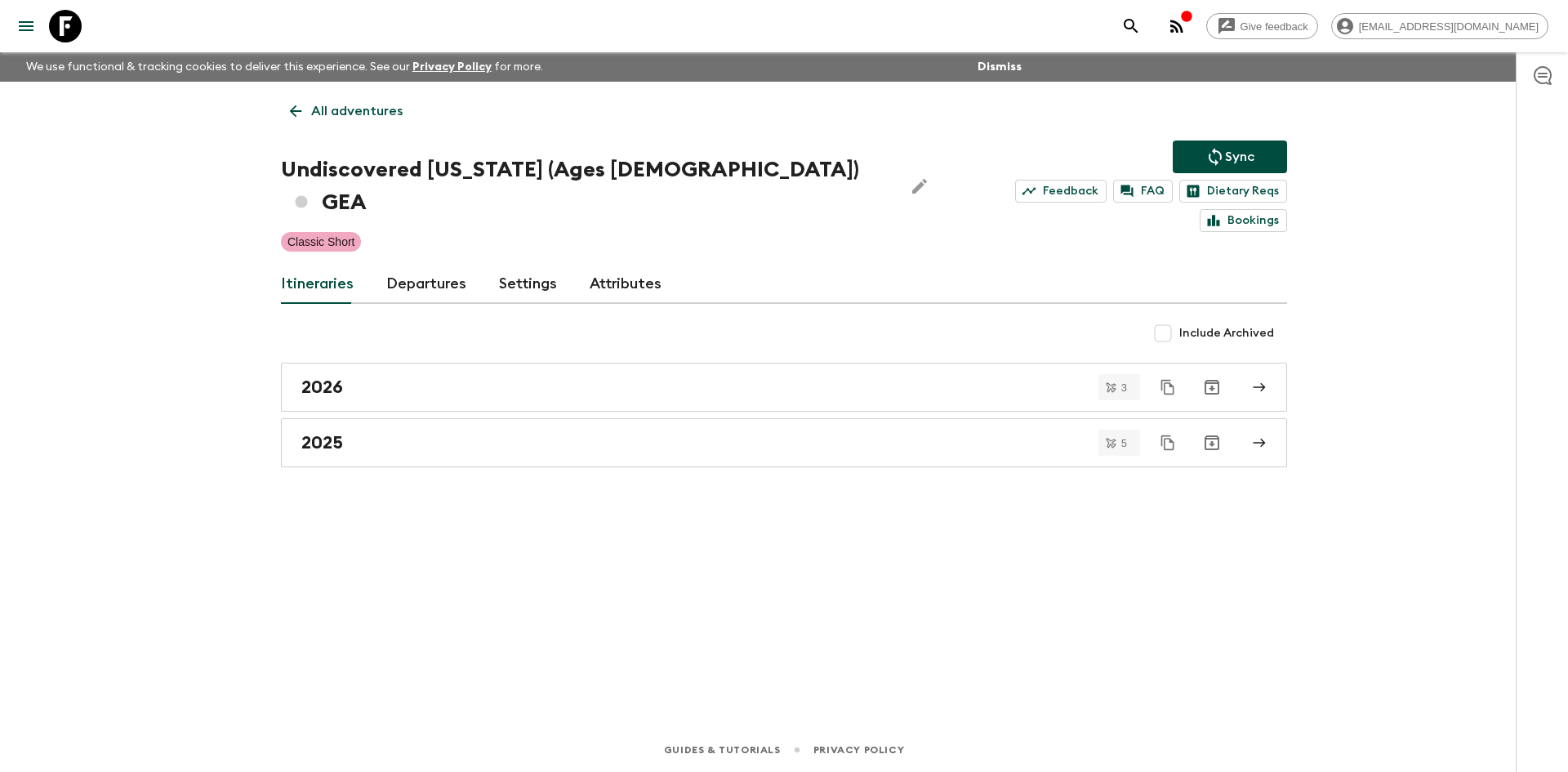
click at [1210, 150] on icon "Sync adventure departures to the booking engine" at bounding box center [1215, 156] width 20 height 20
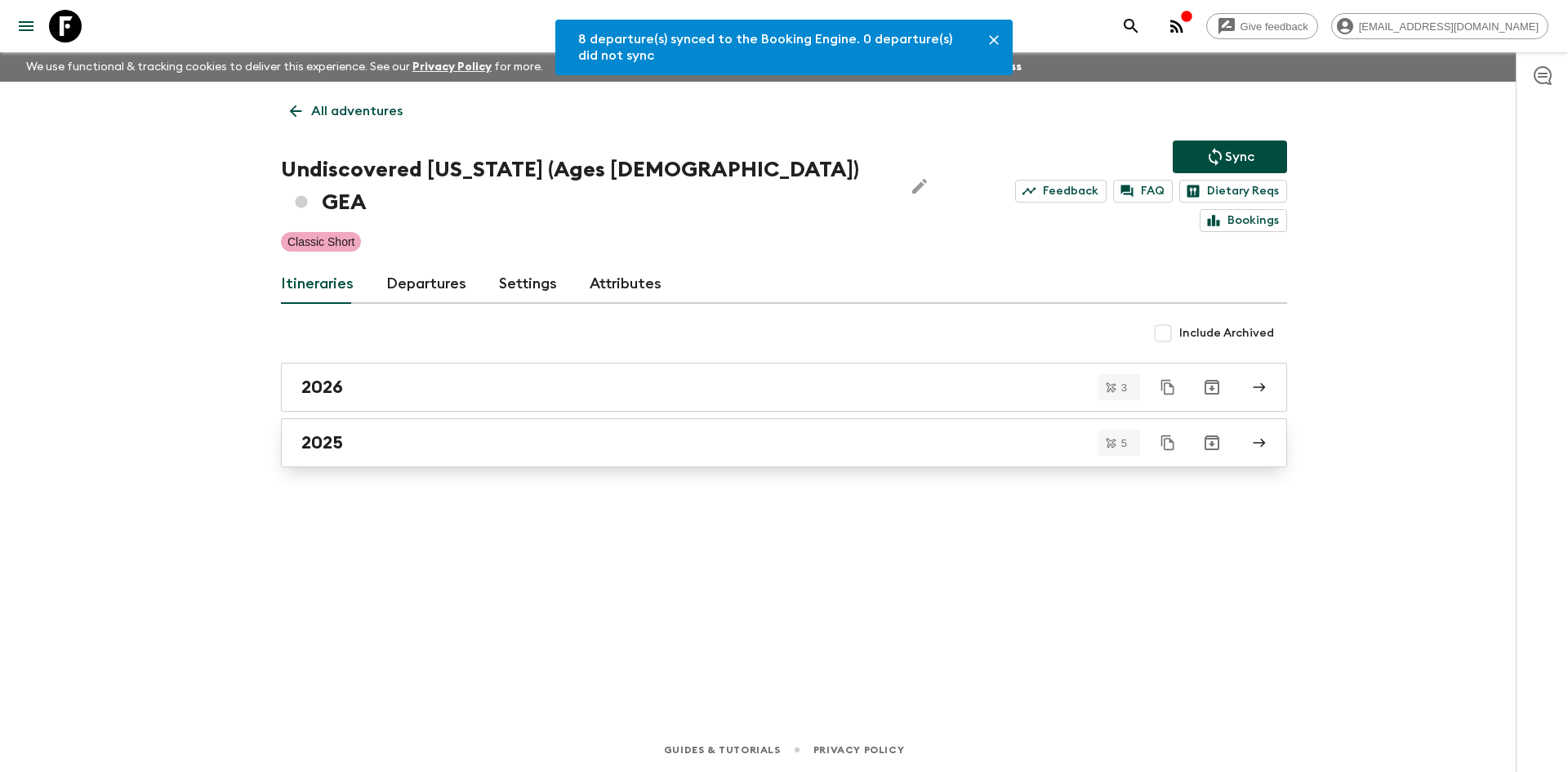
click at [328, 432] on h2 "2025" at bounding box center [322, 443] width 41 height 21
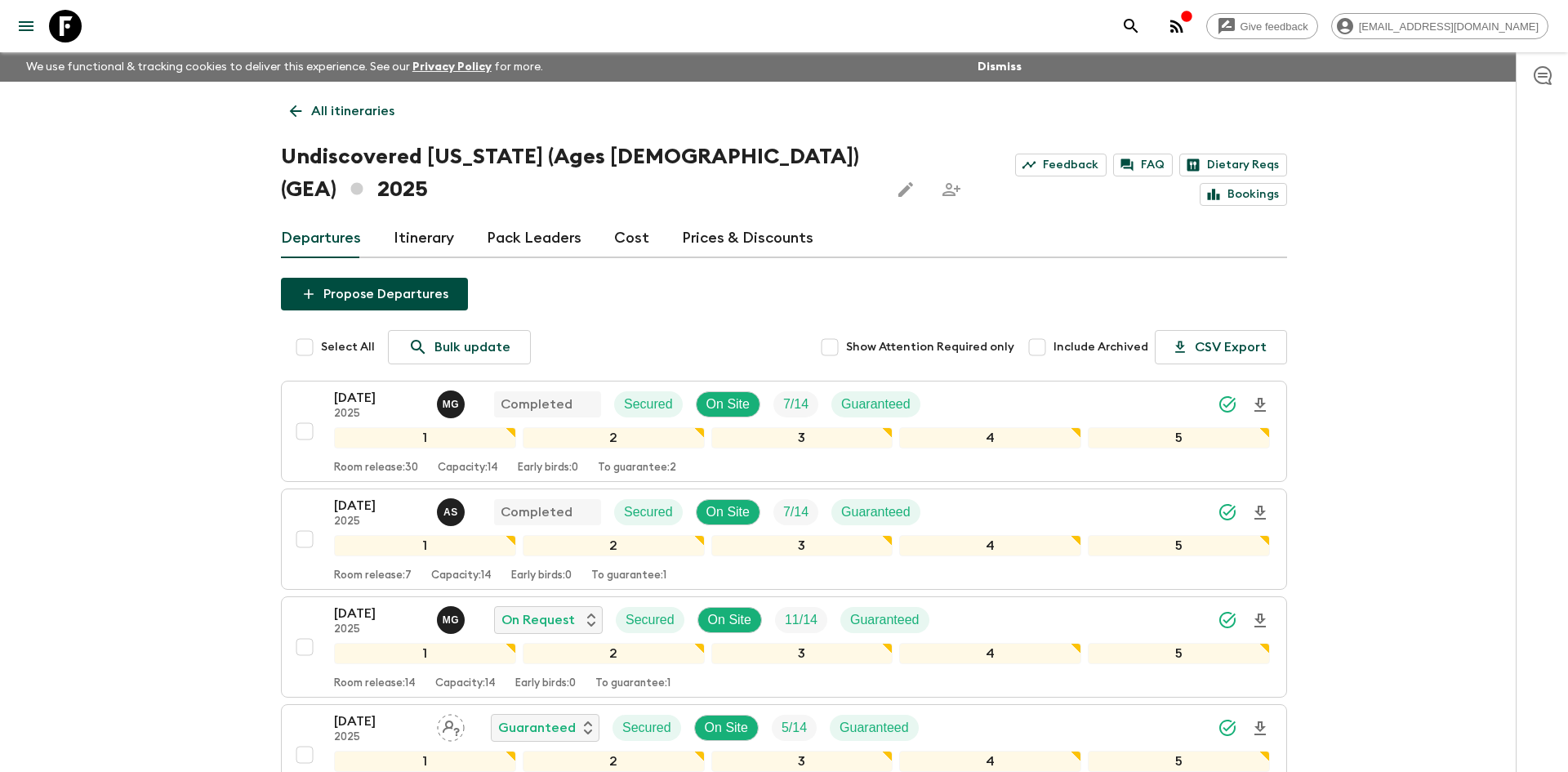
click at [335, 109] on p "All itineraries" at bounding box center [352, 111] width 83 height 20
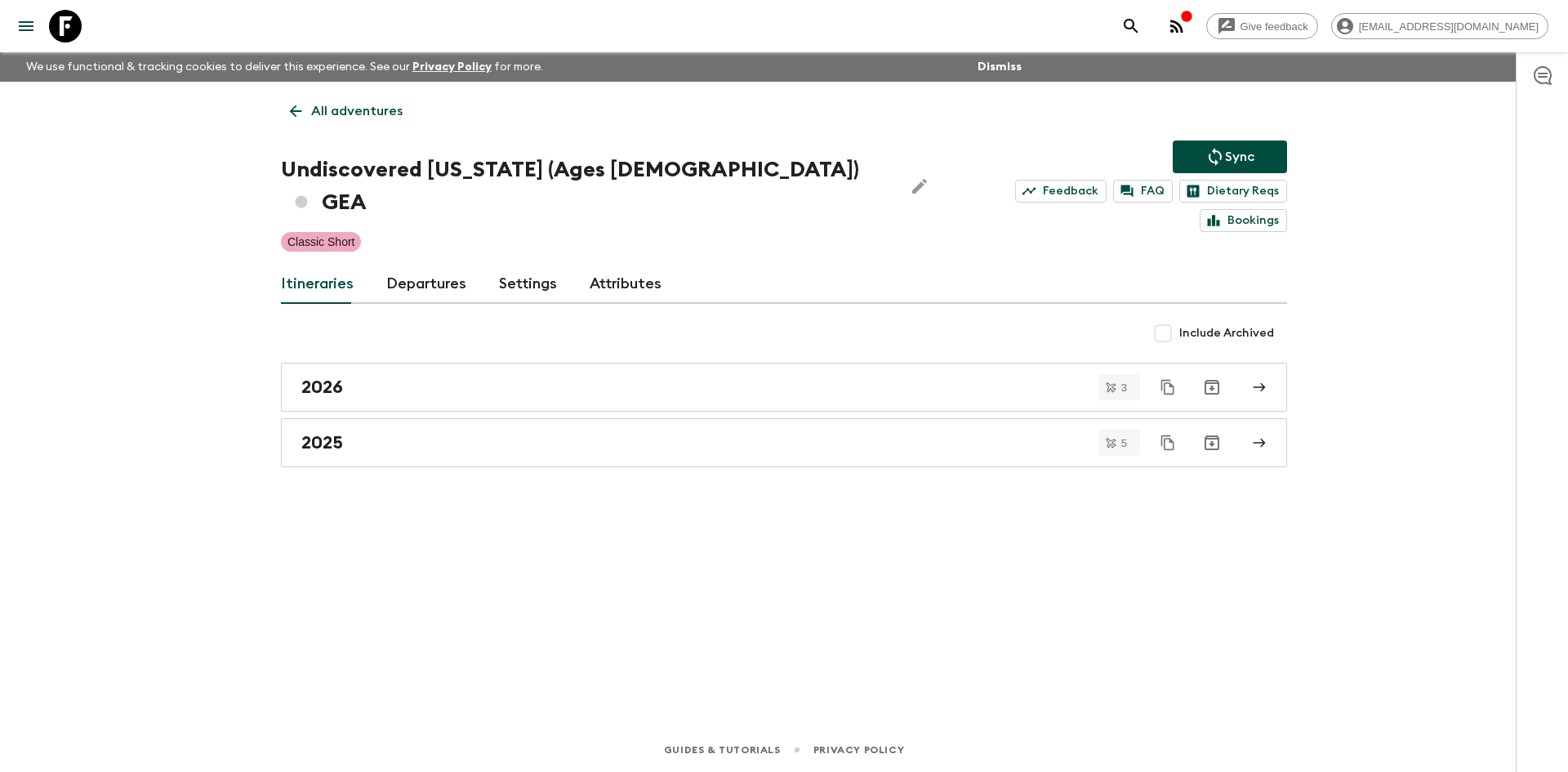
click at [335, 109] on p "All adventures" at bounding box center [357, 111] width 91 height 20
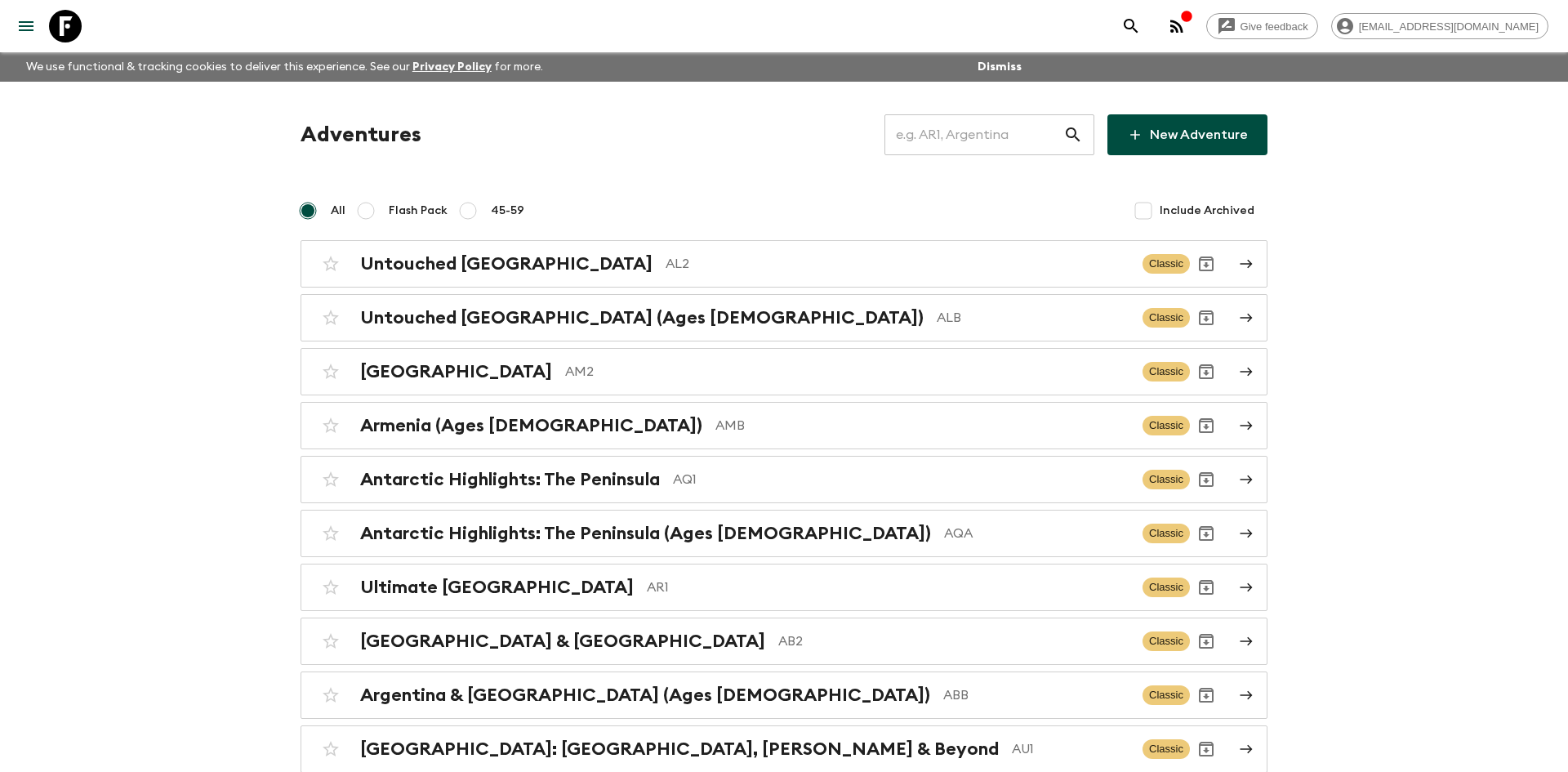
click at [940, 139] on input "text" at bounding box center [974, 134] width 179 height 46
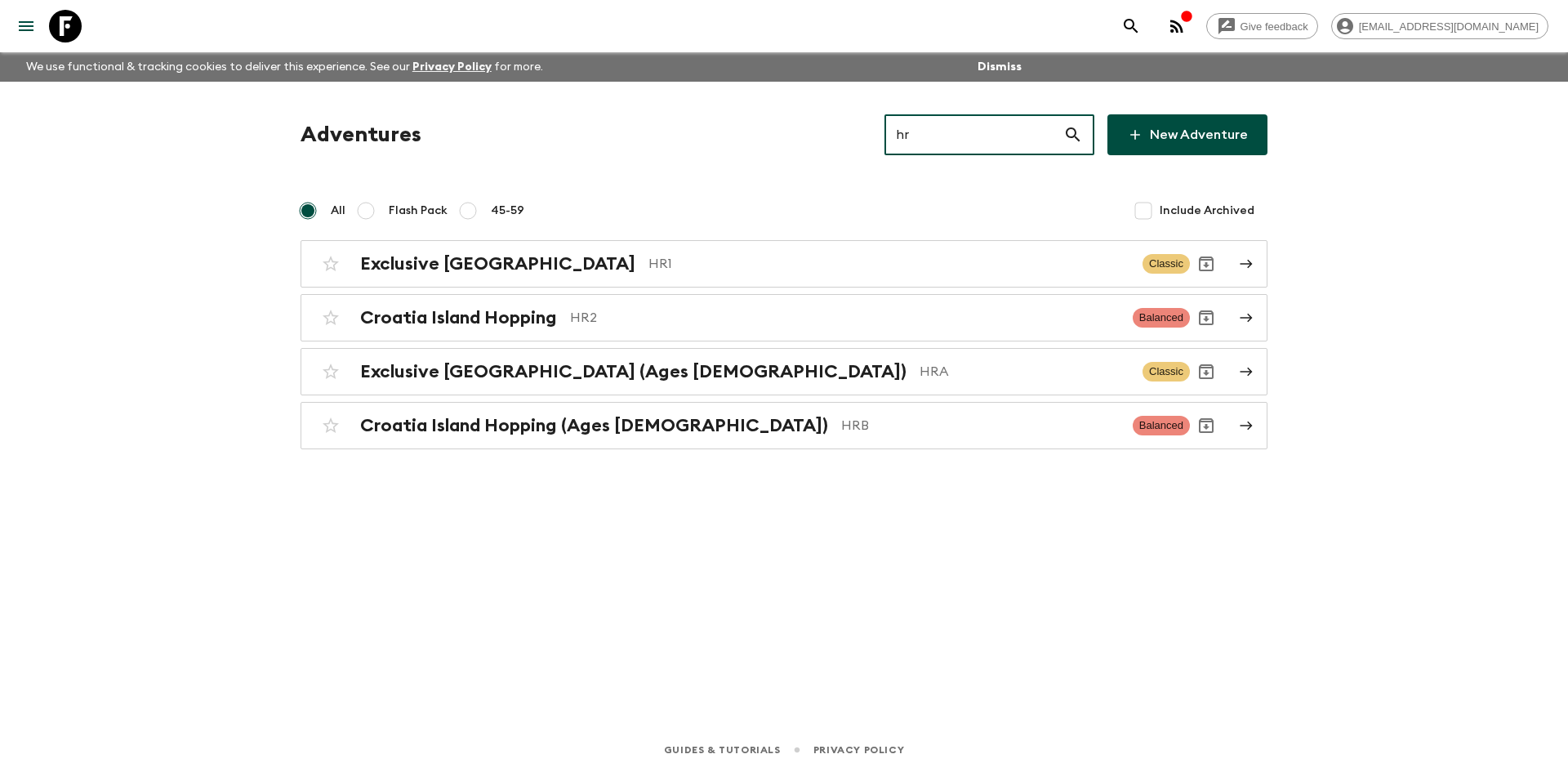
type input "hra"
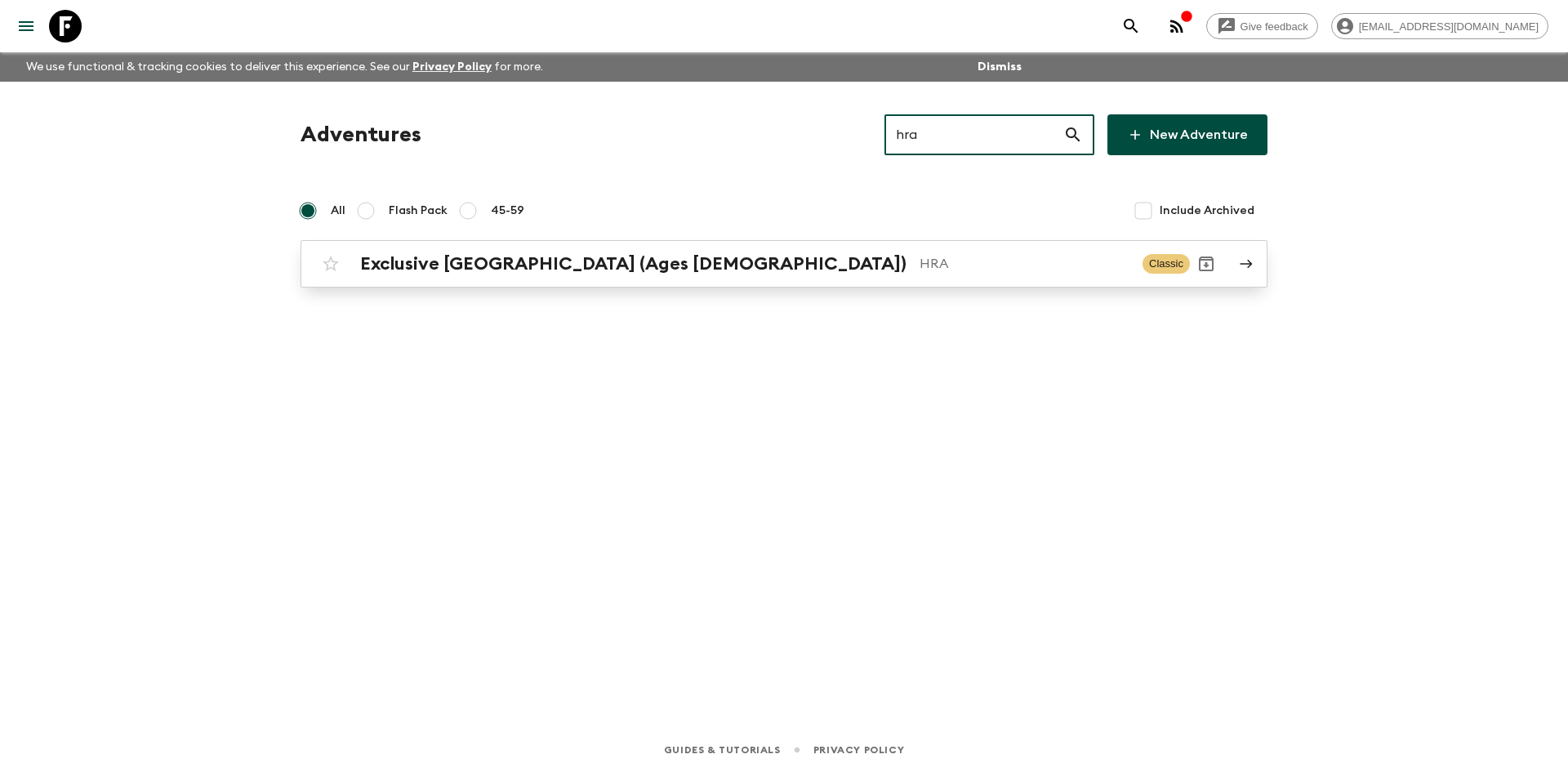
click at [595, 266] on h2 "Exclusive [GEOGRAPHIC_DATA] (Ages [DEMOGRAPHIC_DATA])" at bounding box center [634, 264] width 547 height 21
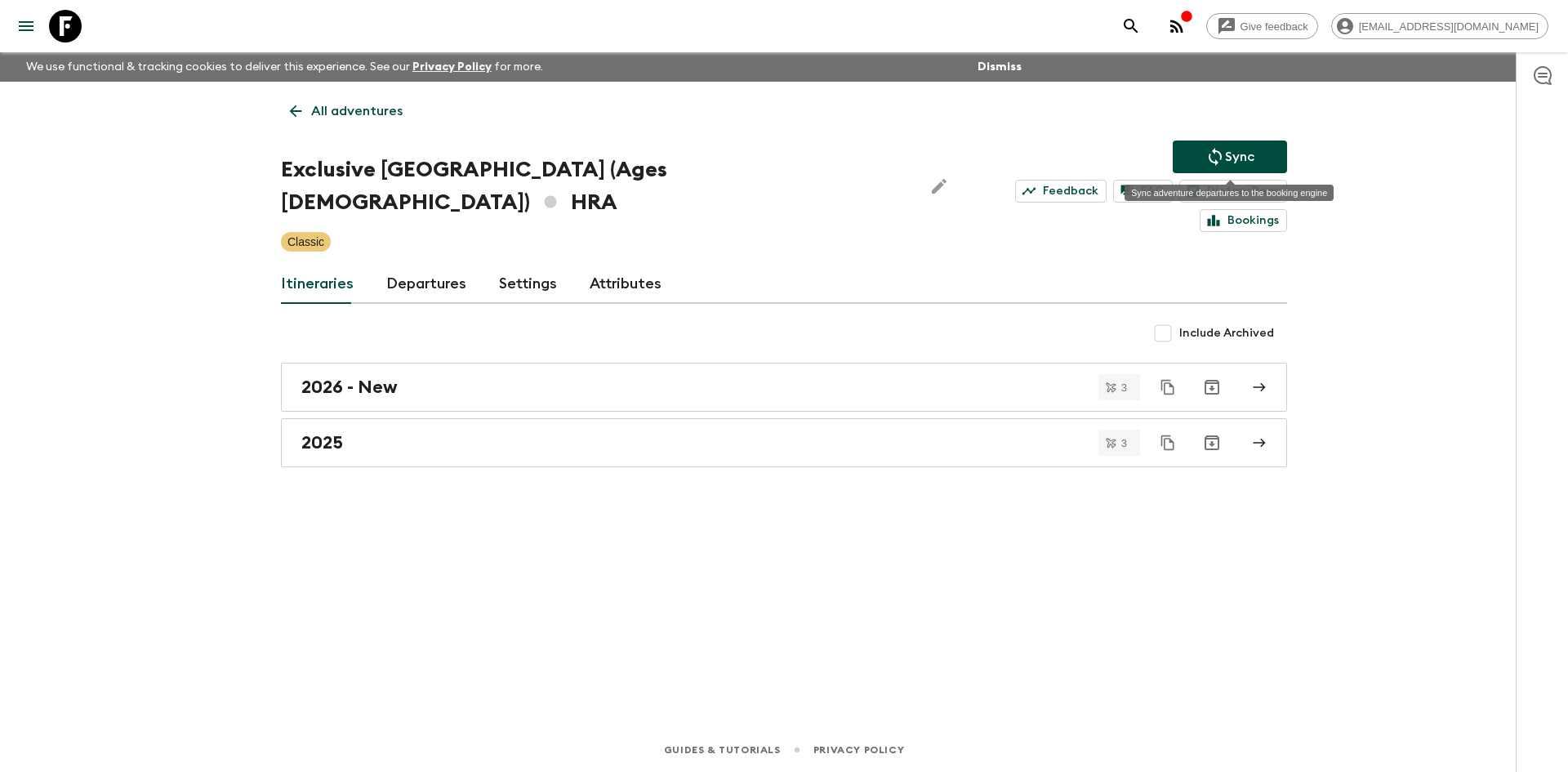
click at [1230, 156] on p "Sync" at bounding box center [1240, 156] width 29 height 20
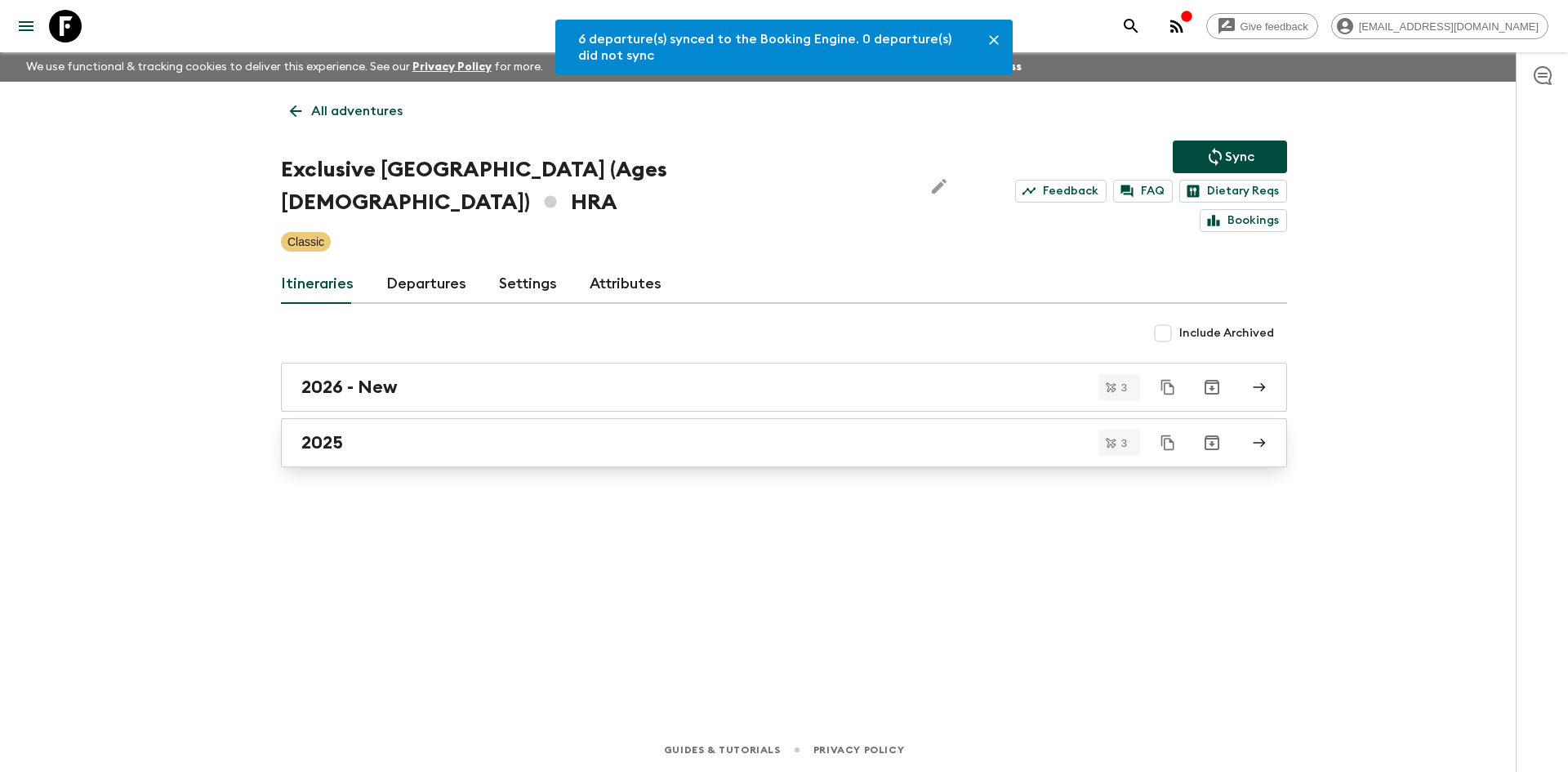
click at [431, 432] on div "2025" at bounding box center [769, 443] width 934 height 21
